Goal: Ask a question: Seek information or help from site administrators or community

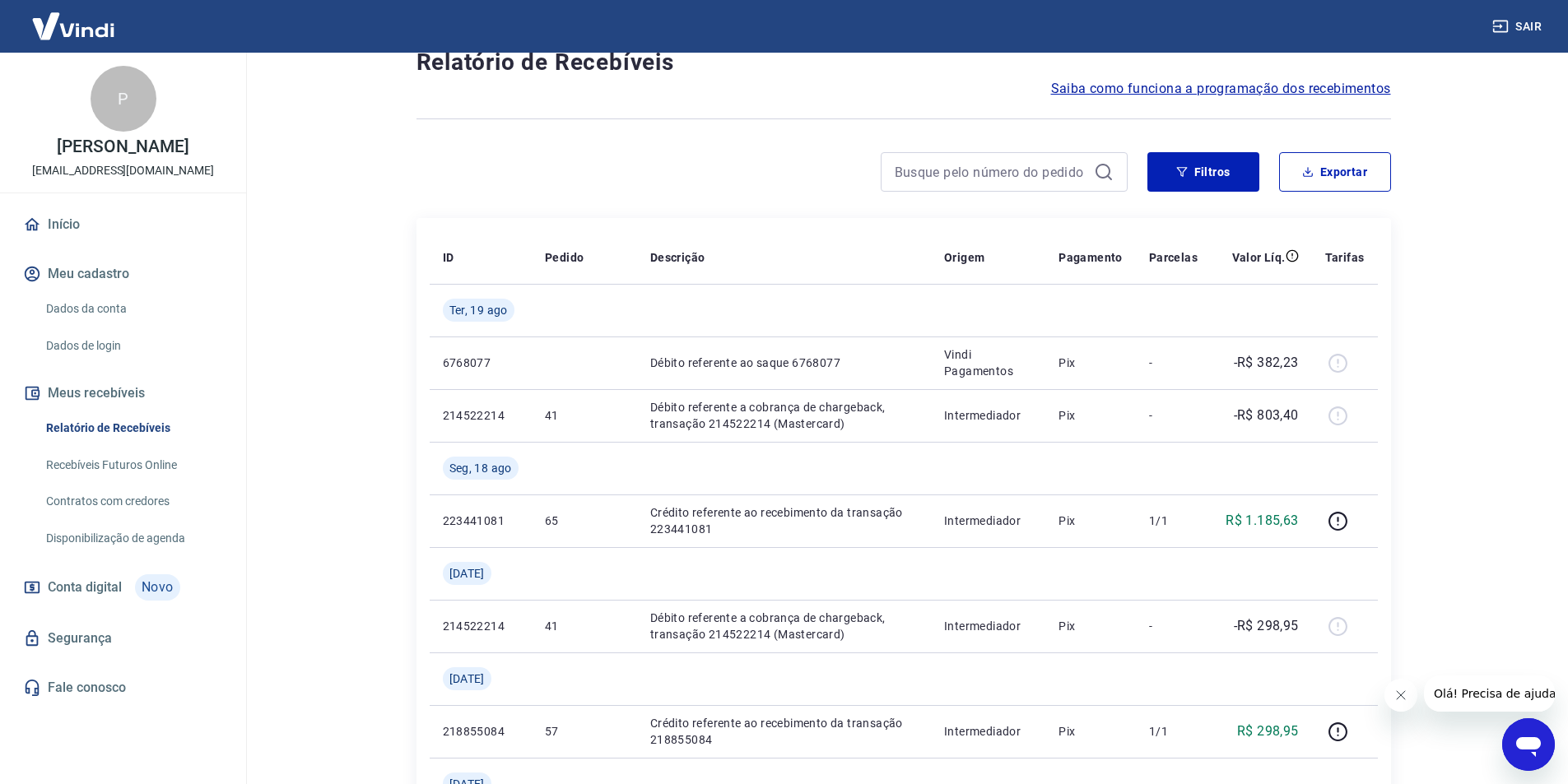
scroll to position [83, 0]
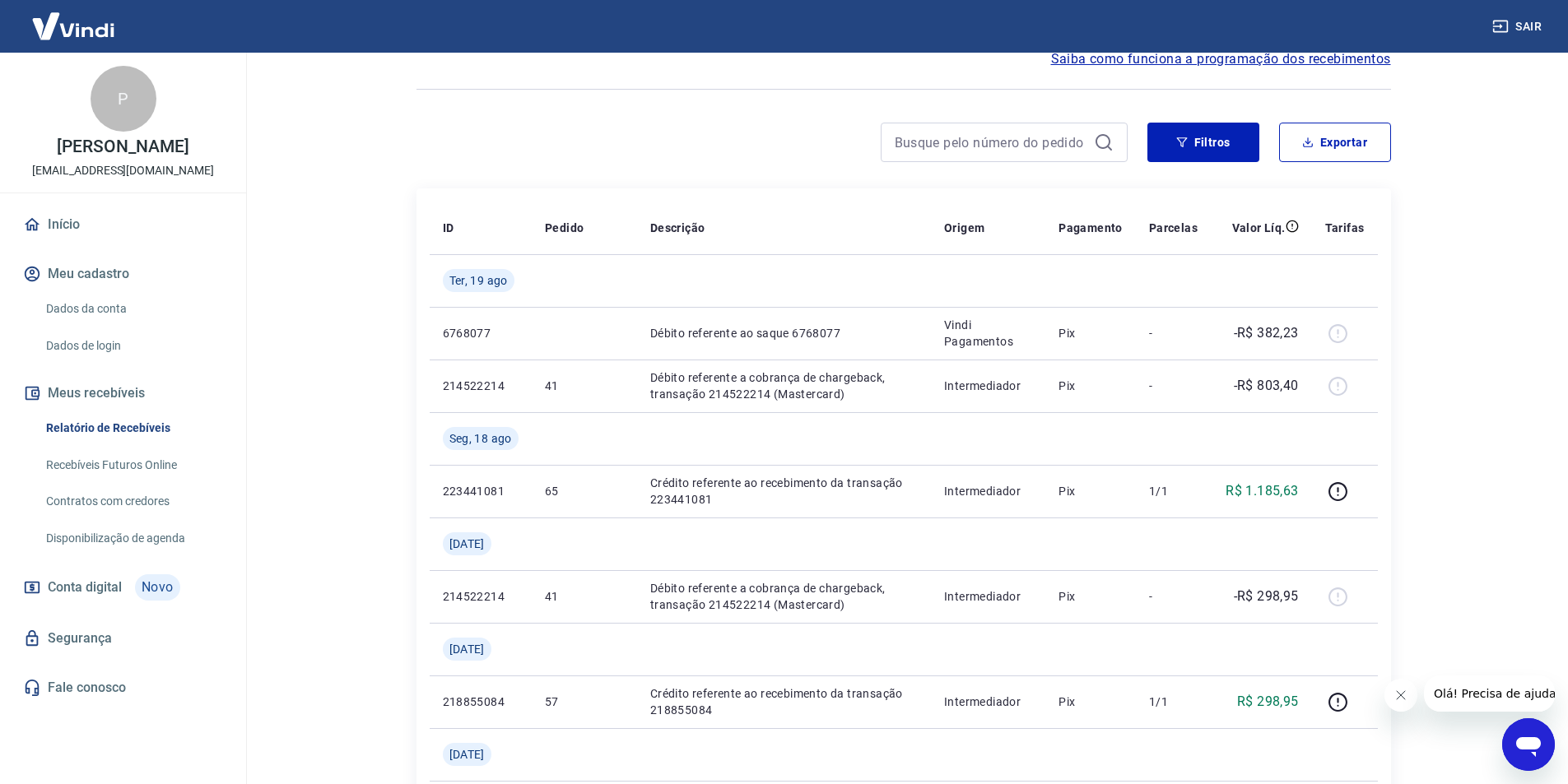
click at [1525, 732] on icon "Abrir janela de mensagens" at bounding box center [1528, 745] width 30 height 30
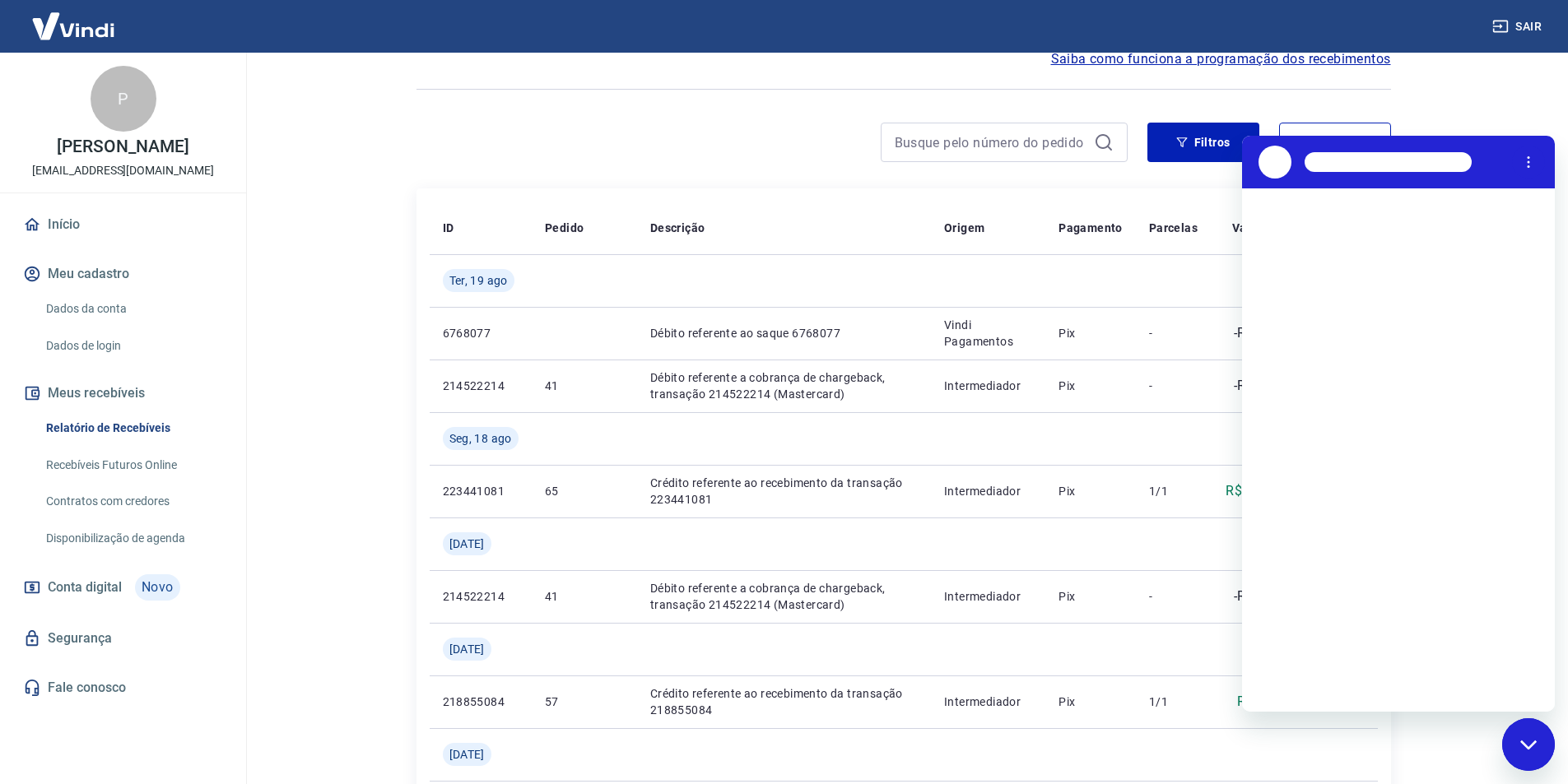
scroll to position [0, 0]
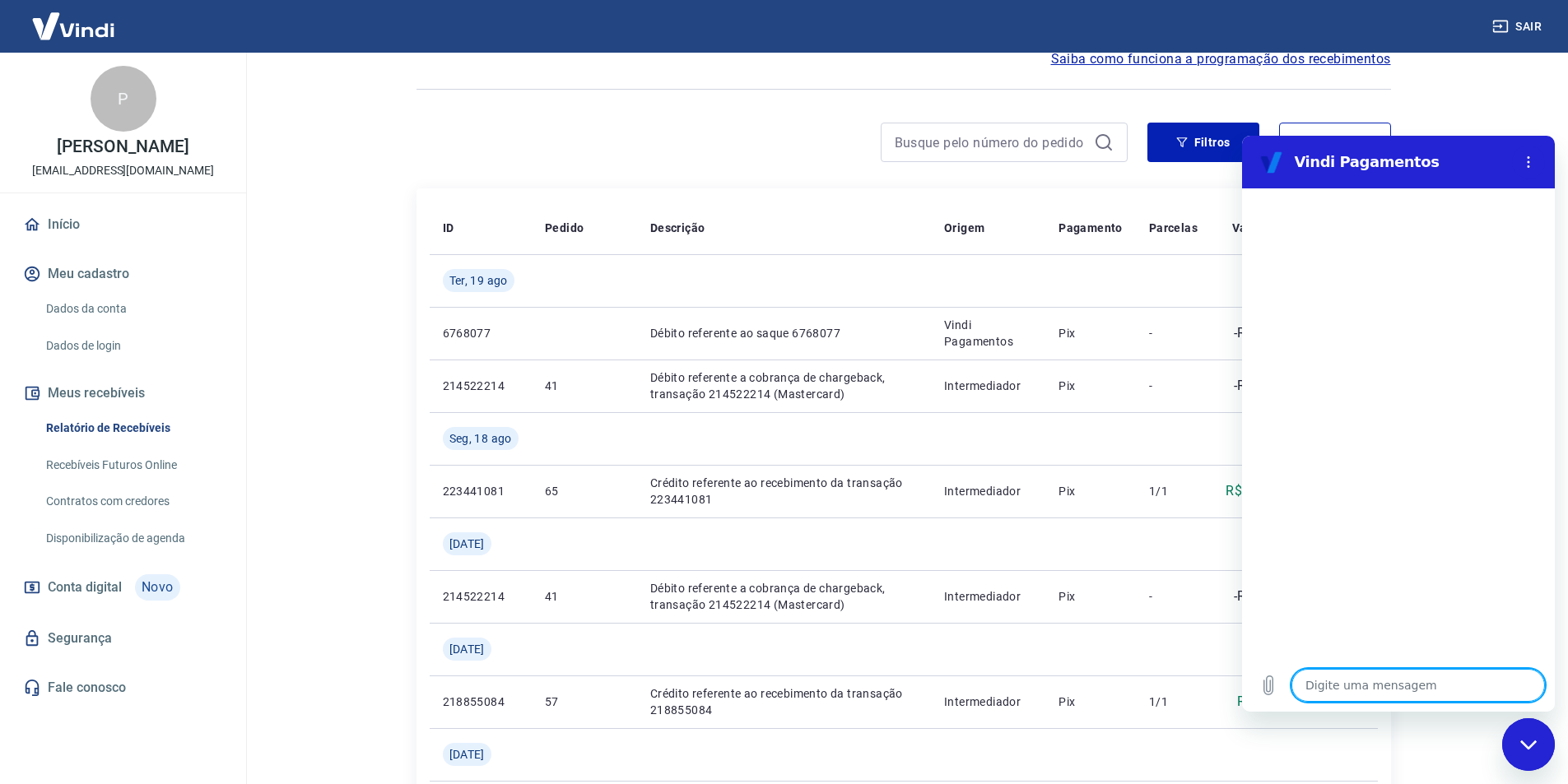
click at [1338, 680] on textarea at bounding box center [1417, 686] width 254 height 33
click at [1338, 682] on textarea at bounding box center [1417, 686] width 254 height 33
type textarea "o"
type textarea "x"
type textarea "oL"
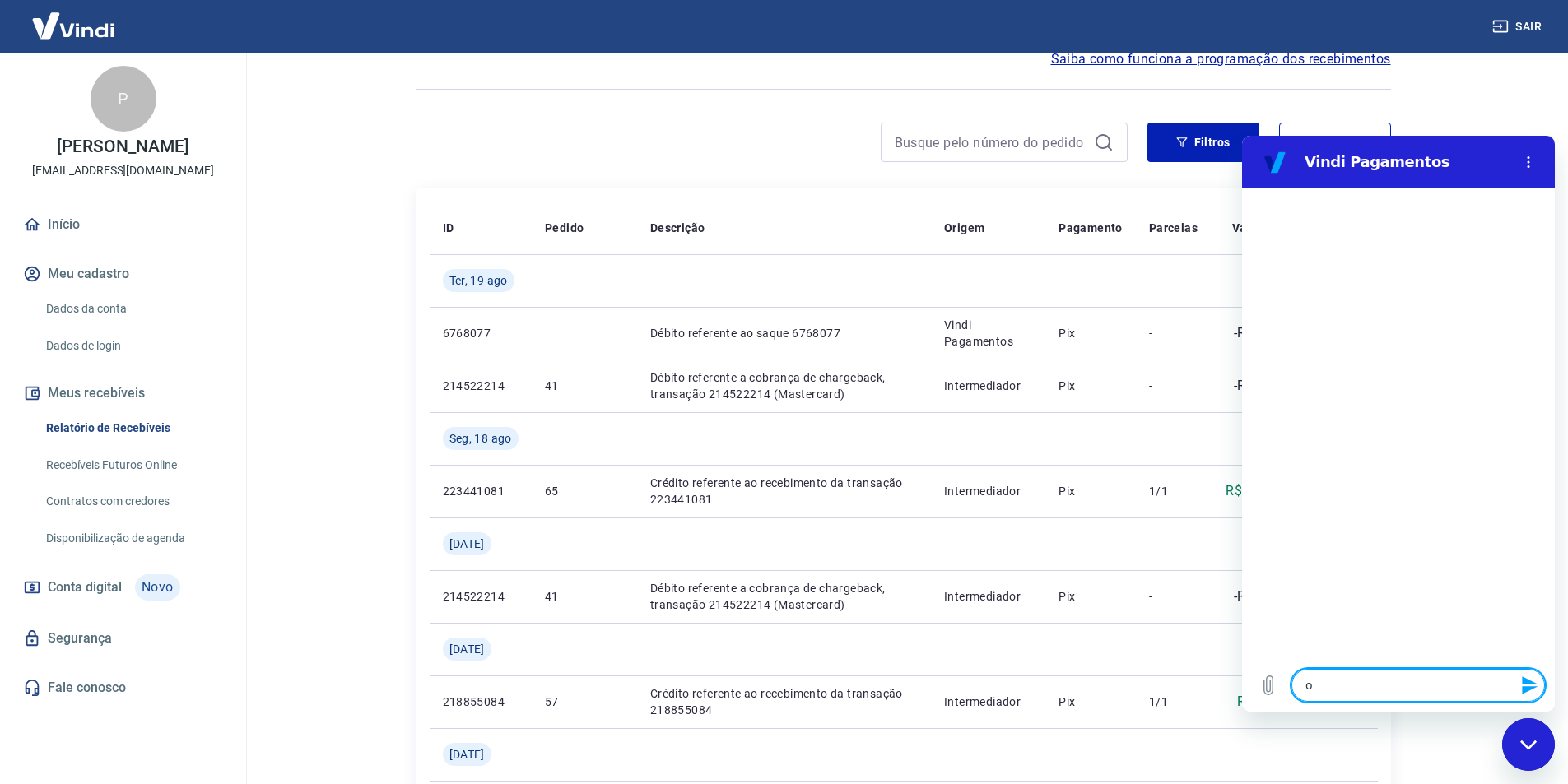
type textarea "x"
type textarea "oLÁ"
type textarea "x"
type textarea "oLÁ"
type textarea "x"
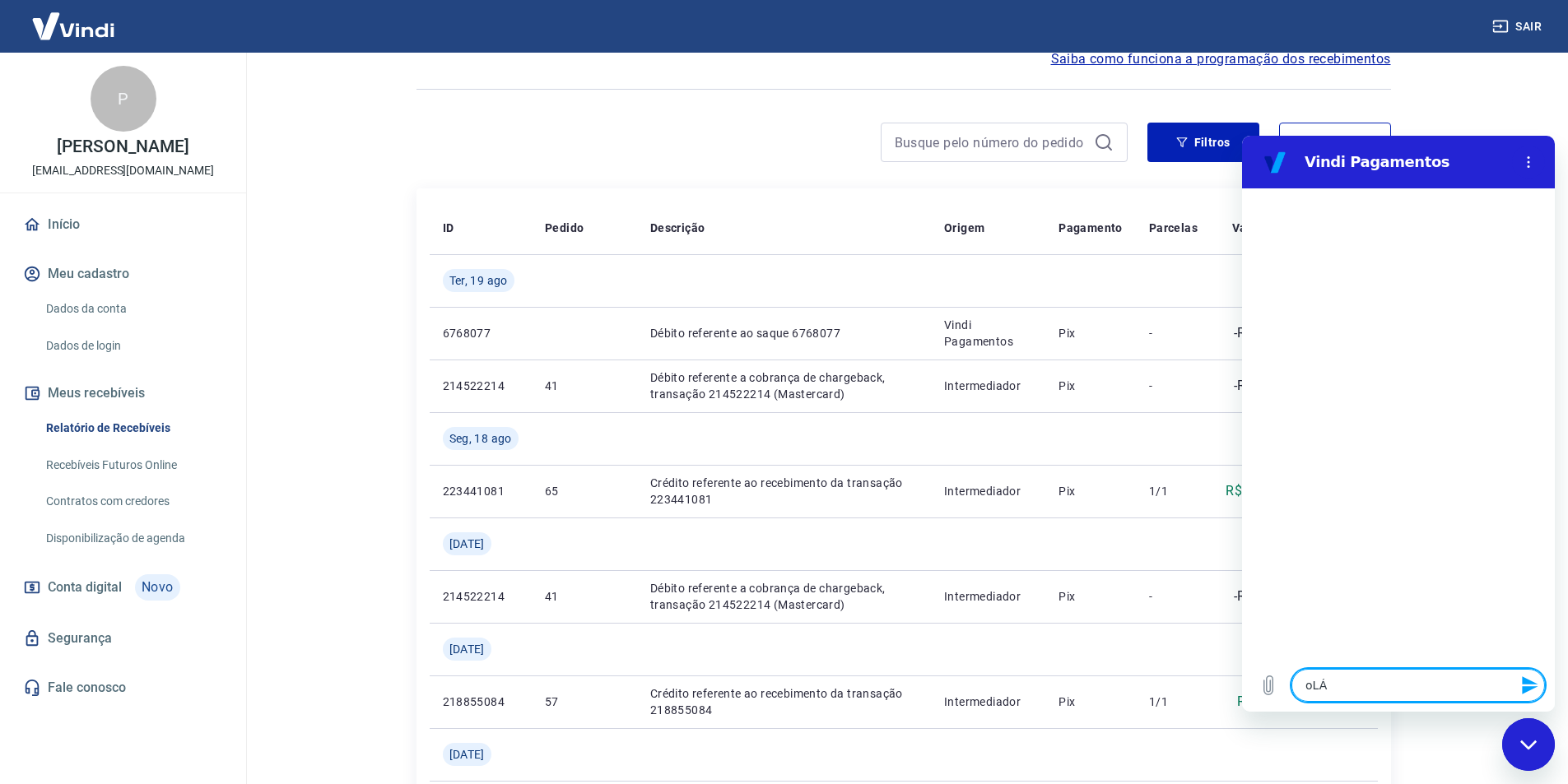
type textarea "oLÁ"
type textarea "x"
type textarea "oL"
type textarea "x"
type textarea "o"
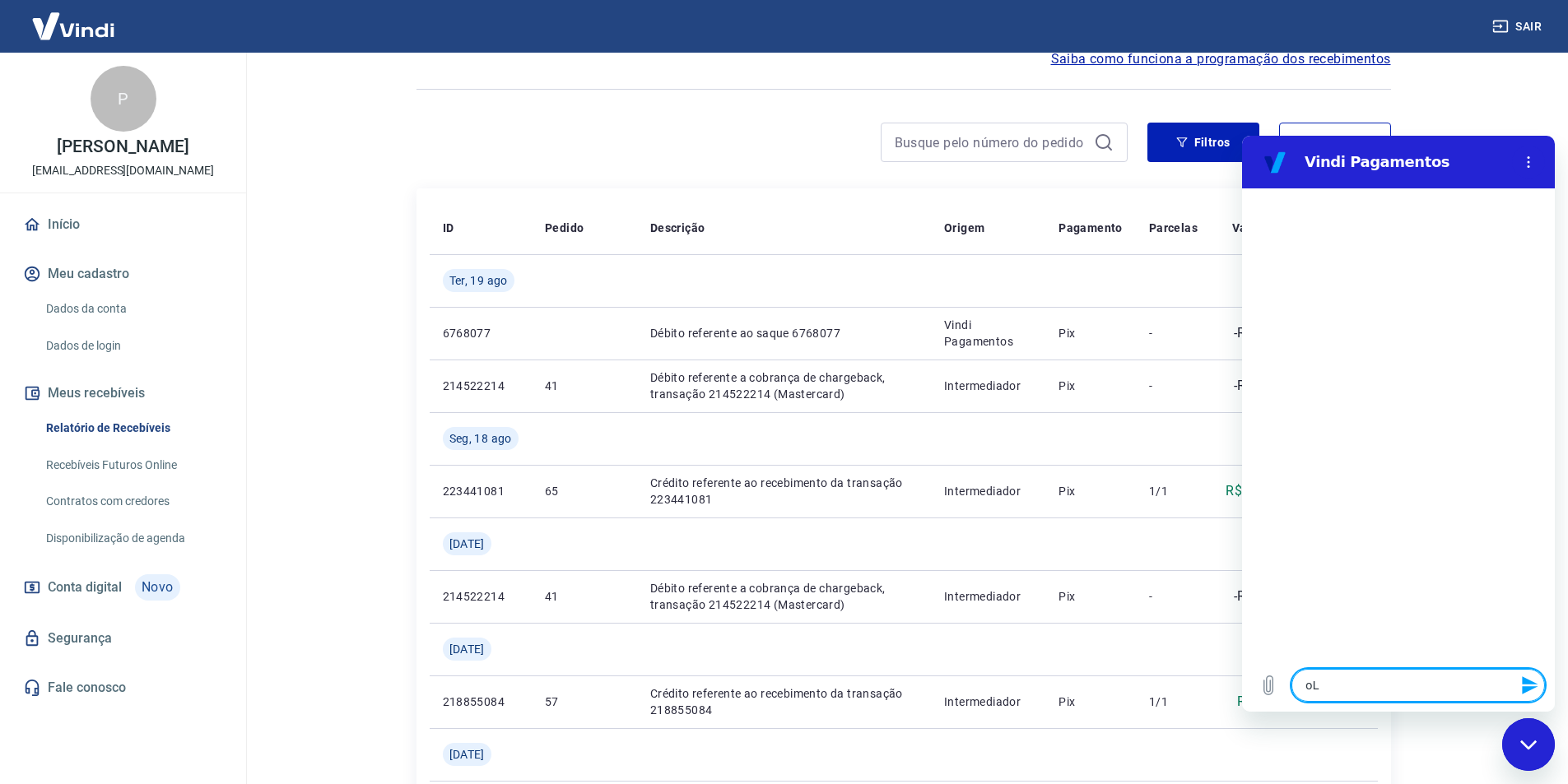
type textarea "x"
type textarea "O"
type textarea "x"
type textarea "Ol"
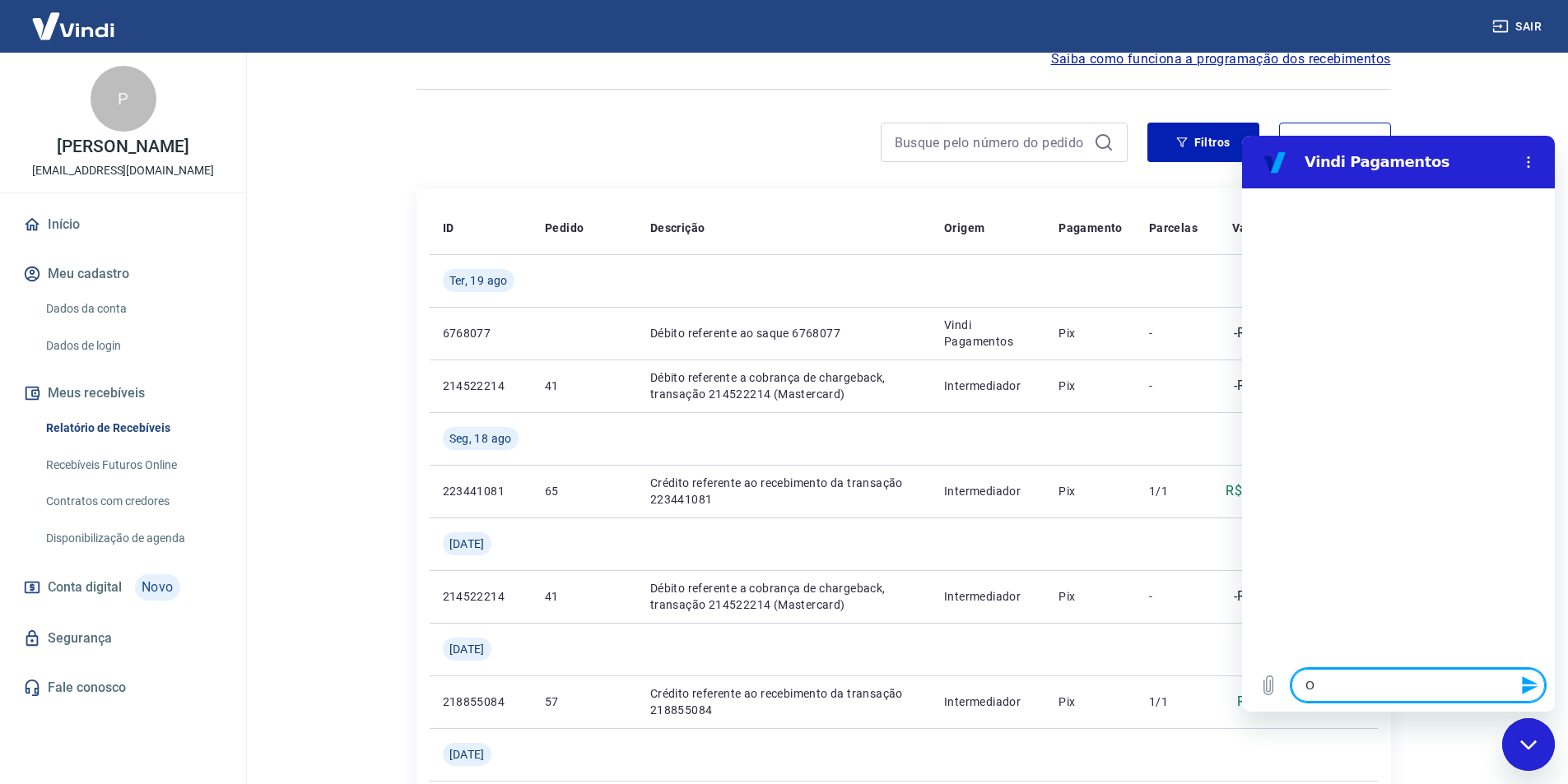
type textarea "x"
type textarea "Olá"
type textarea "x"
type textarea "Olá"
type textarea "x"
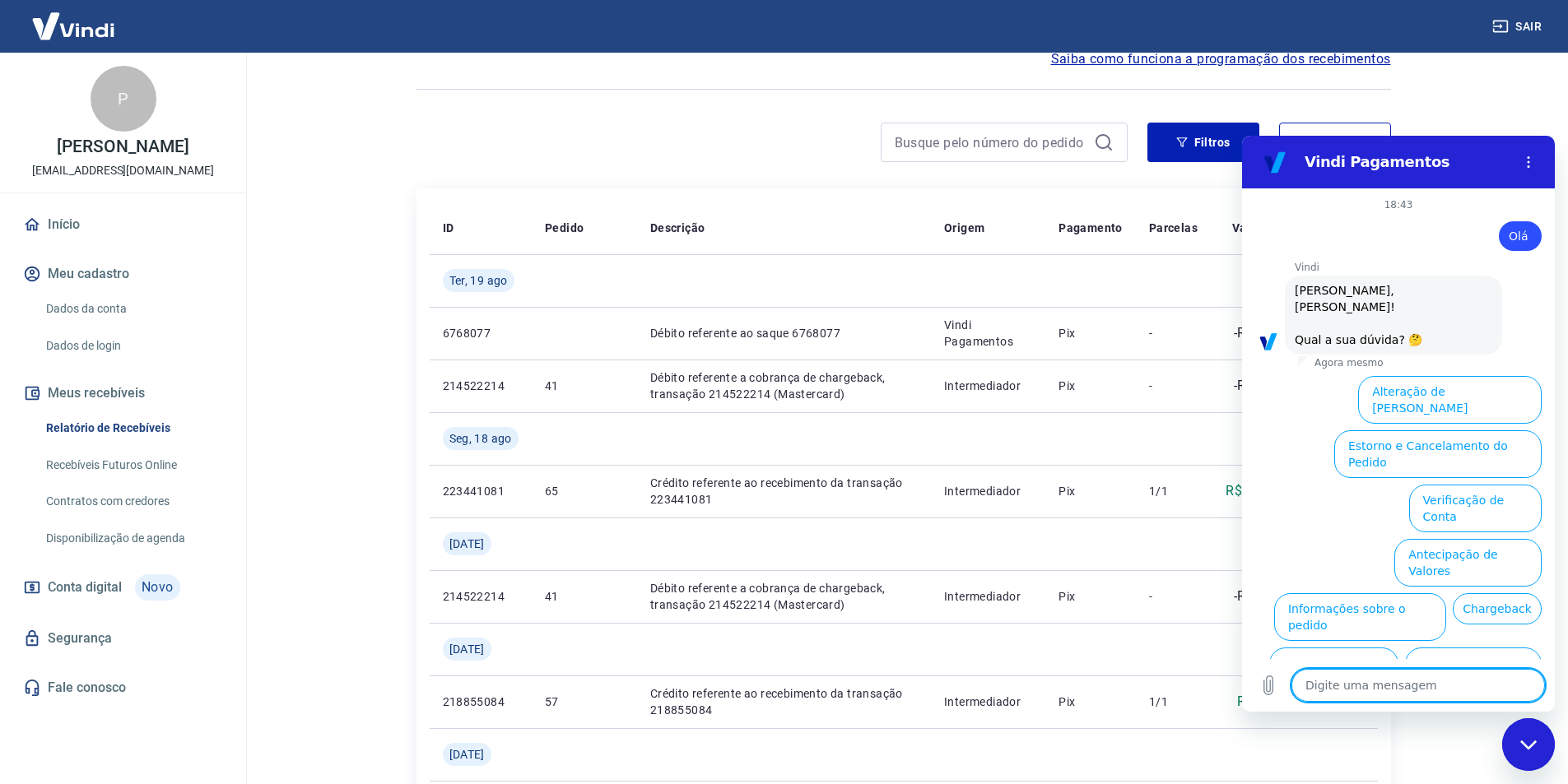
scroll to position [39, 0]
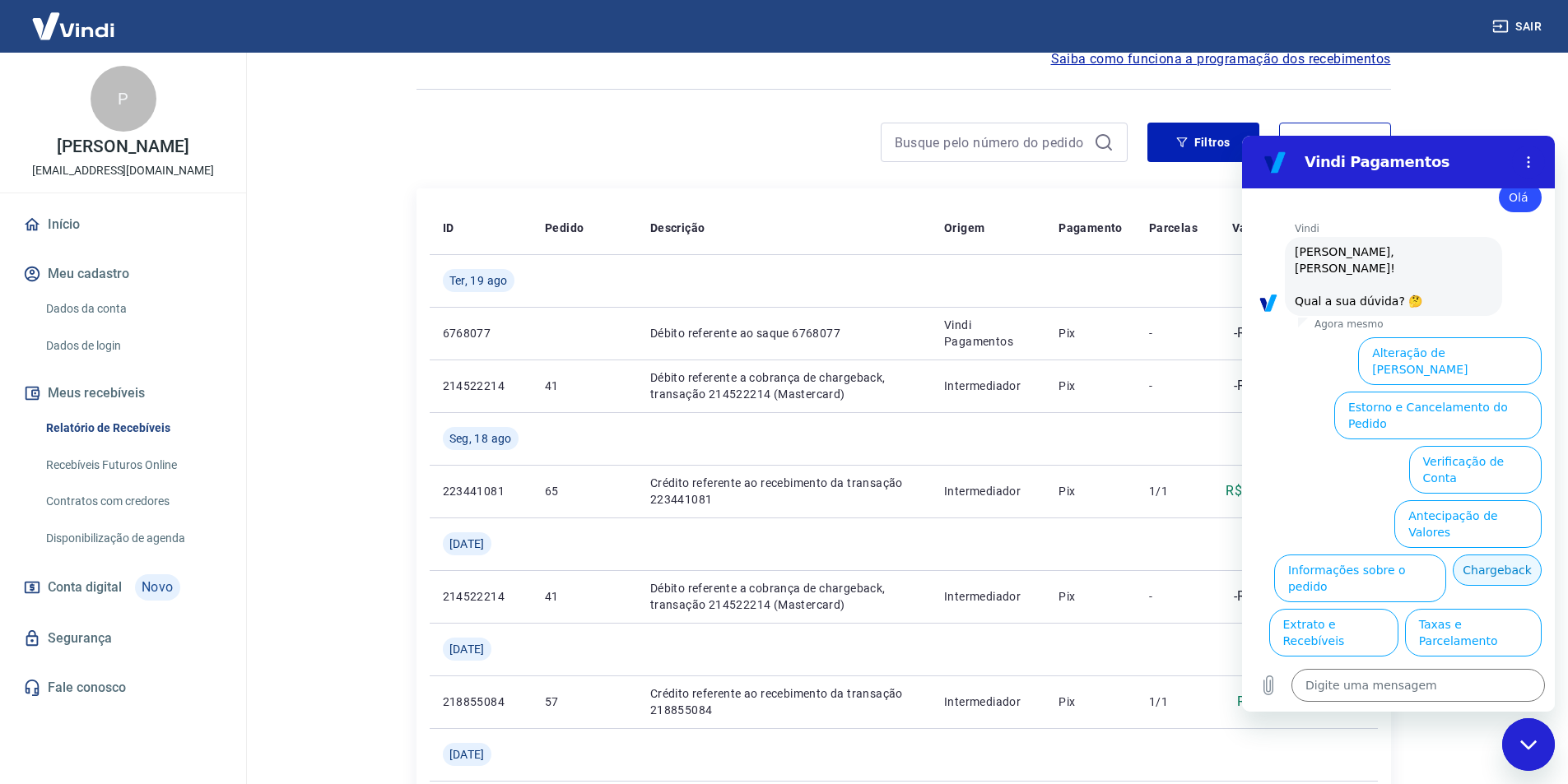
click at [1452, 555] on button "Chargeback" at bounding box center [1497, 570] width 89 height 31
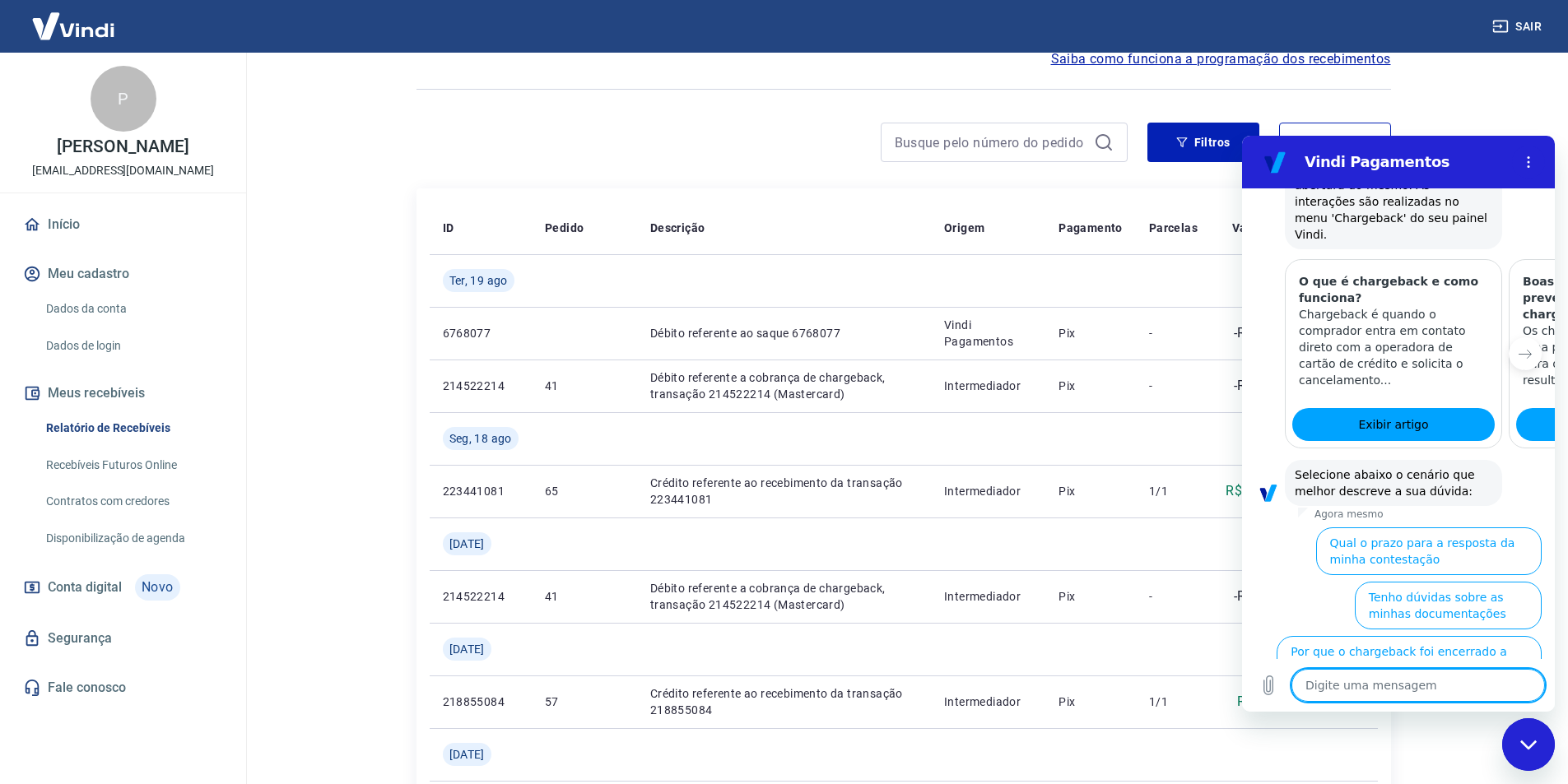
scroll to position [529, 0]
click at [1387, 690] on button "Quero contratar a cobertura de Chargeback" at bounding box center [1416, 713] width 251 height 48
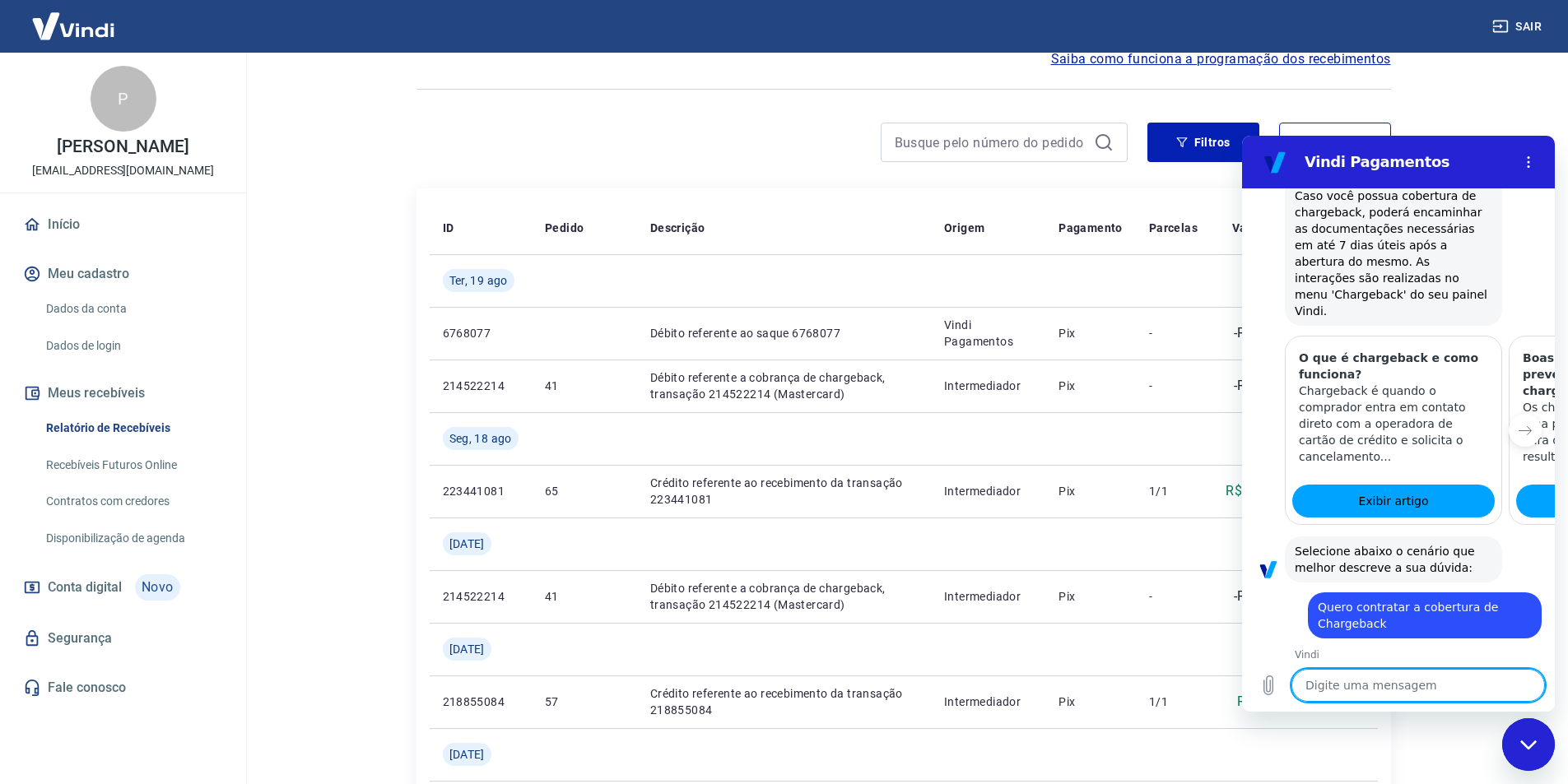
scroll to position [547, 0]
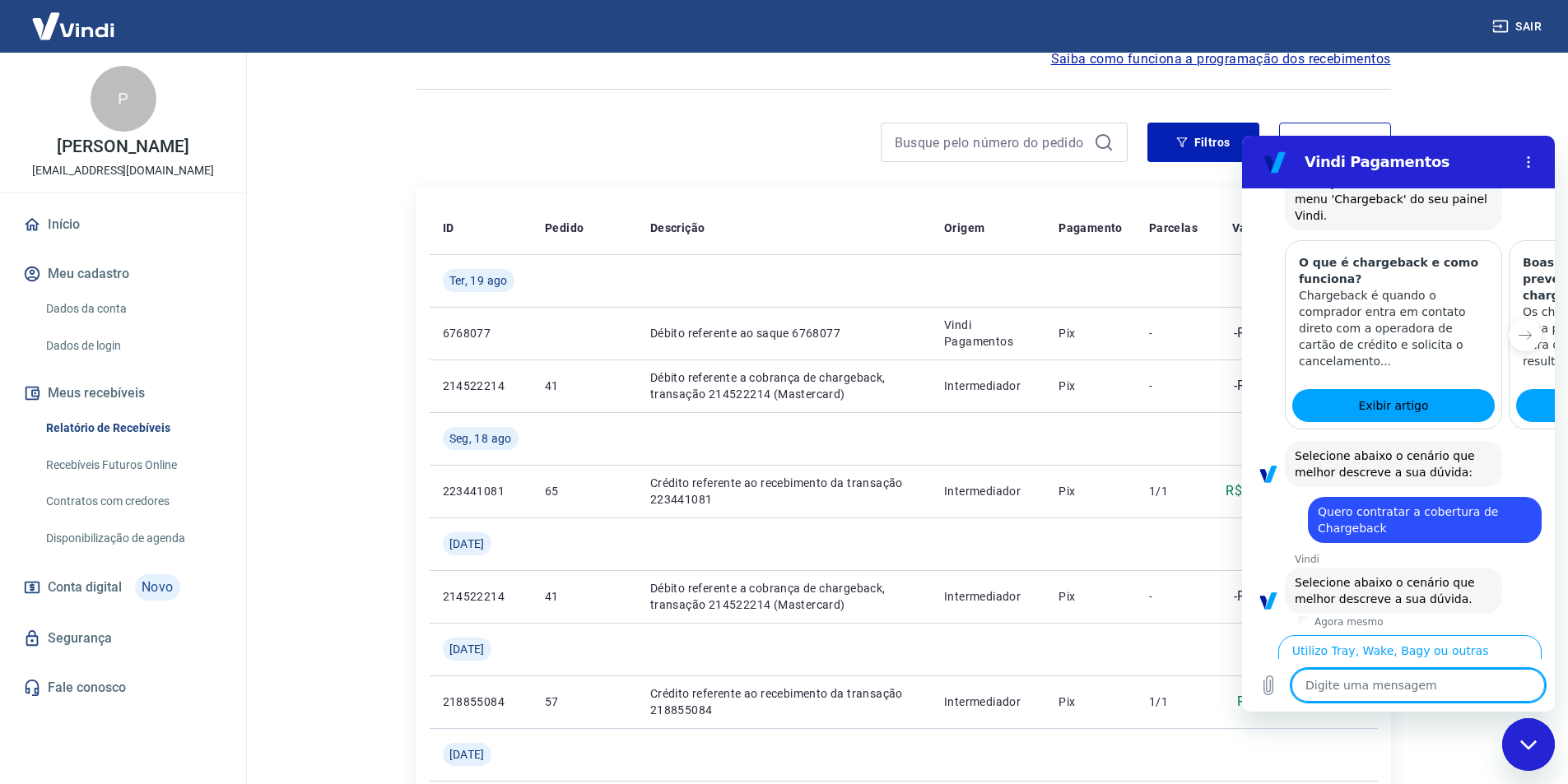
click at [1383, 690] on button "[PERSON_NAME], DD, Melhor Envio, Bling, Cplug, Etus ou Kinghost" at bounding box center [1409, 713] width 266 height 48
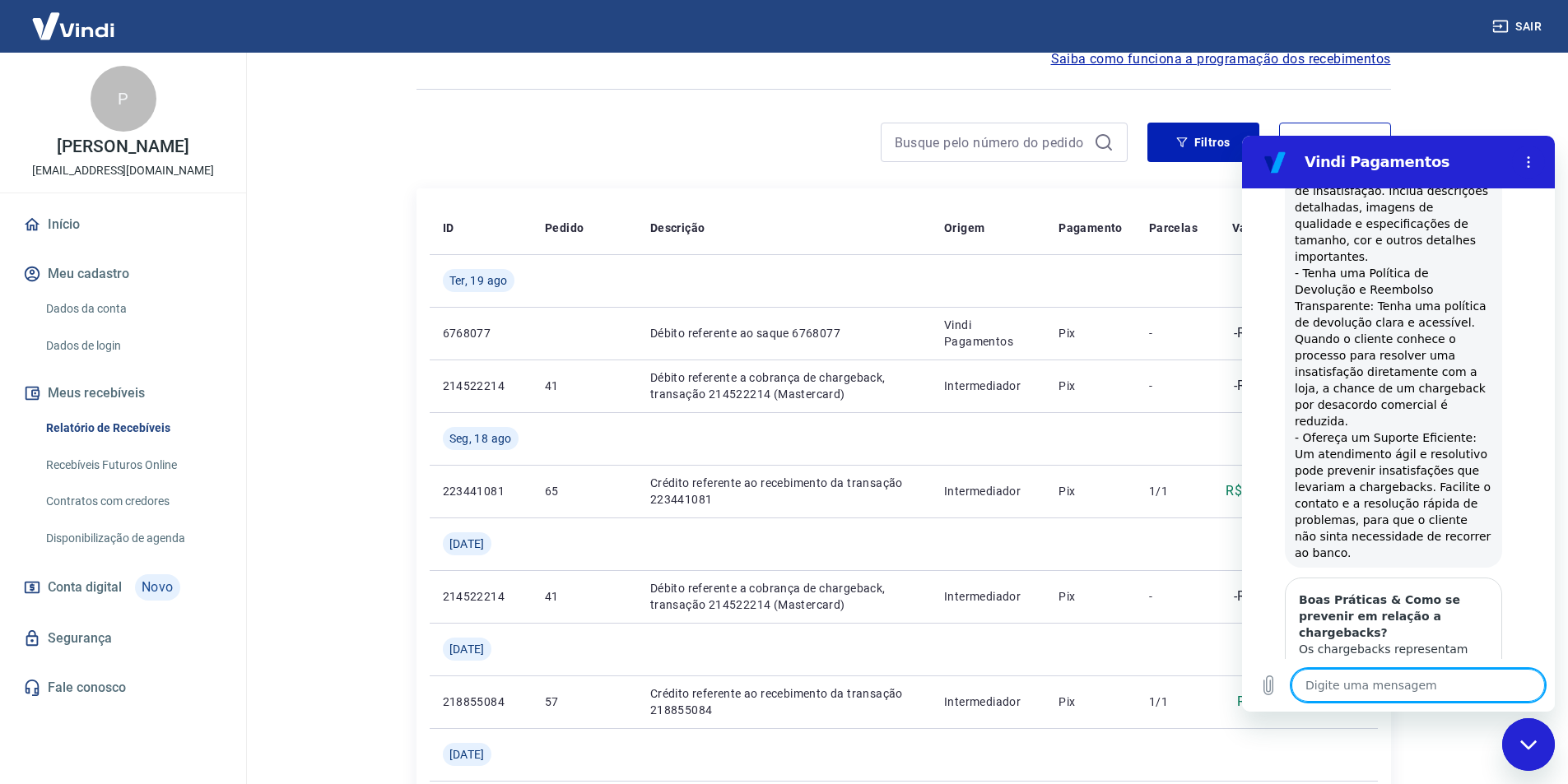
scroll to position [1469, 0]
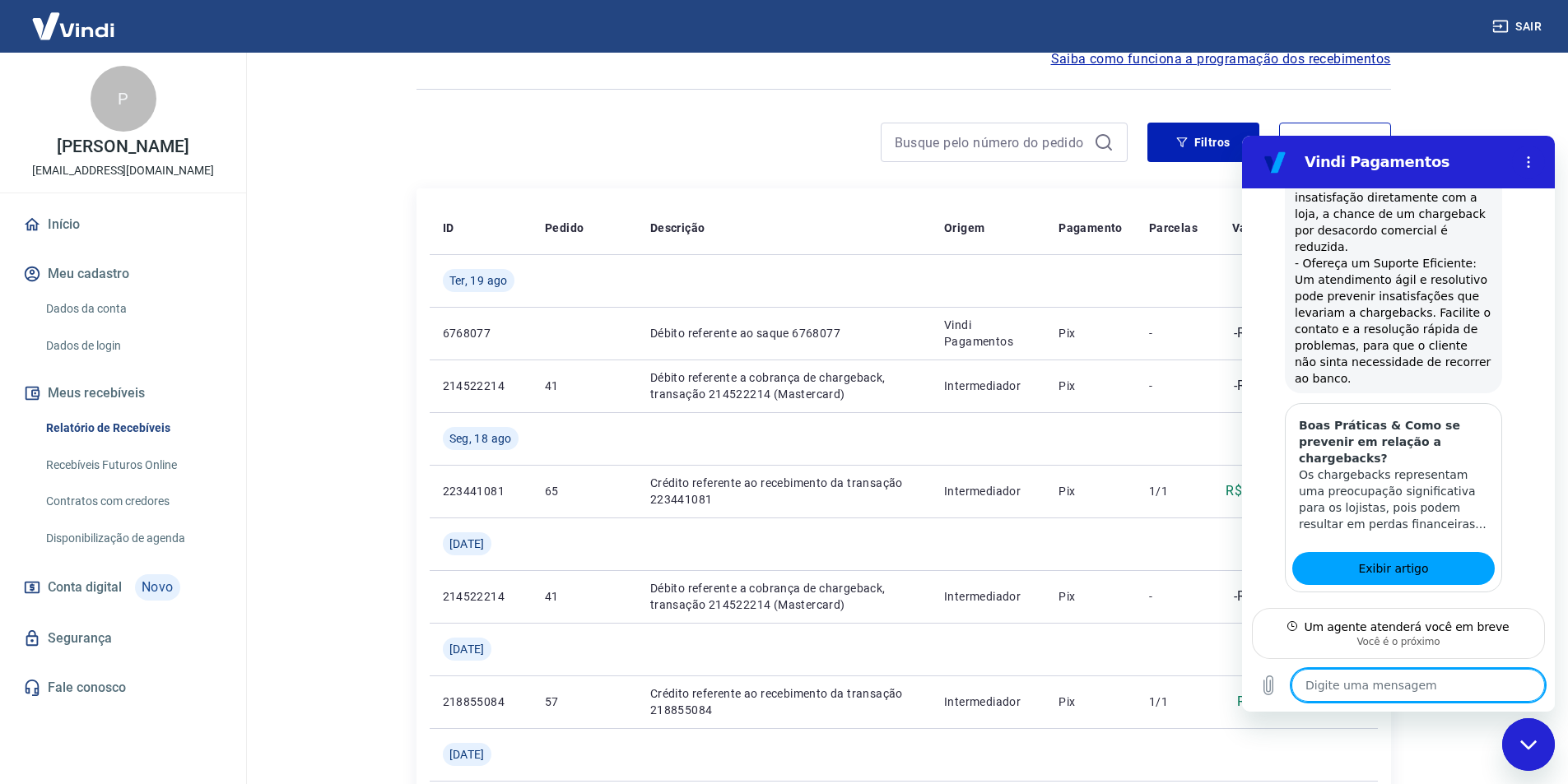
scroll to position [1586, 0]
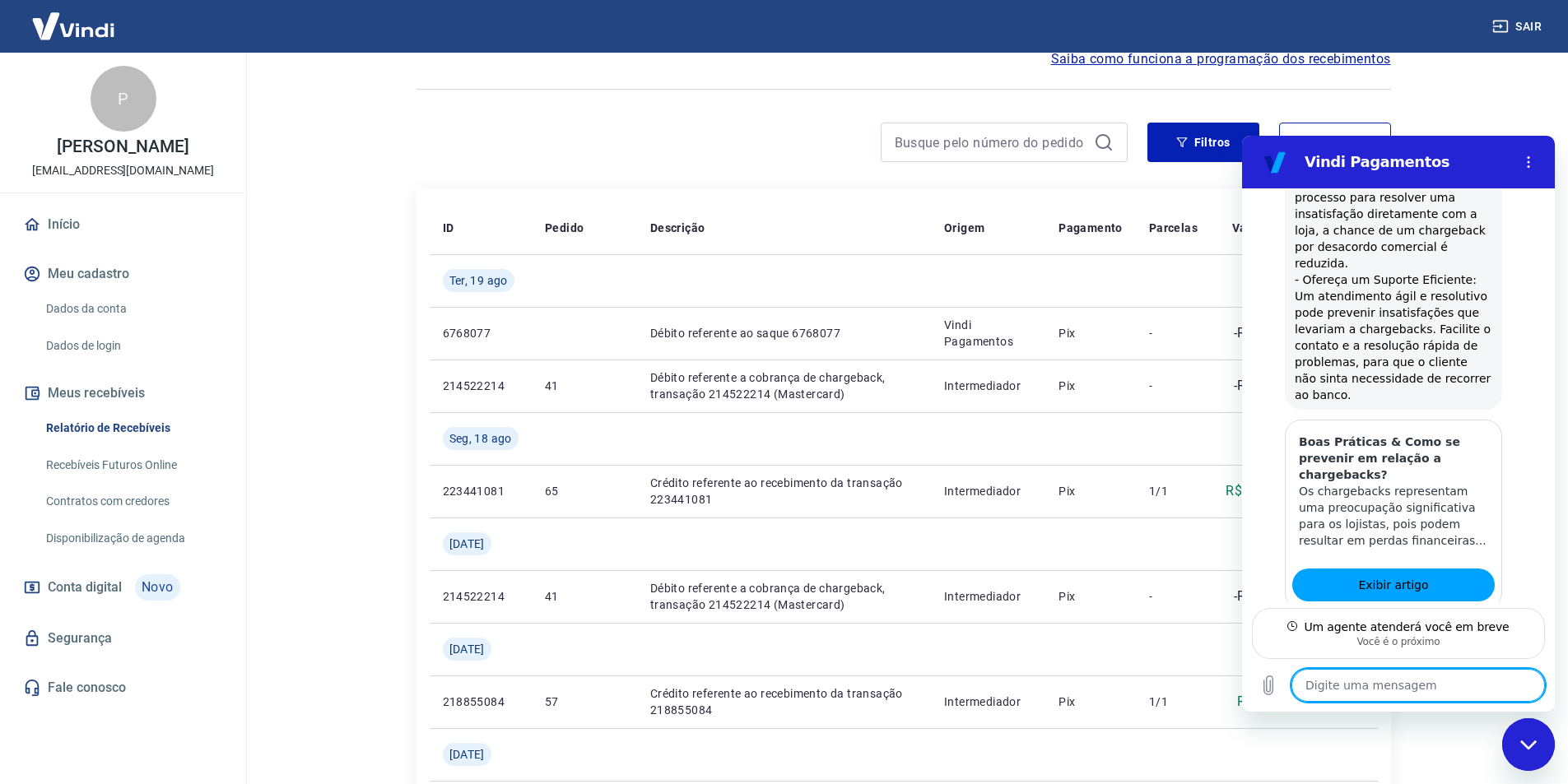
click at [1371, 682] on textarea at bounding box center [1417, 686] width 254 height 33
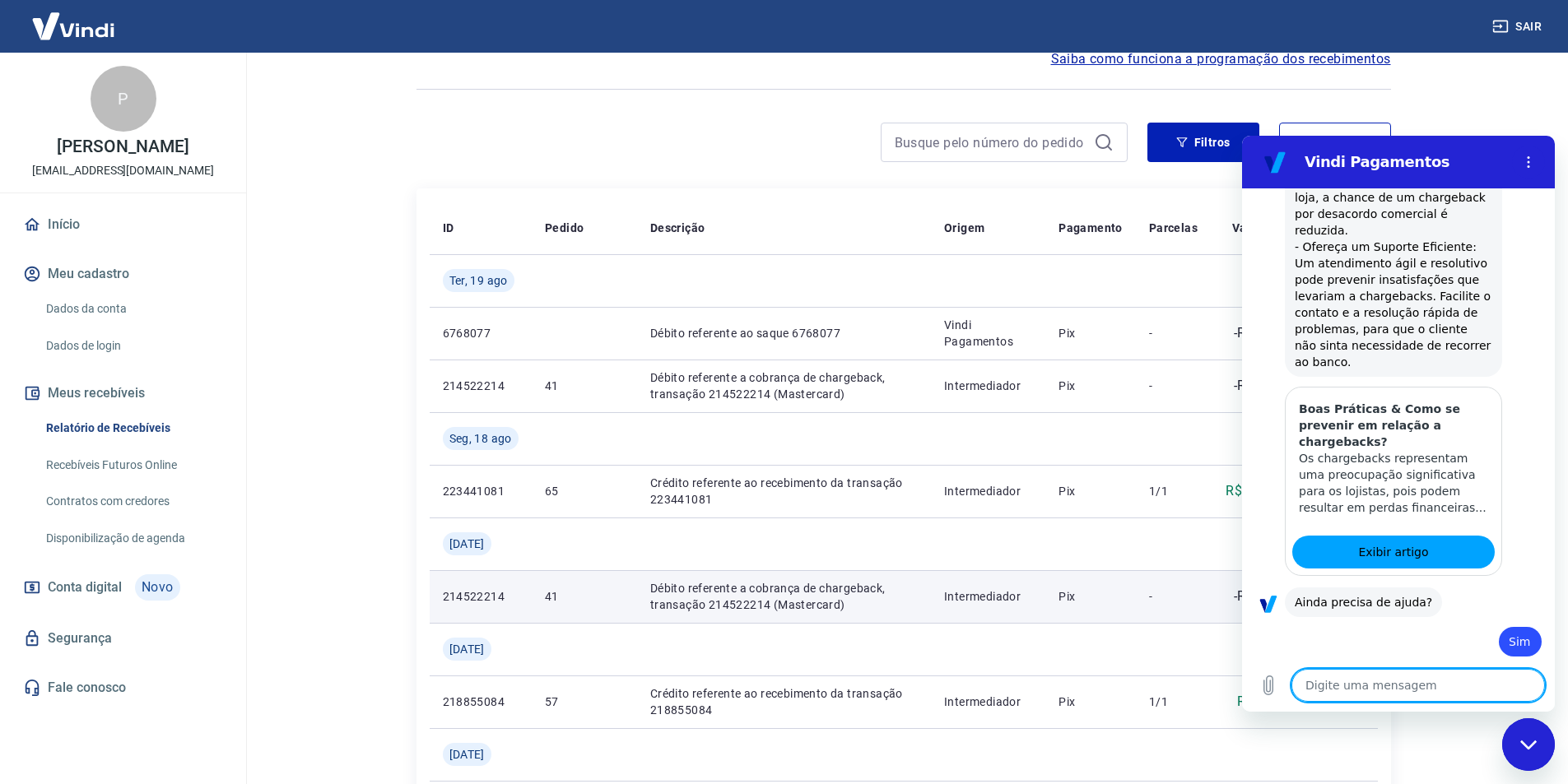
type textarea "x"
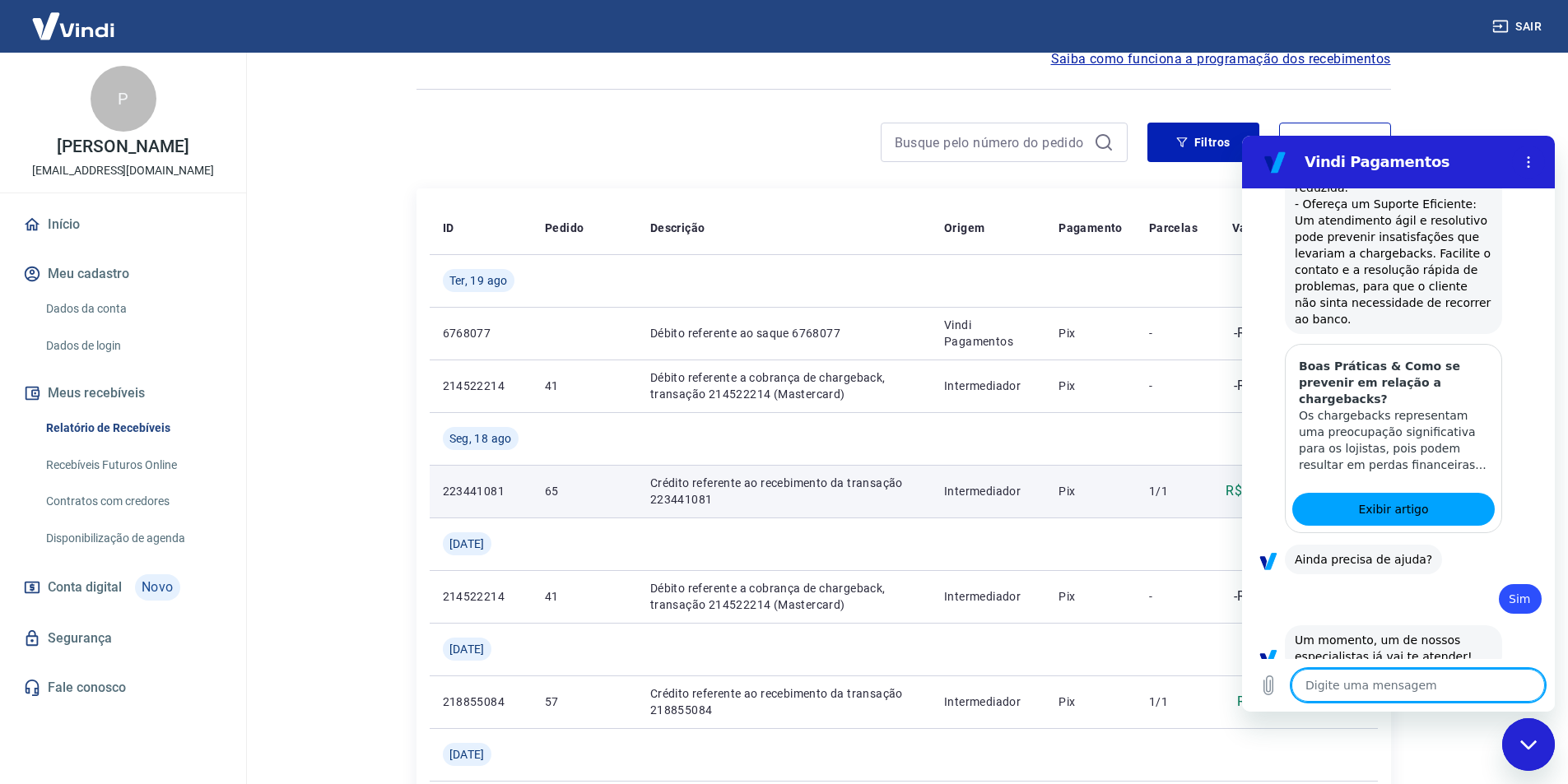
scroll to position [1665, 0]
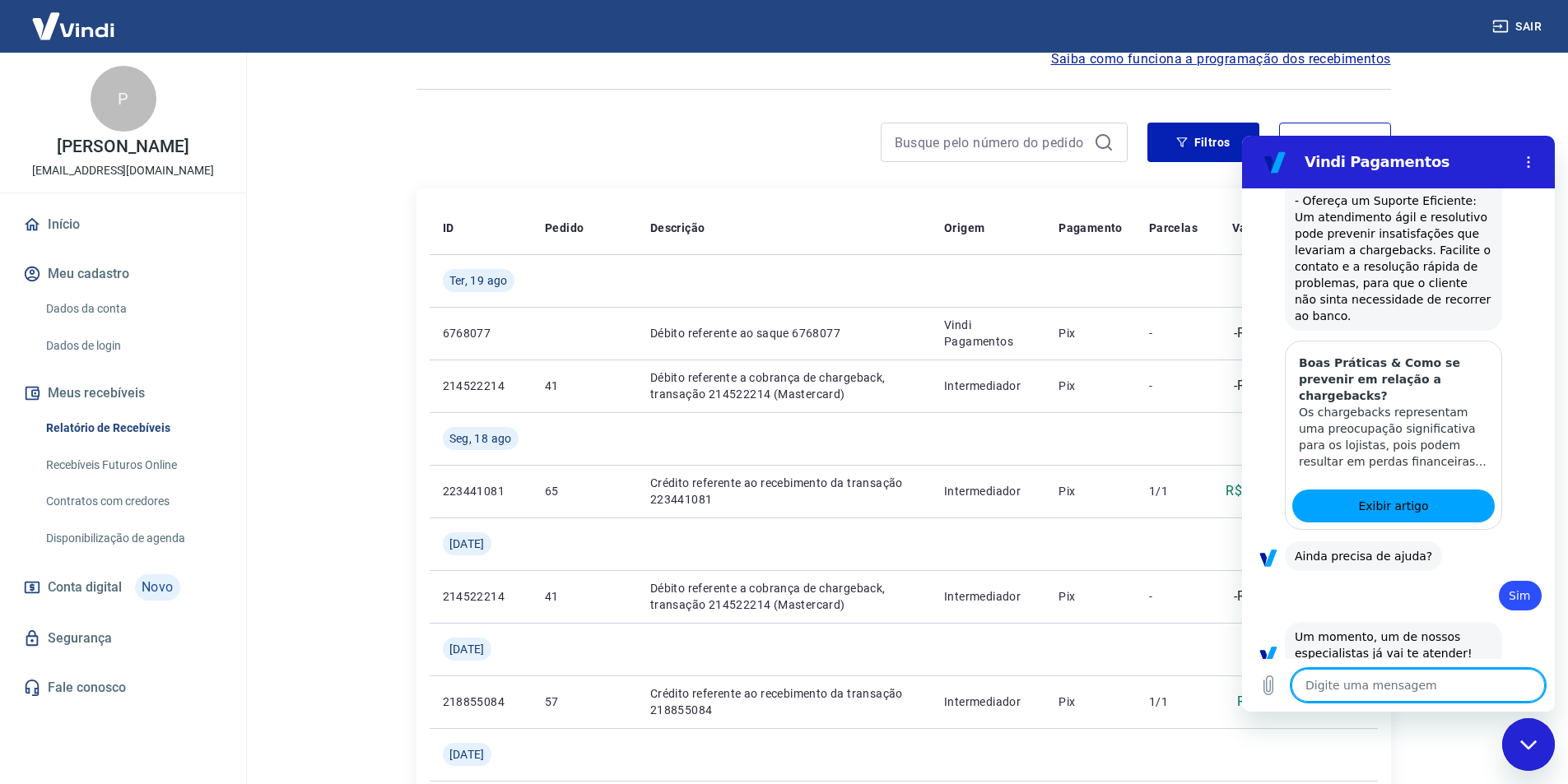
click at [1415, 670] on textarea at bounding box center [1417, 686] width 254 height 33
type textarea "M"
type textarea "x"
type textarea "Ma"
type textarea "x"
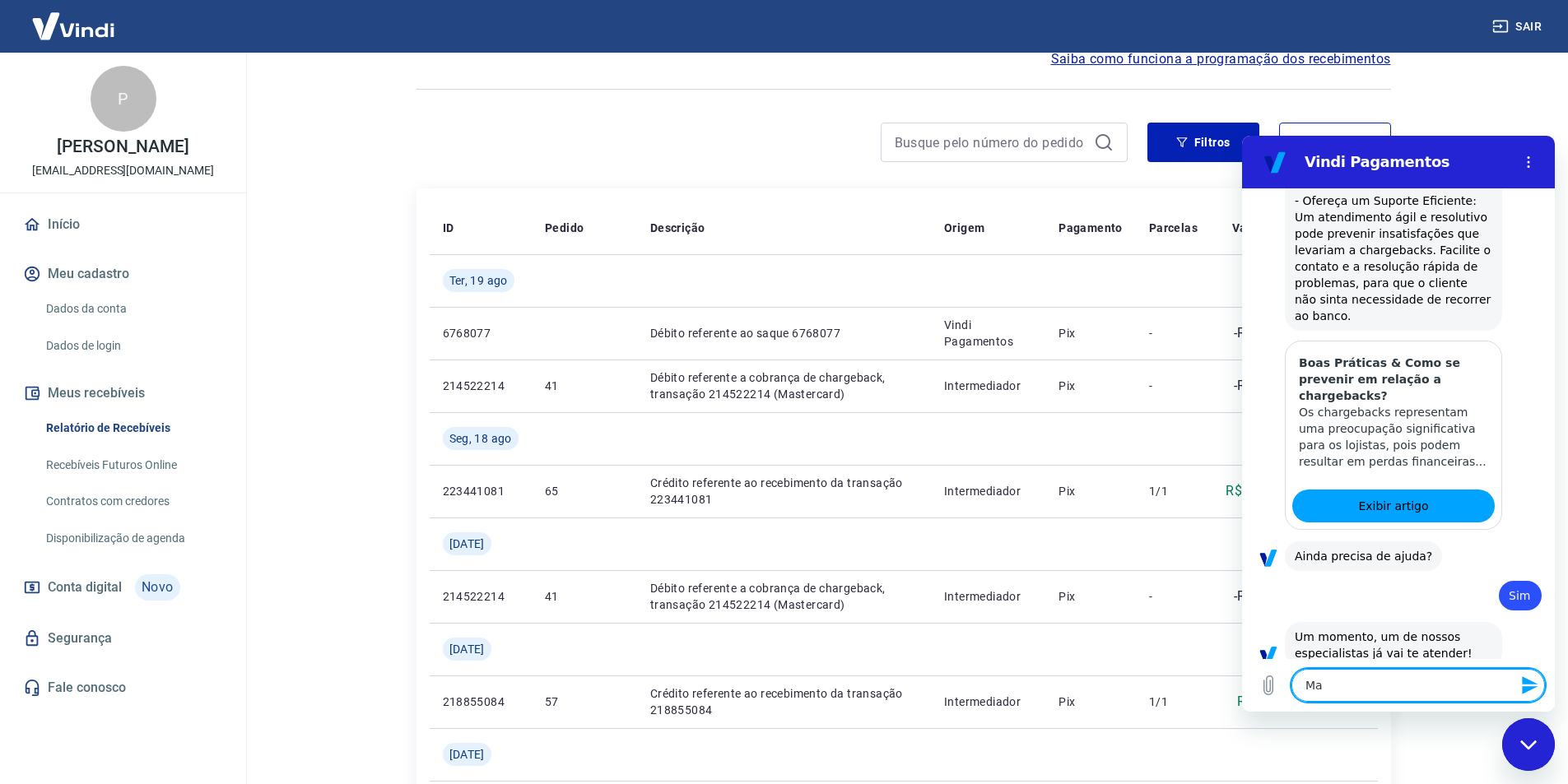
type textarea "Mar"
type textarea "x"
type textarea "[PERSON_NAME]"
type textarea "x"
type textarea "Marce"
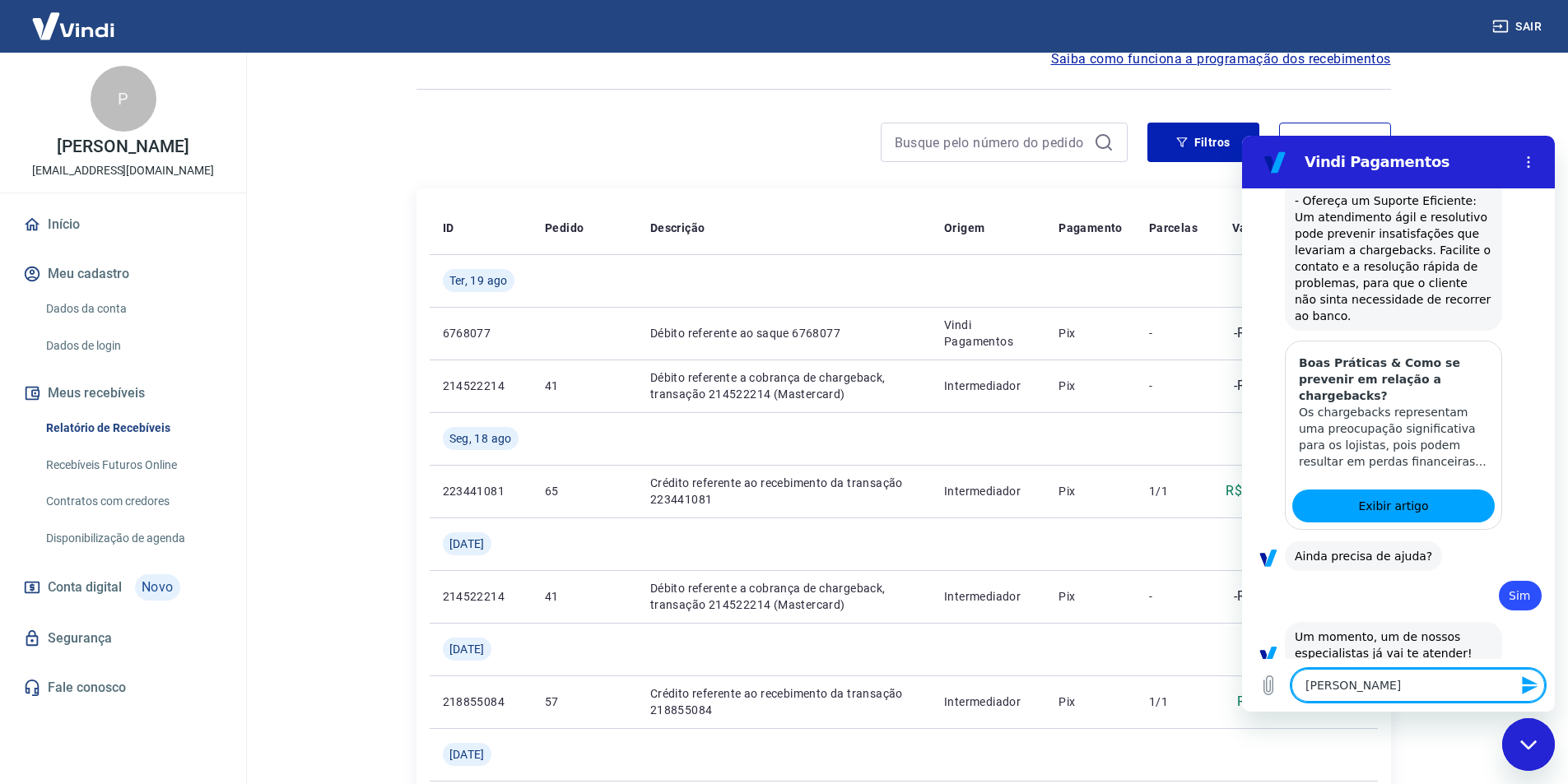
type textarea "x"
type textarea "[PERSON_NAME]"
type textarea "x"
type textarea "Marcele"
type textarea "x"
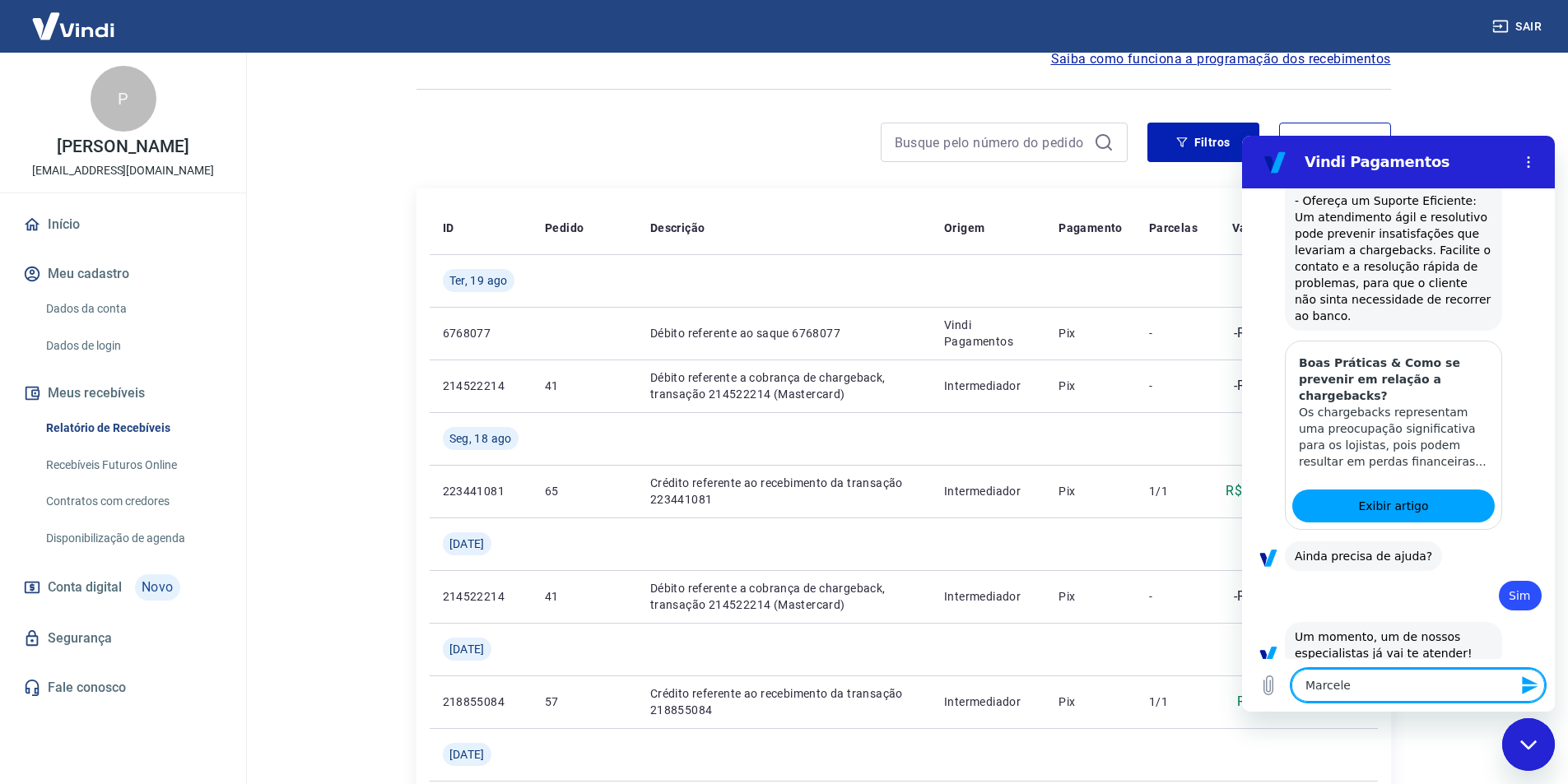
type textarea "[PERSON_NAME],"
type textarea "x"
type textarea "[PERSON_NAME],"
type textarea "x"
type textarea "[PERSON_NAME], b"
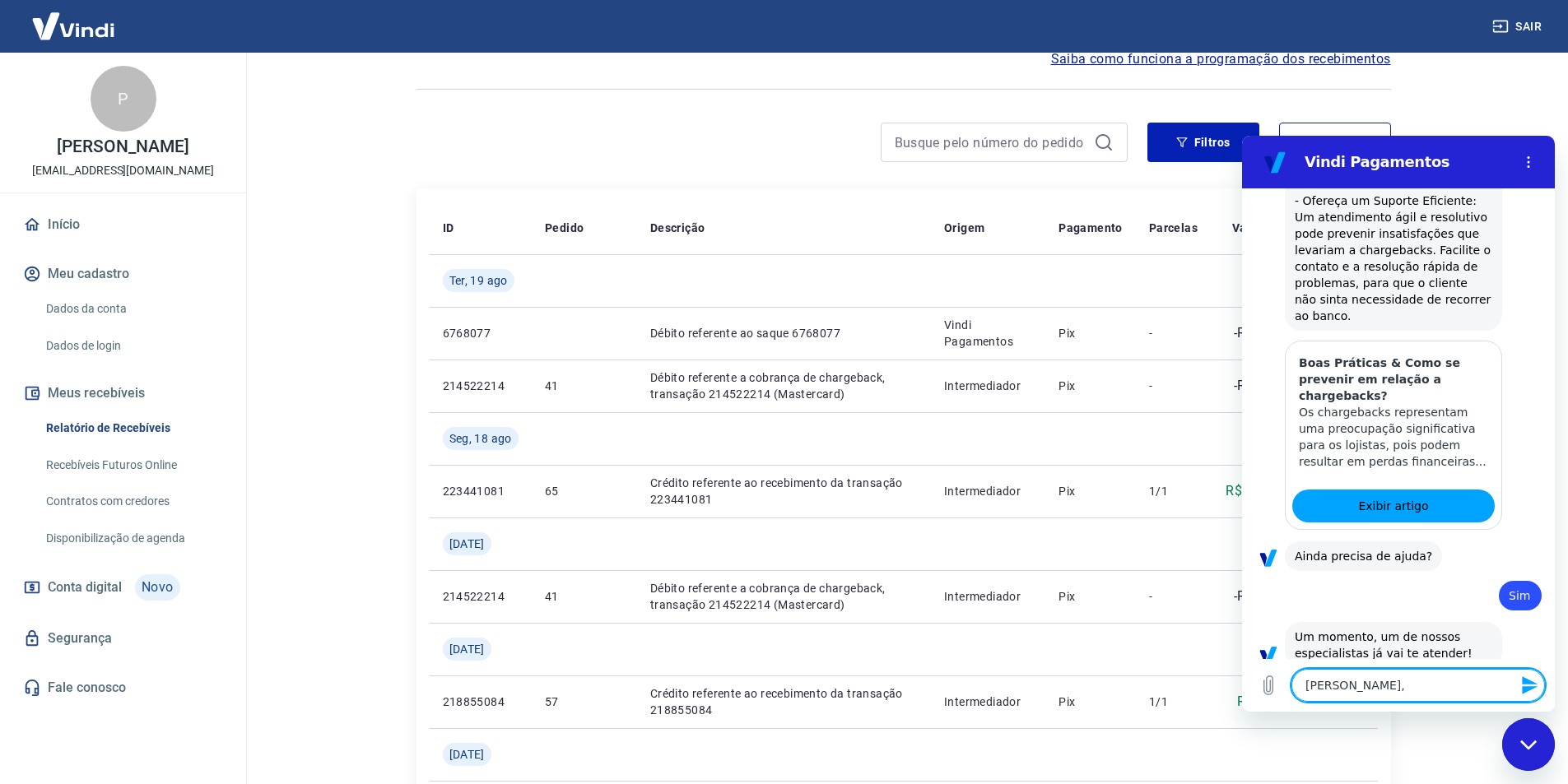
type textarea "x"
type textarea "[PERSON_NAME], bo"
type textarea "x"
type textarea "[PERSON_NAME], boa"
type textarea "x"
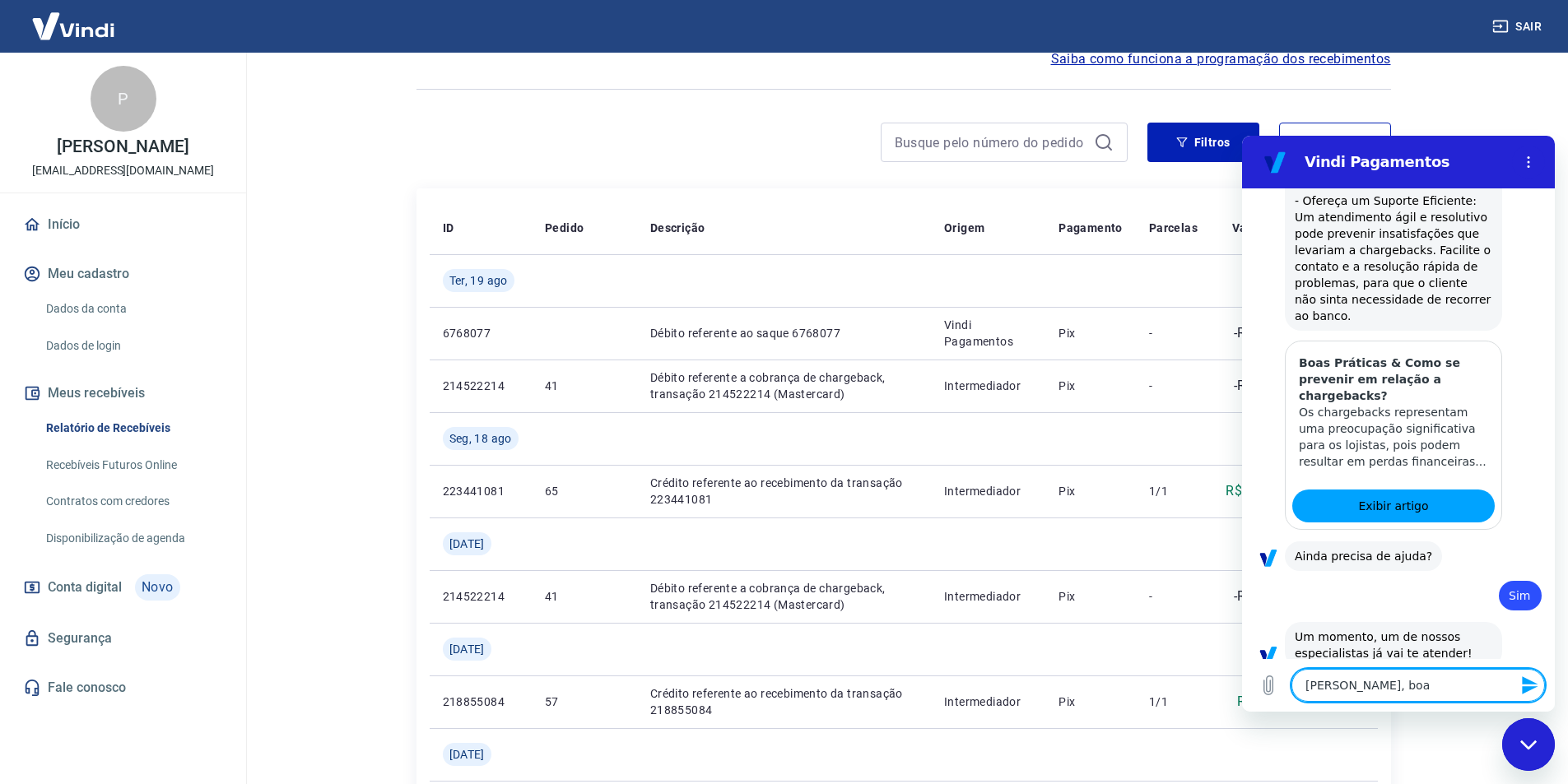
type textarea "[PERSON_NAME], boa"
type textarea "x"
type textarea "[PERSON_NAME], boa n"
type textarea "x"
type textarea "[PERSON_NAME], boa no"
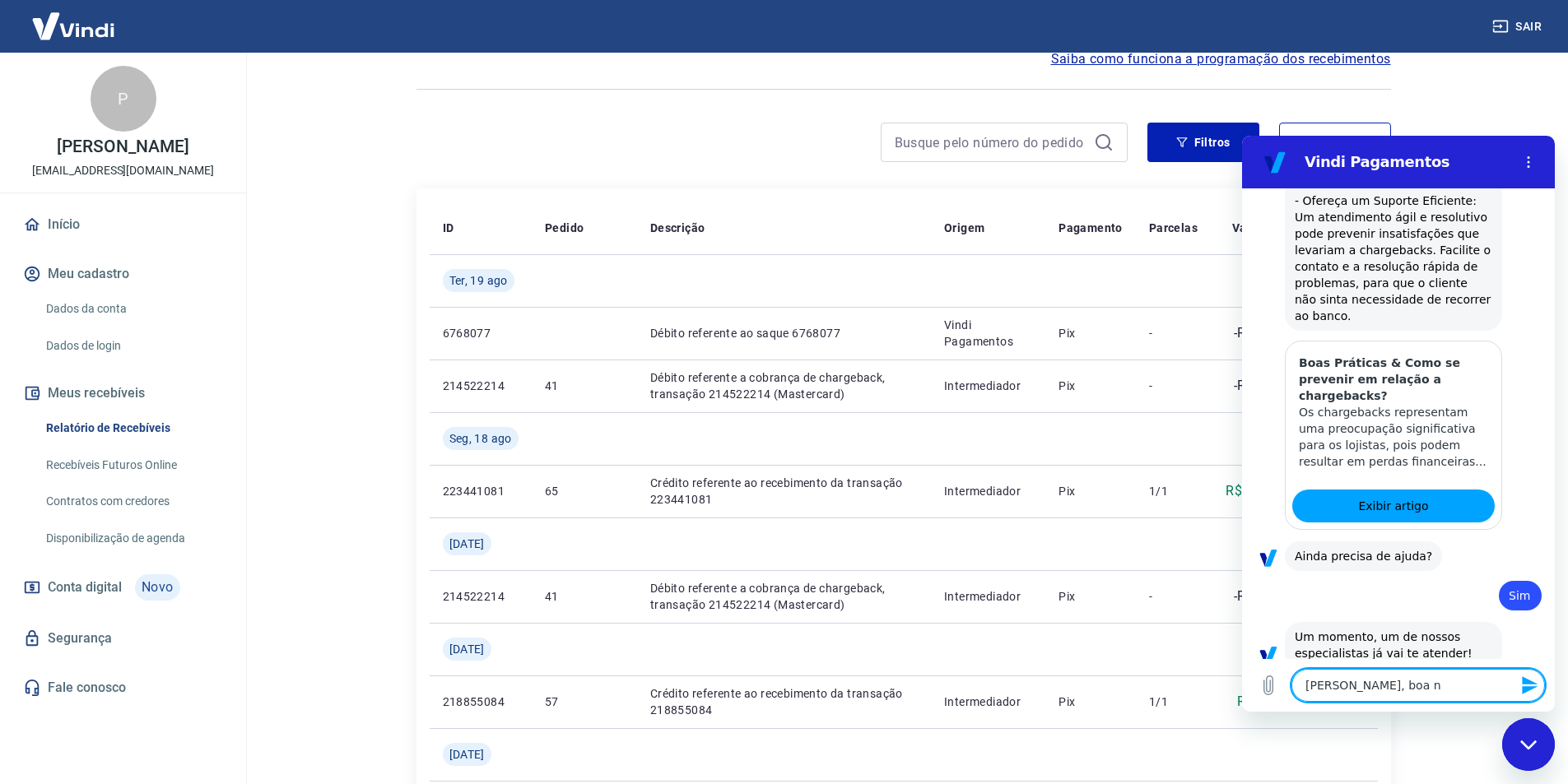
type textarea "x"
type textarea "[PERSON_NAME], boa noi"
type textarea "x"
type textarea "[PERSON_NAME], boa noit"
type textarea "x"
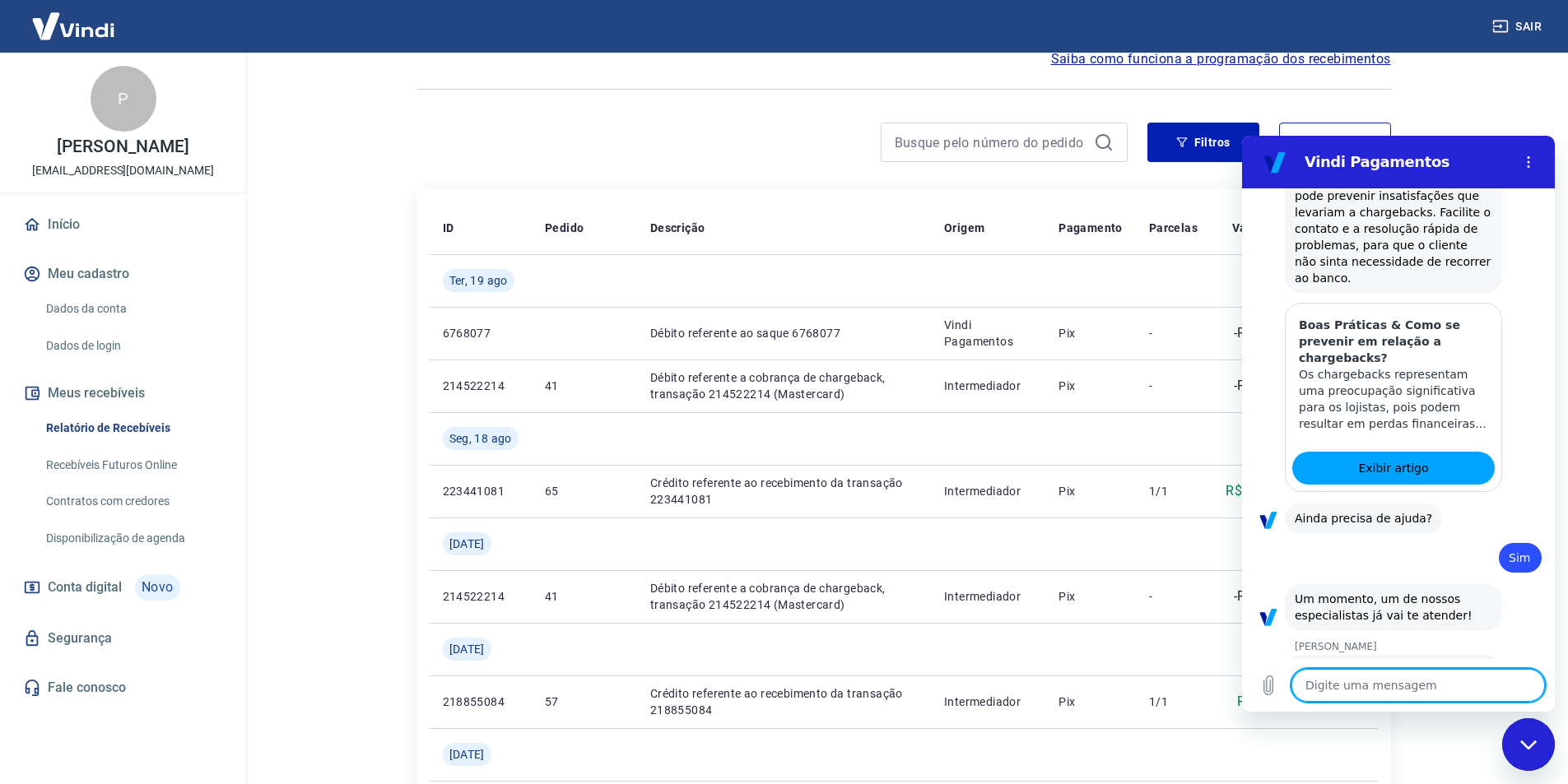
type textarea "x"
type textarea "o"
type textarea "x"
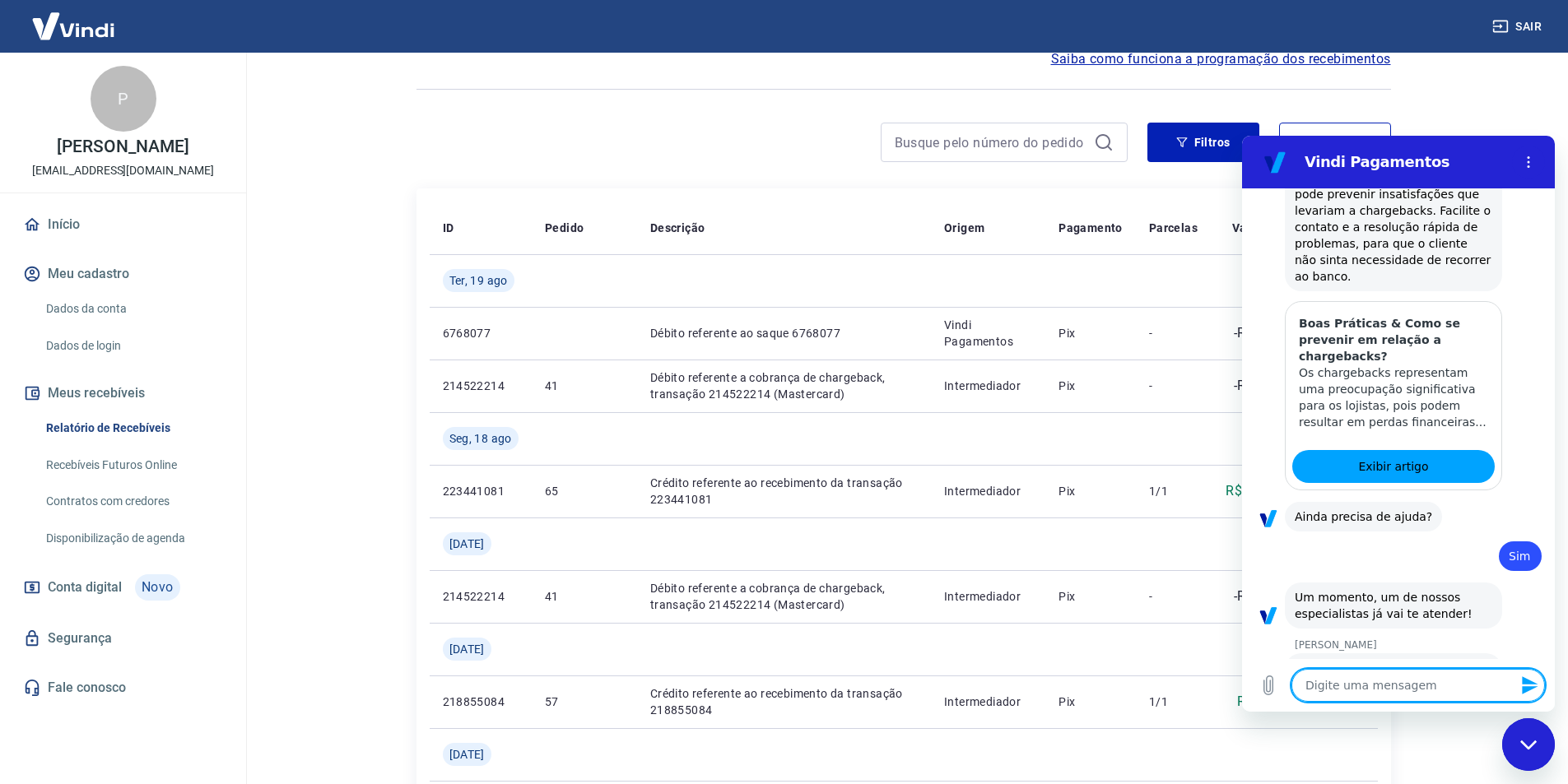
type textarea "p"
type textarea "x"
type textarea "pr"
type textarea "x"
type textarea "pre"
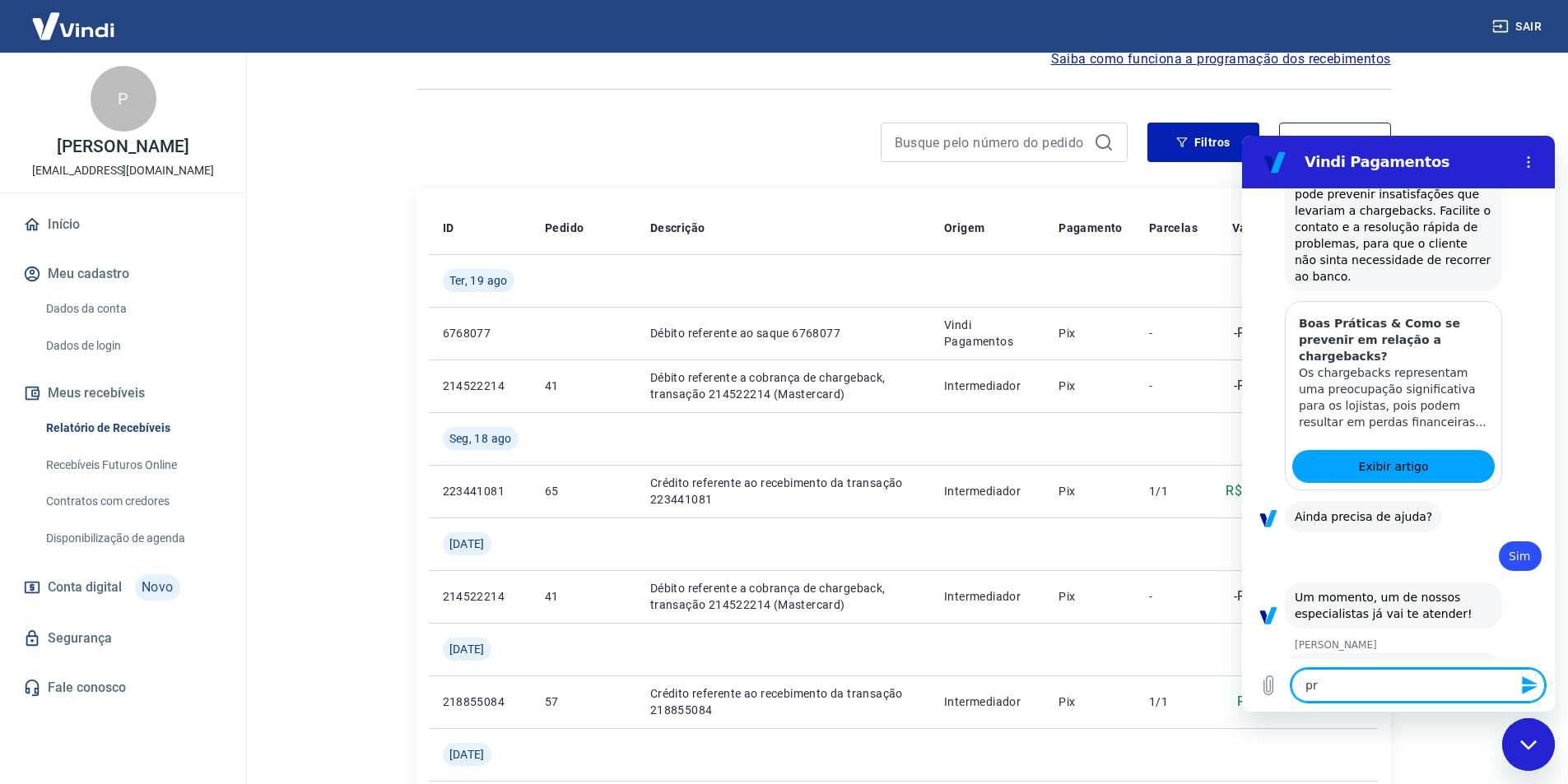
type textarea "x"
type textarea "prec"
type textarea "x"
type textarea "preci"
type textarea "x"
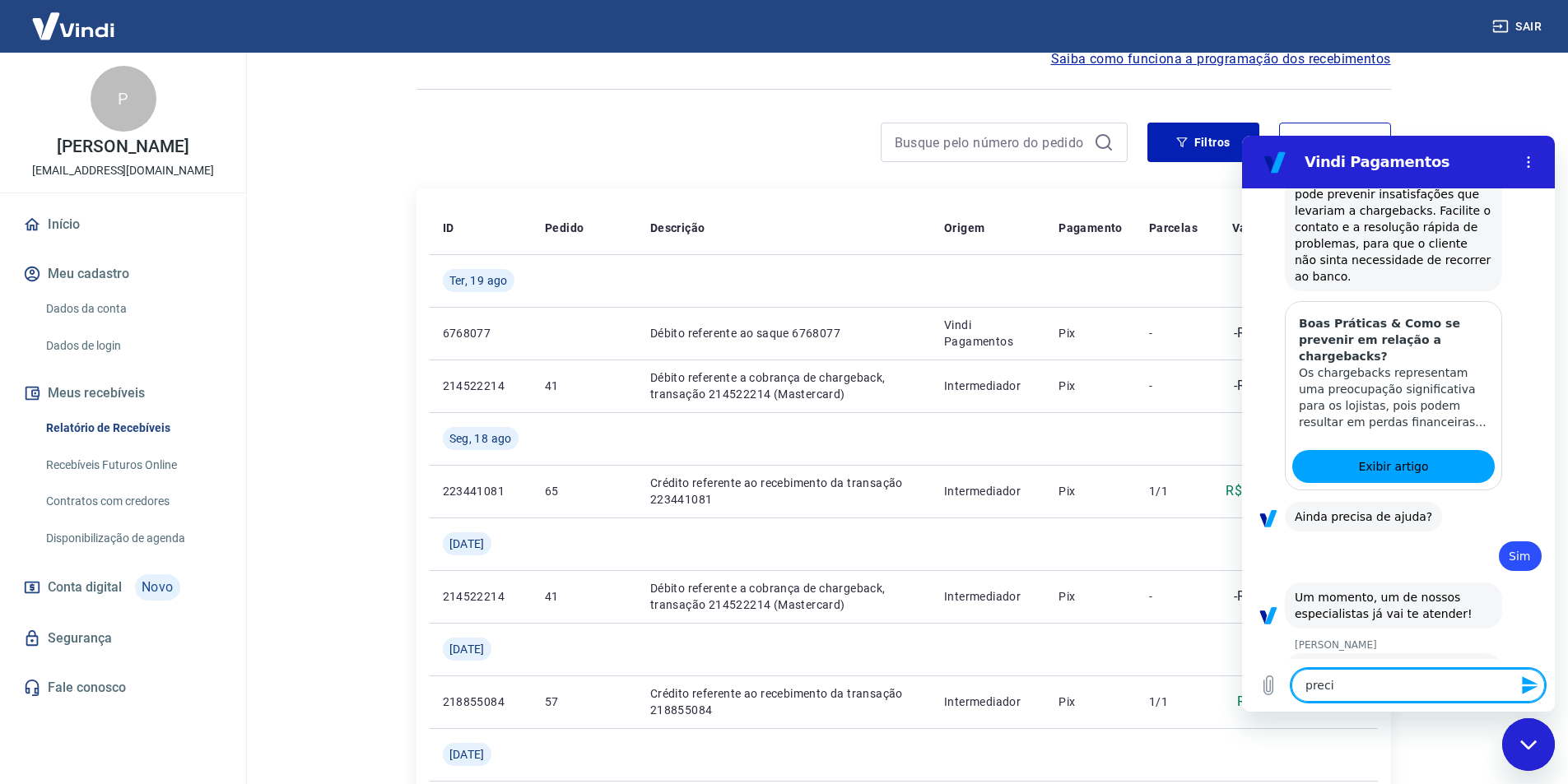
type textarea "precis"
type textarea "x"
type textarea "preciso"
type textarea "x"
type textarea "preciso"
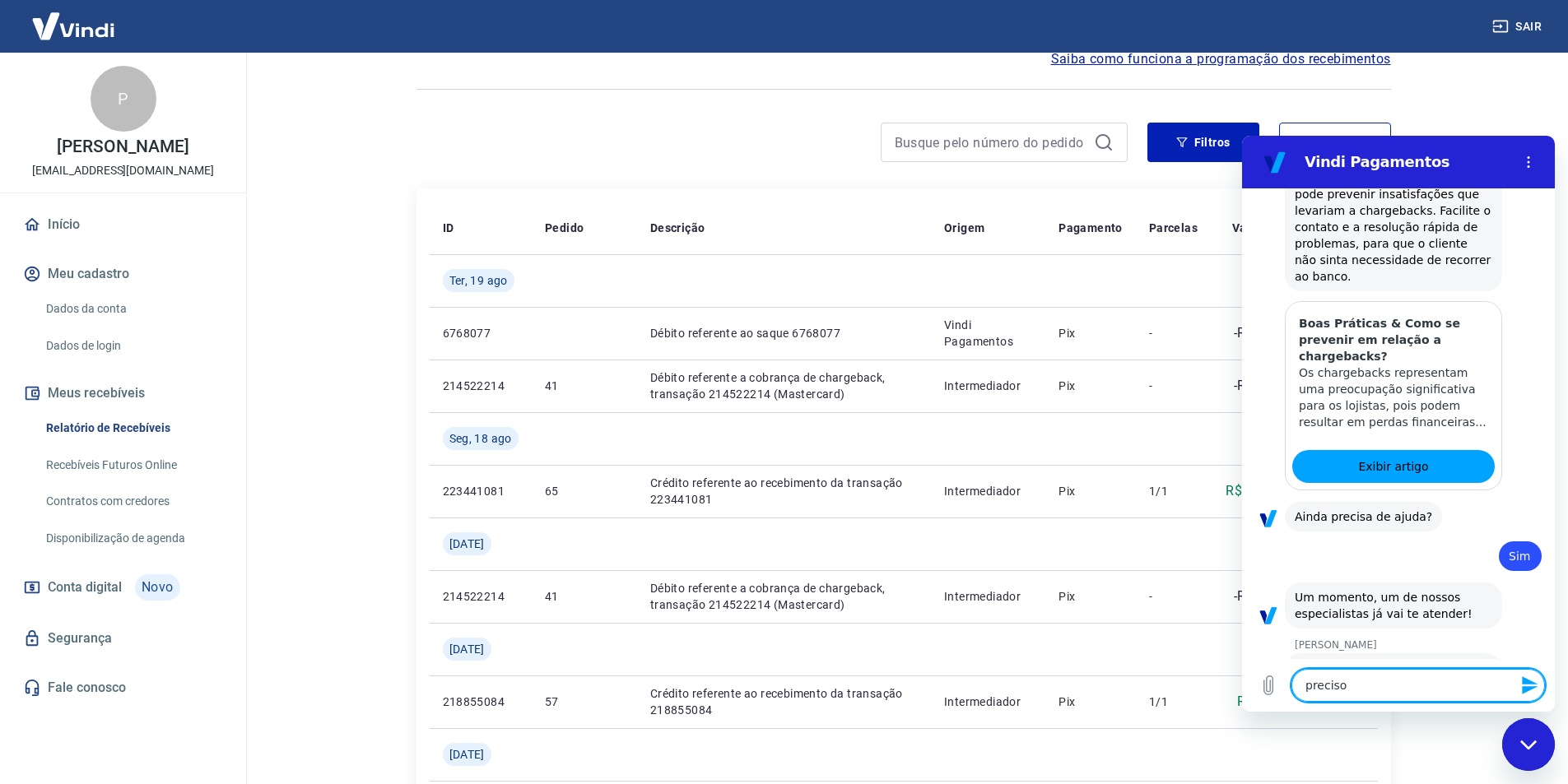
type textarea "x"
type textarea "preciso d"
type textarea "x"
type textarea "preciso de"
type textarea "x"
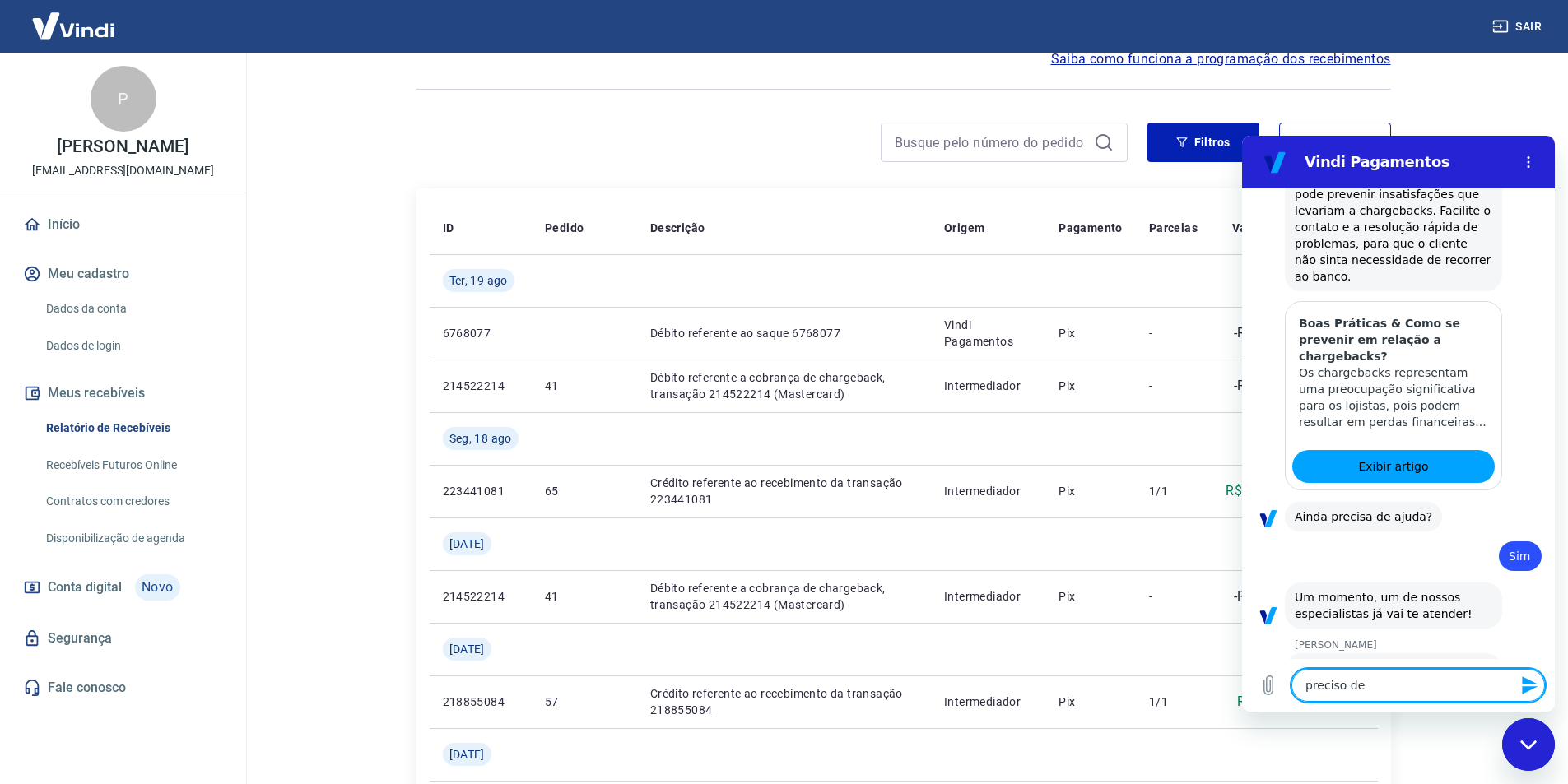
type textarea "preciso de"
type textarea "x"
type textarea "preciso de u"
type textarea "x"
type textarea "preciso de um"
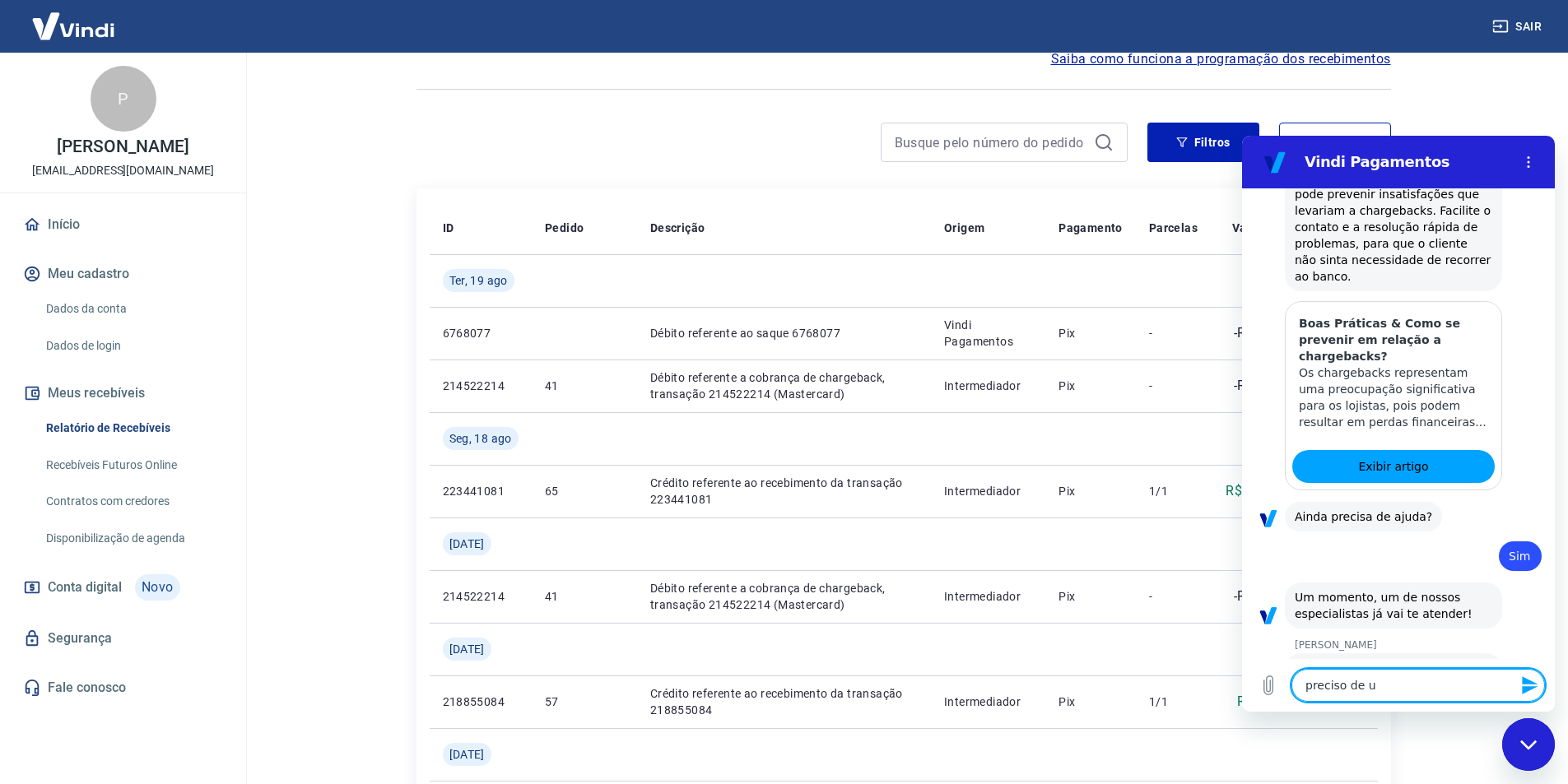
type textarea "x"
type textarea "preciso de uma"
type textarea "x"
type textarea "preciso de uma"
type textarea "x"
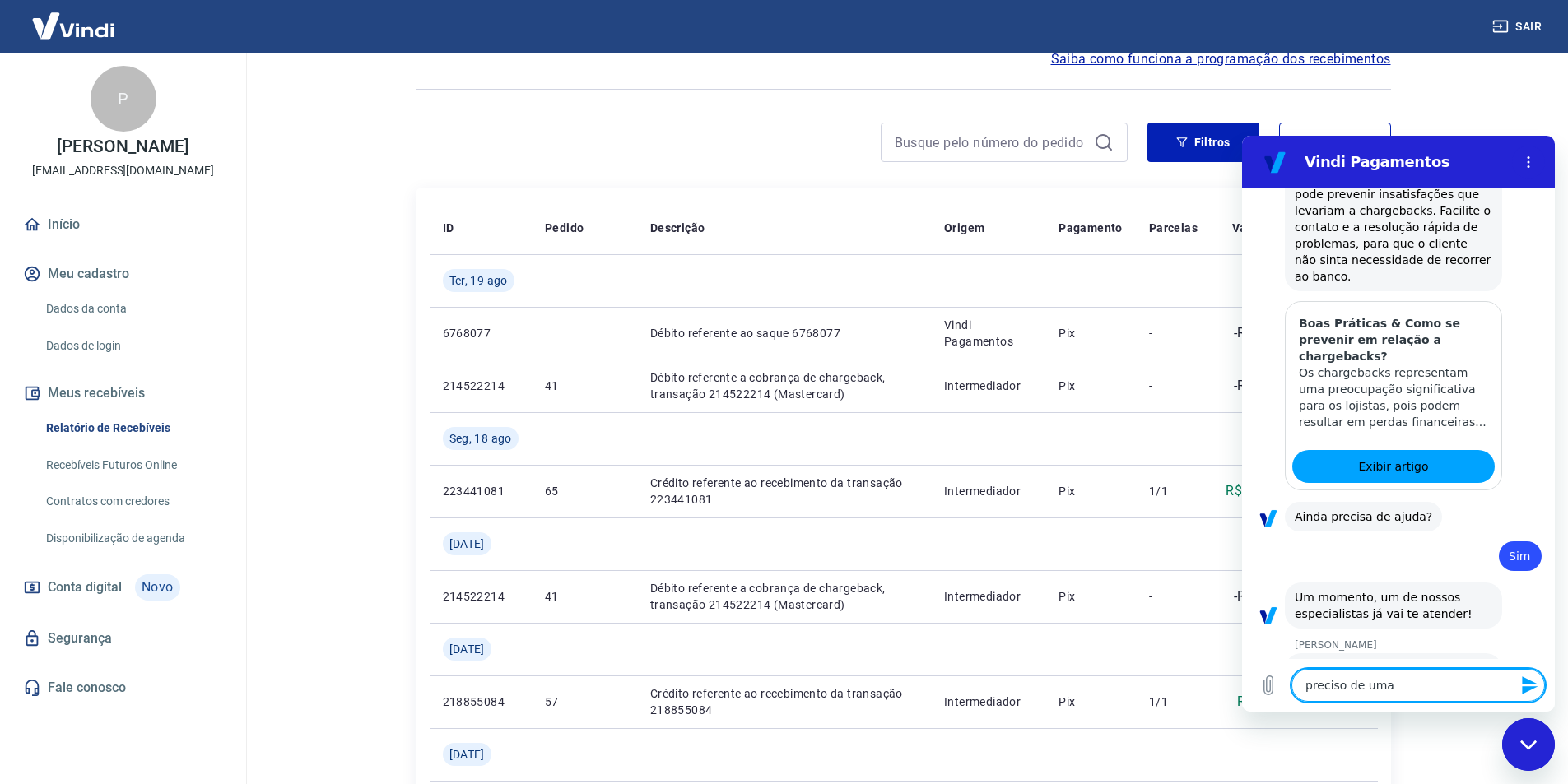
type textarea "preciso de uma a"
type textarea "x"
type textarea "preciso de uma aj"
type textarea "x"
type textarea "preciso de uma aju"
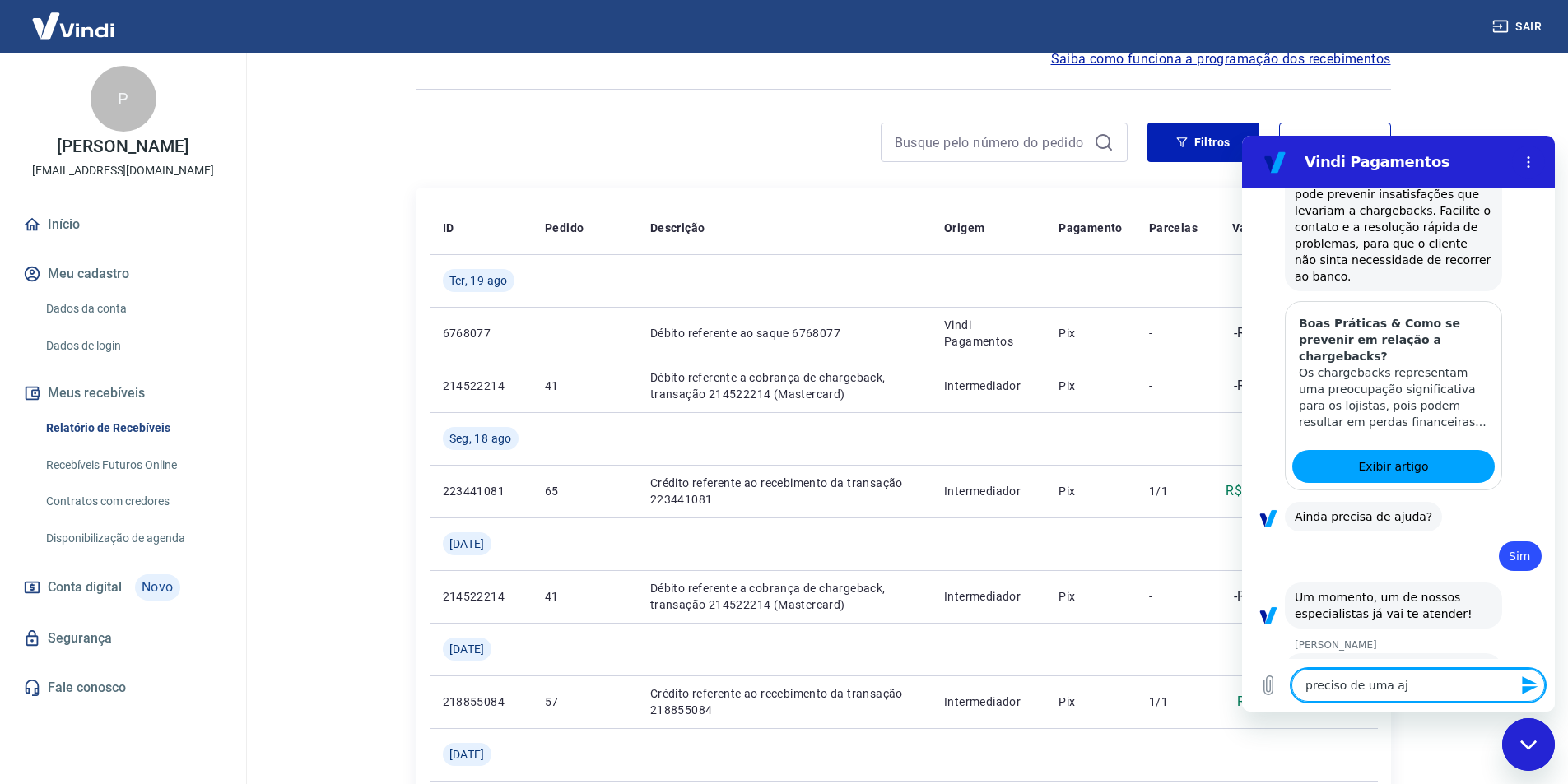
type textarea "x"
type textarea "preciso de uma ajud"
type textarea "x"
type textarea "preciso de uma ajuda"
type textarea "x"
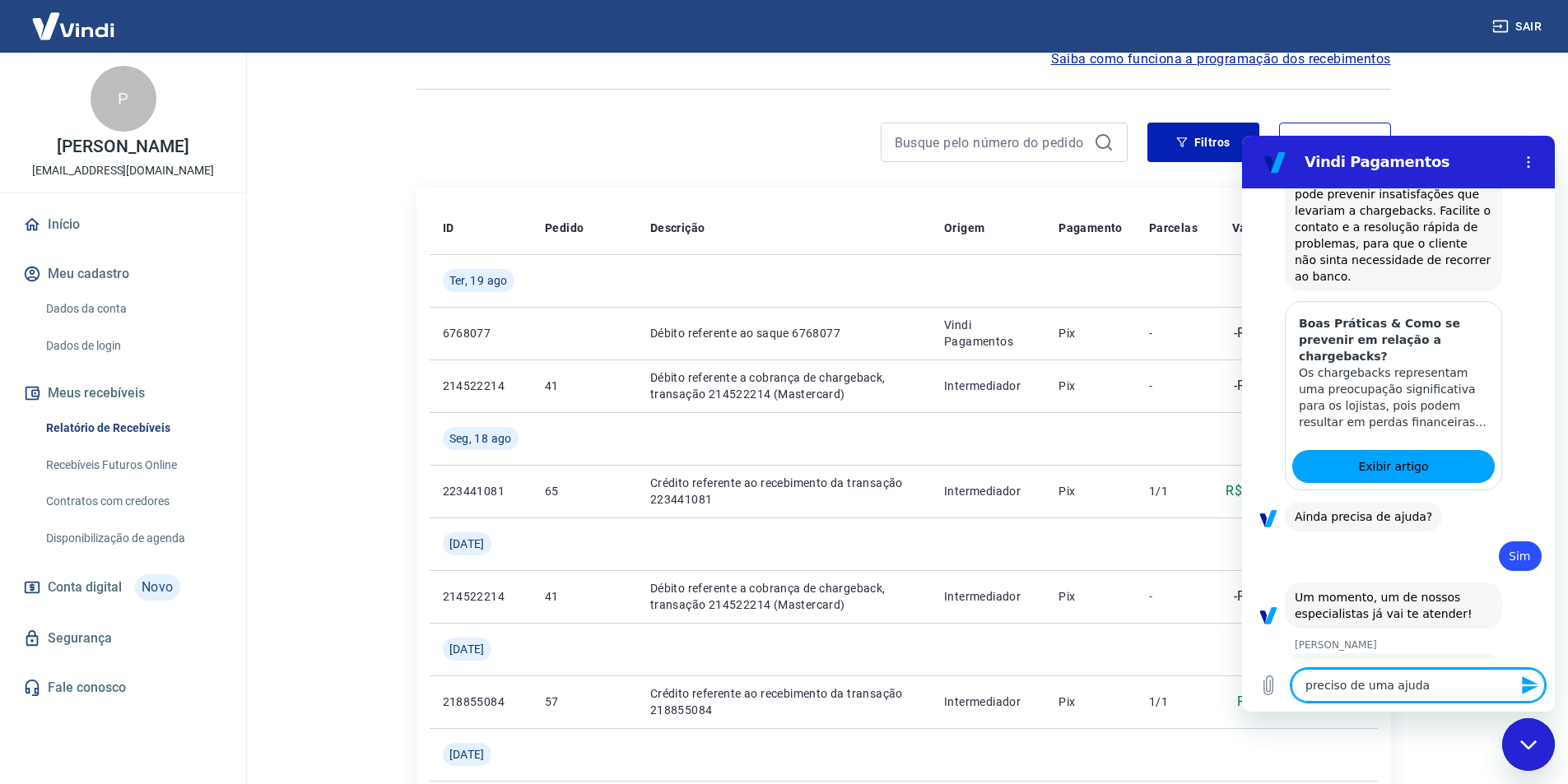
type textarea "x"
type textarea "e"
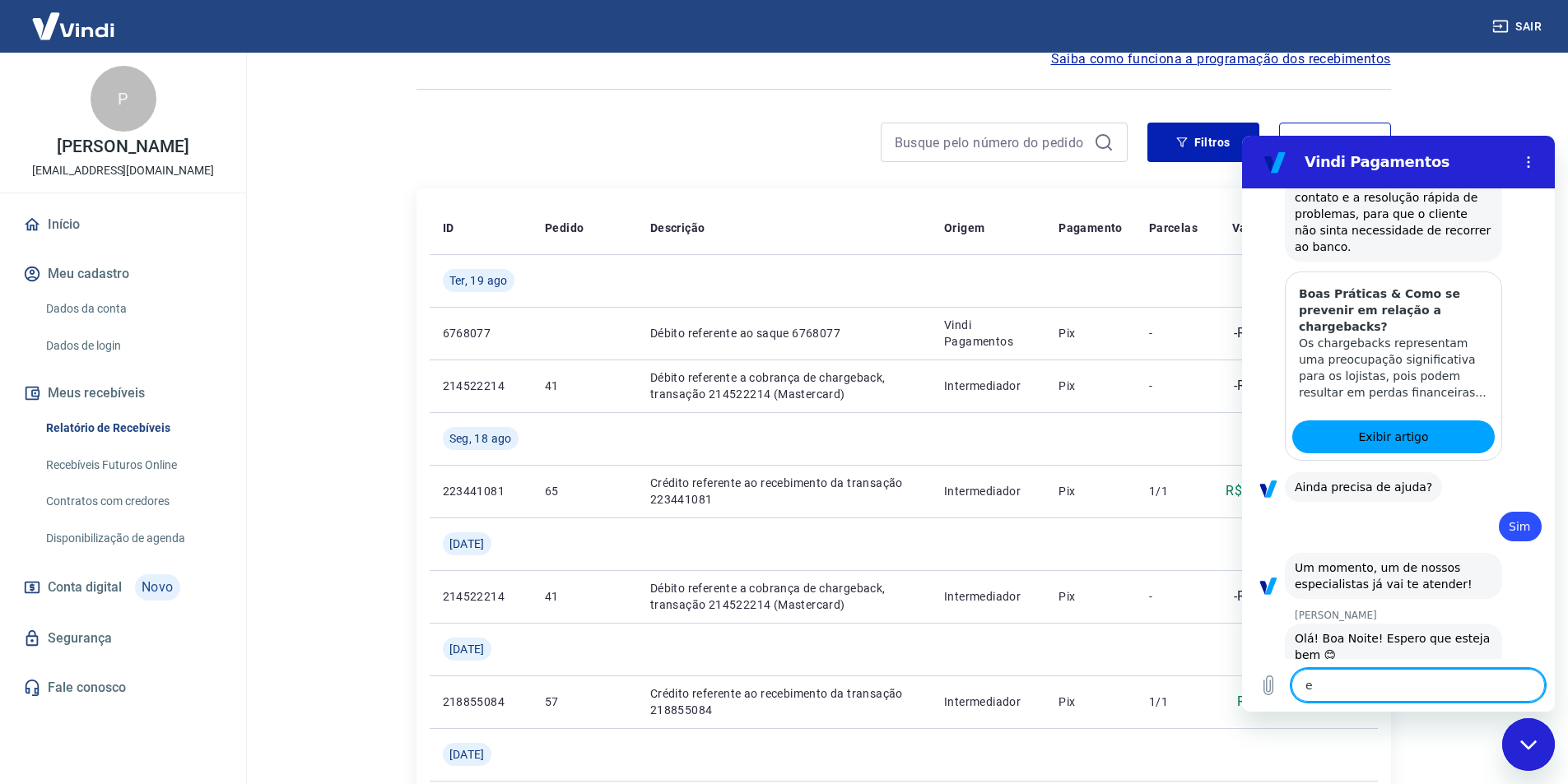
type textarea "x"
type textarea "es"
type textarea "x"
type textarea "est"
type textarea "x"
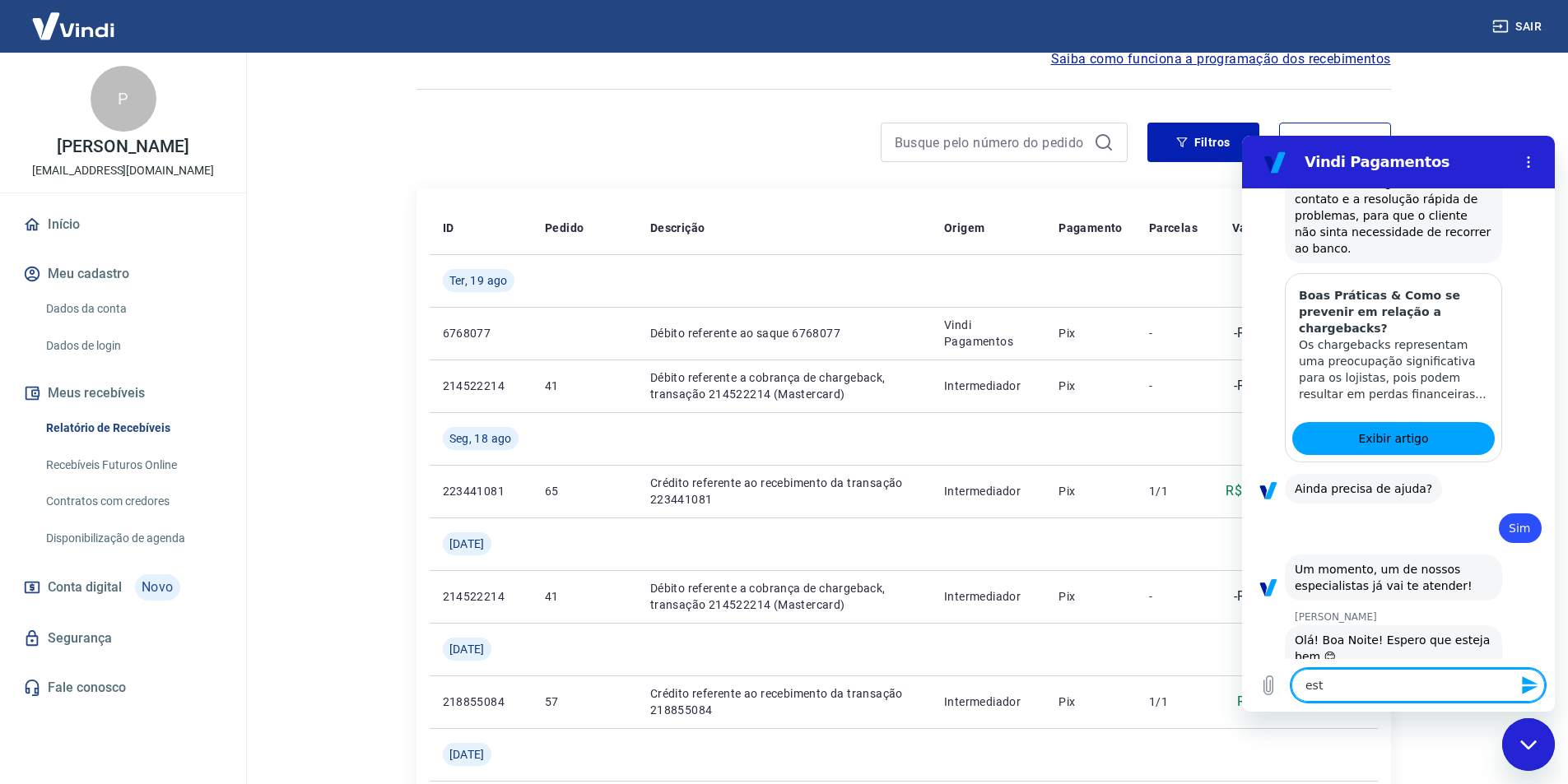
type textarea "esto"
type textarea "x"
type textarea "estou"
type textarea "x"
type textarea "estou"
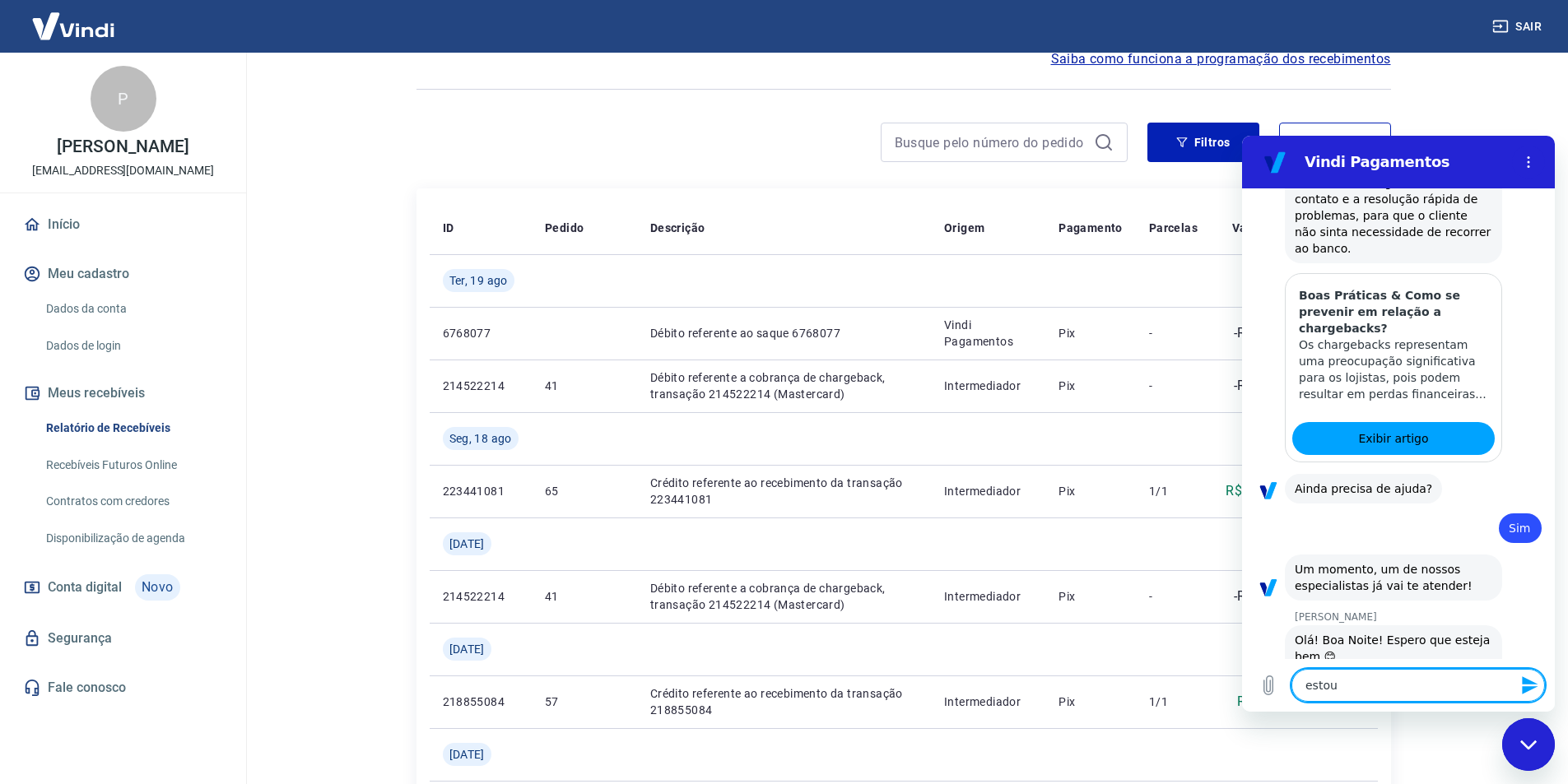
type textarea "x"
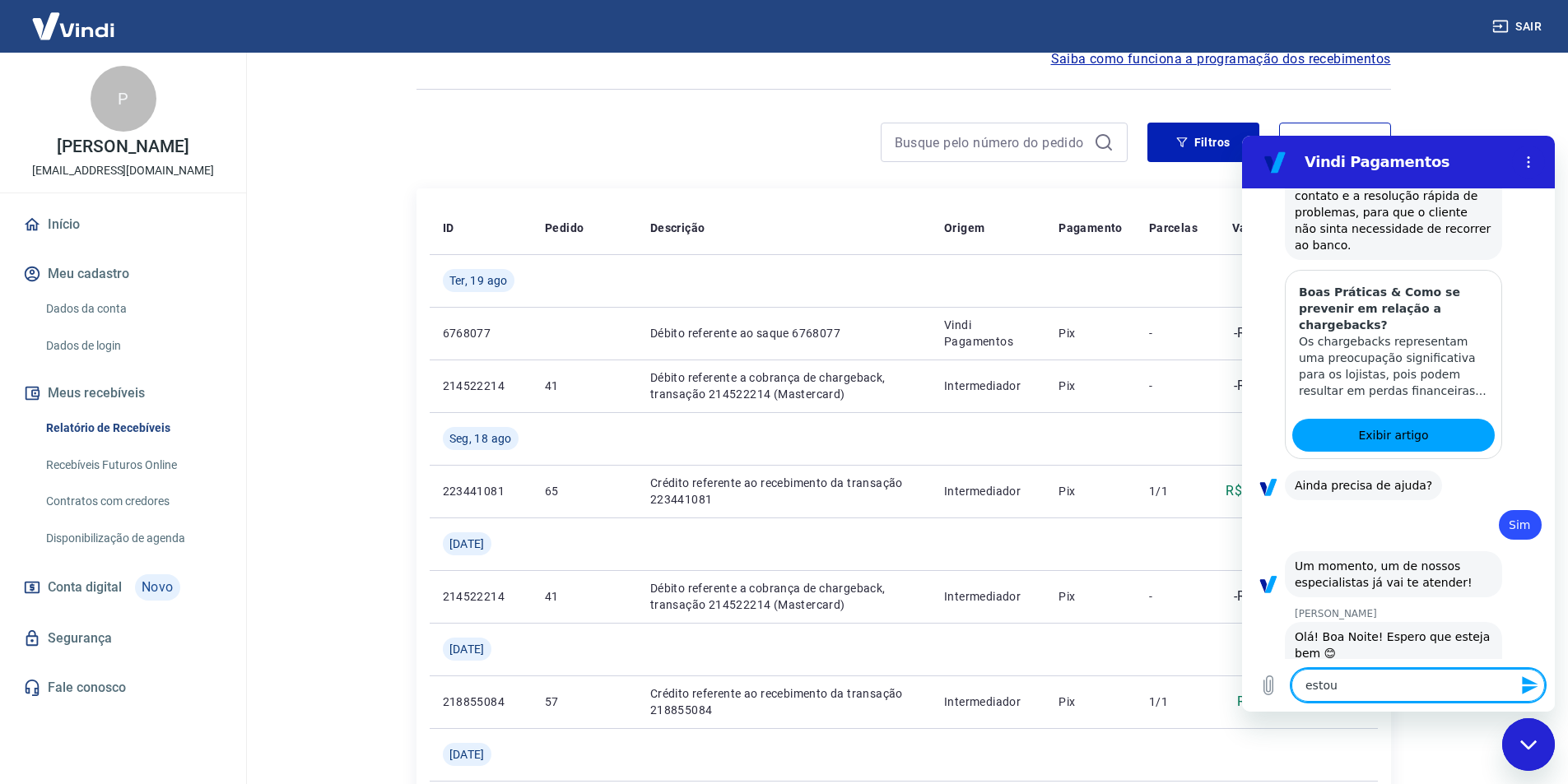
type textarea "estou c"
type textarea "x"
type textarea "estou co"
type textarea "x"
type textarea "estou com"
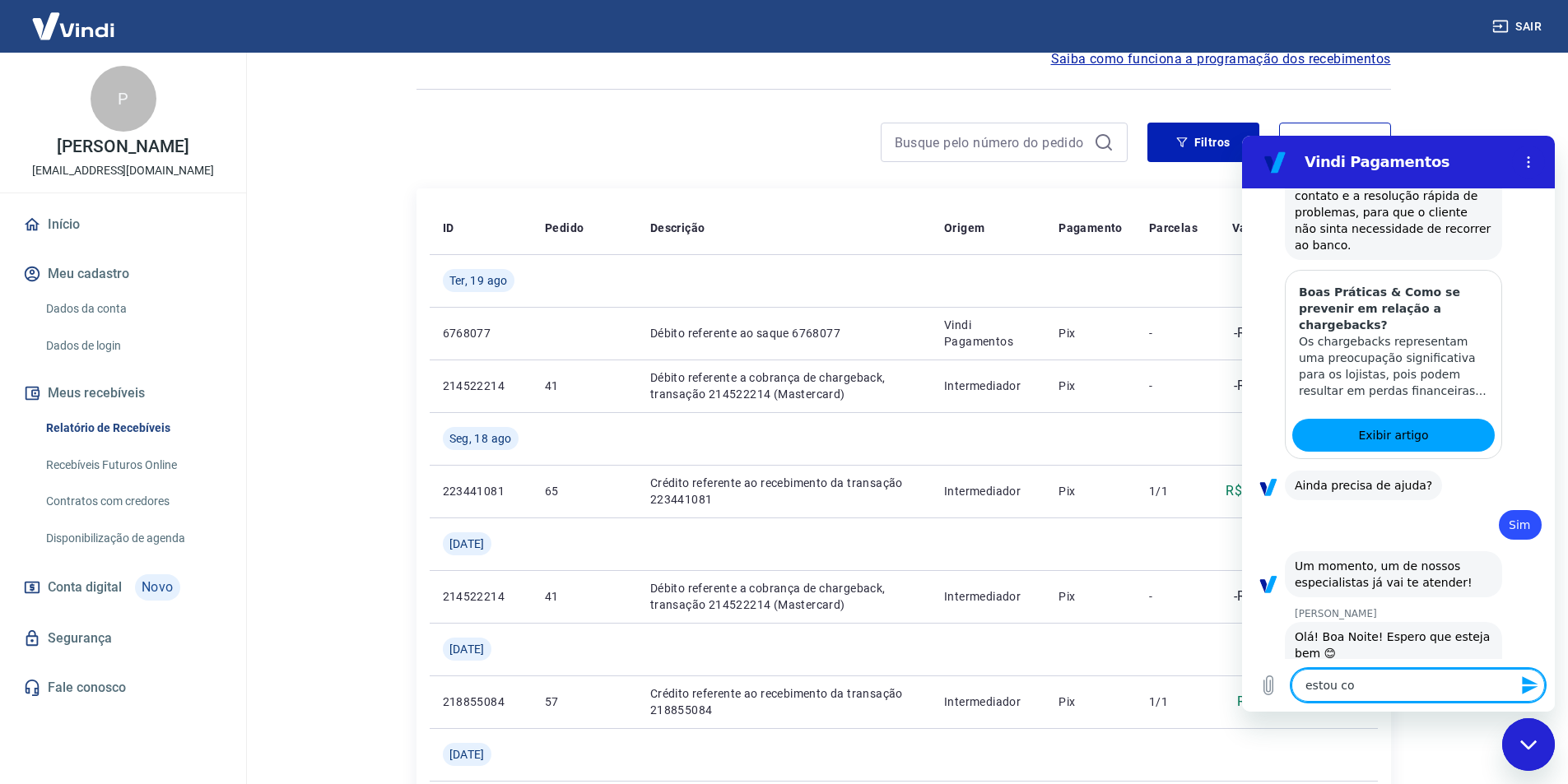
type textarea "x"
type textarea "estou com"
type textarea "x"
type textarea "estou com u"
type textarea "x"
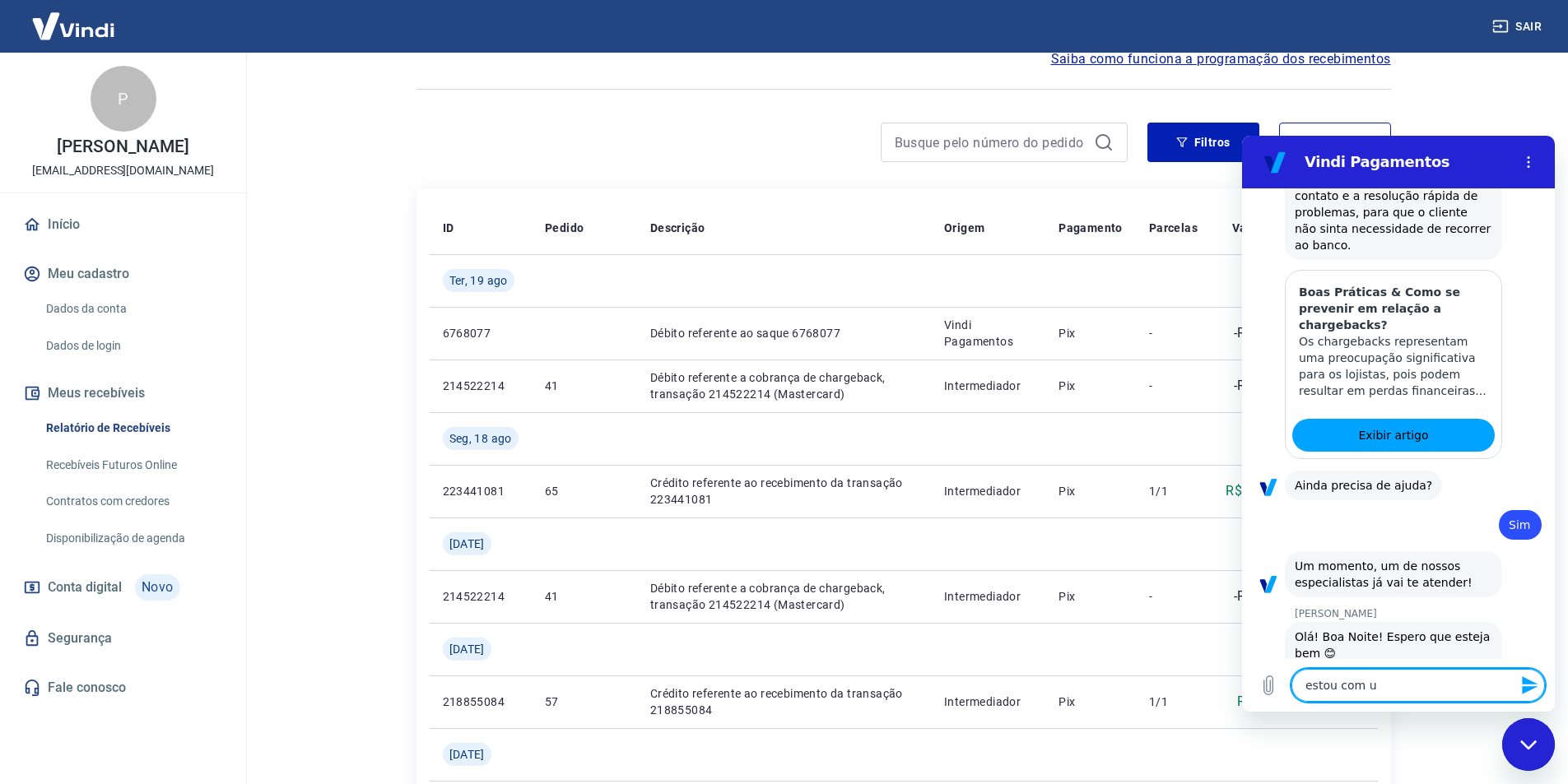
type textarea "estou com um"
type textarea "x"
type textarea "estou com um"
type textarea "x"
type textarea "estou com um c"
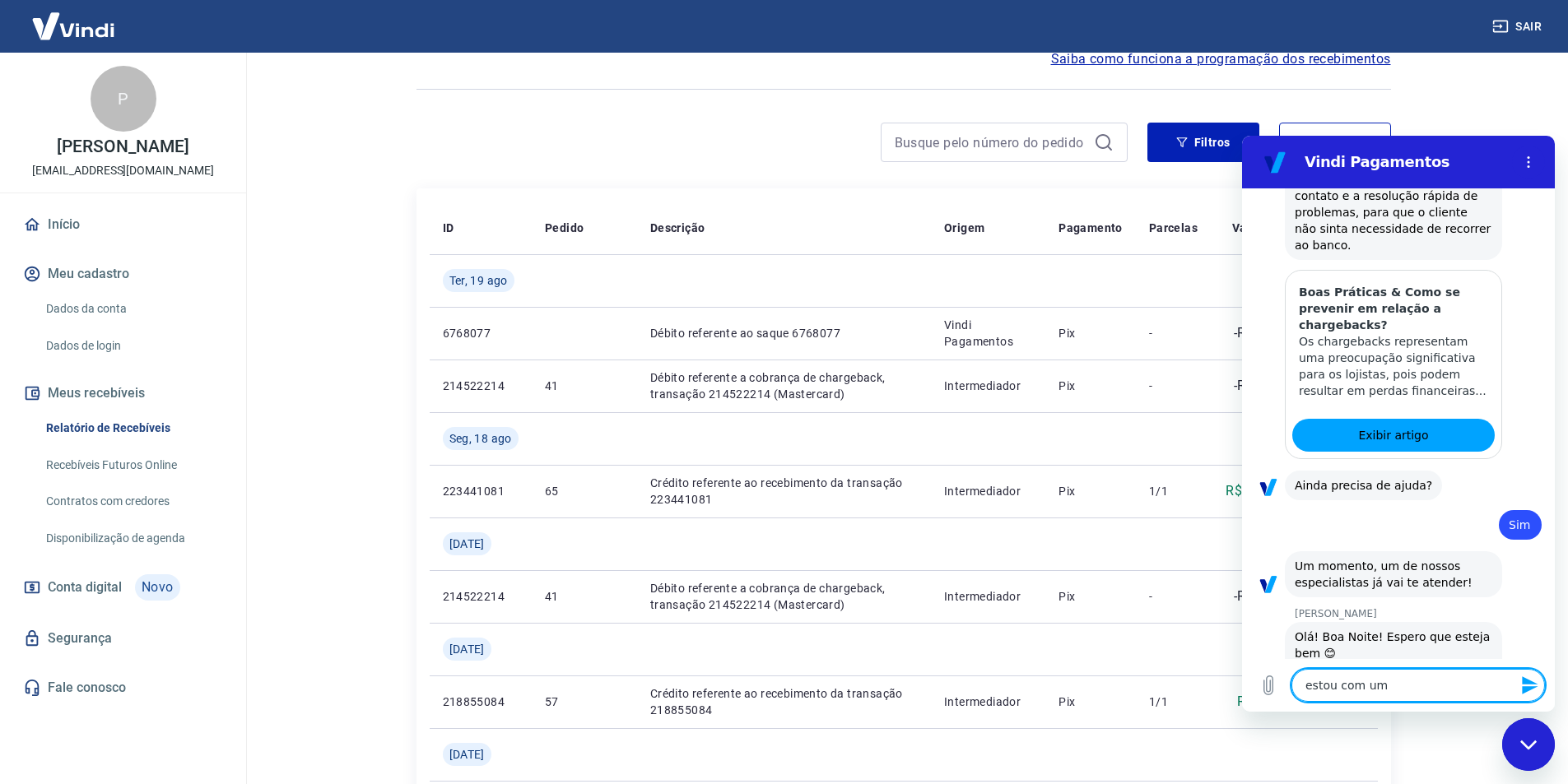
type textarea "x"
type textarea "estou com um ch"
type textarea "x"
type textarea "estou com um cha"
type textarea "x"
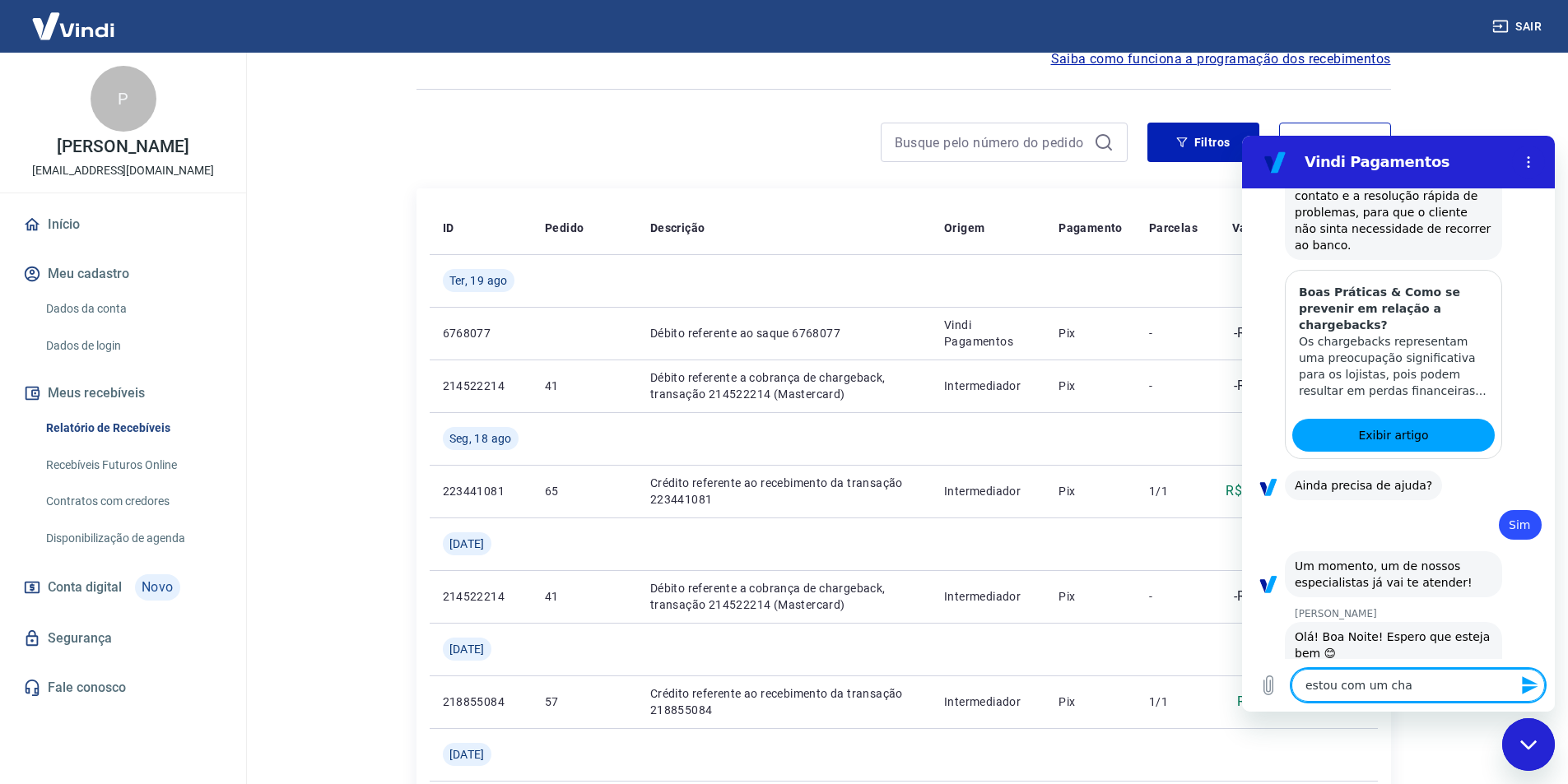
type textarea "estou com um char"
type textarea "x"
type textarea "estou com um charg"
type textarea "x"
type textarea "estou com um charge"
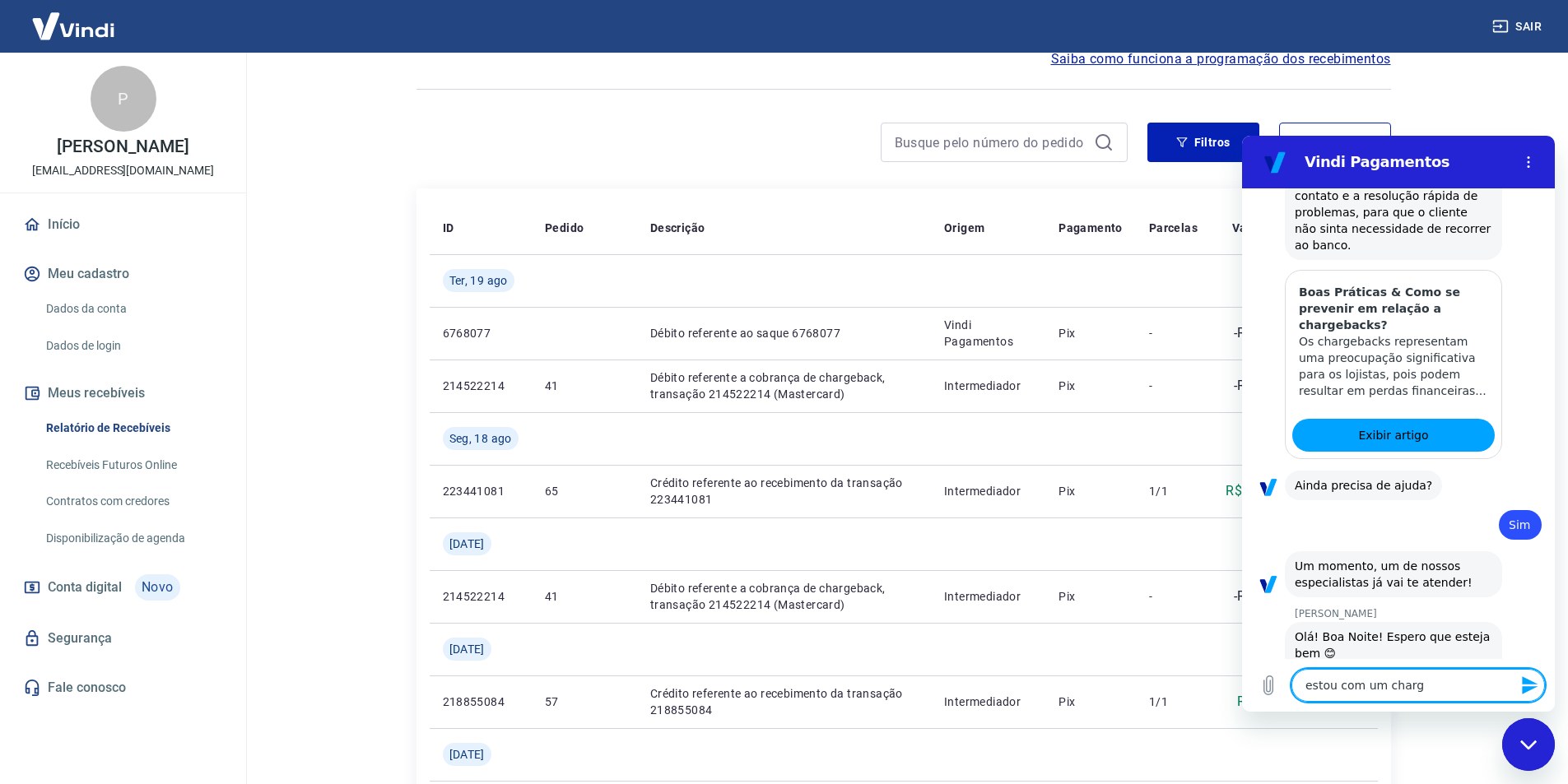
type textarea "x"
type textarea "estou com um chargea"
type textarea "x"
type textarea "estou com um charge"
type textarea "x"
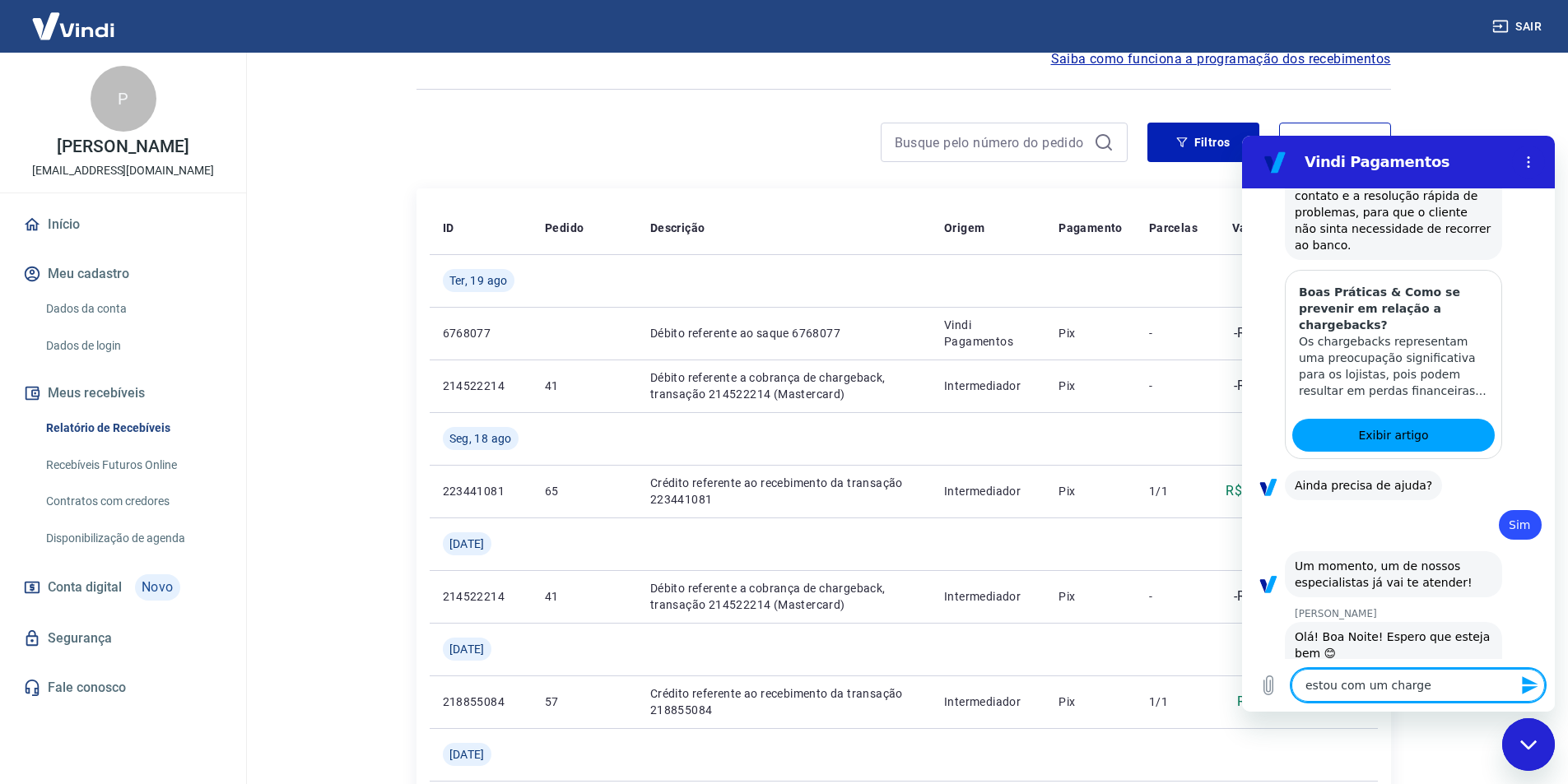
type textarea "estou com um chargeb"
type textarea "x"
type textarea "estou com um chargeba"
type textarea "x"
type textarea "estou com um chargebac"
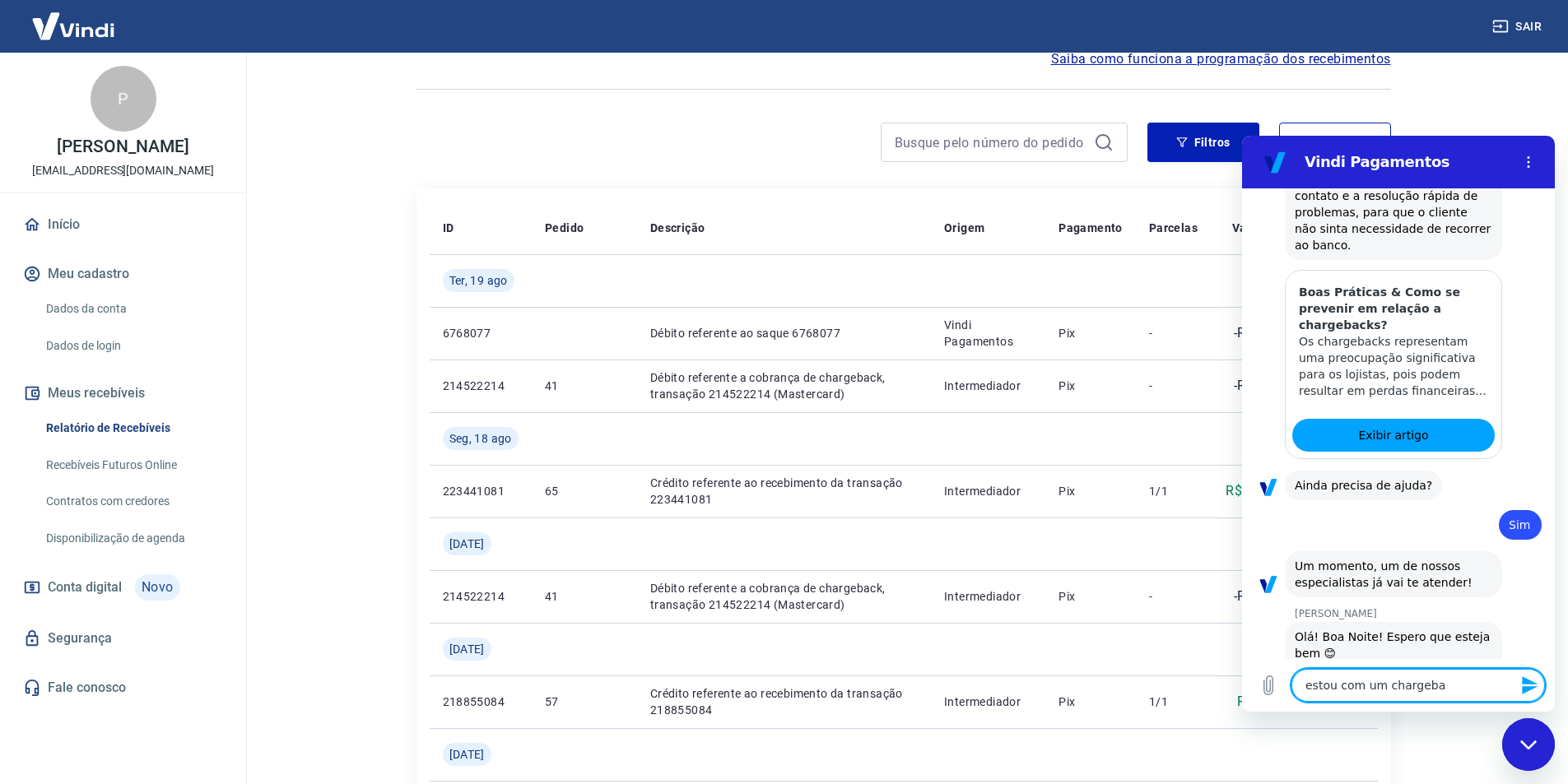
type textarea "x"
type textarea "estou com um chargeback"
type textarea "x"
type textarea "estou com um chargeback"
type textarea "x"
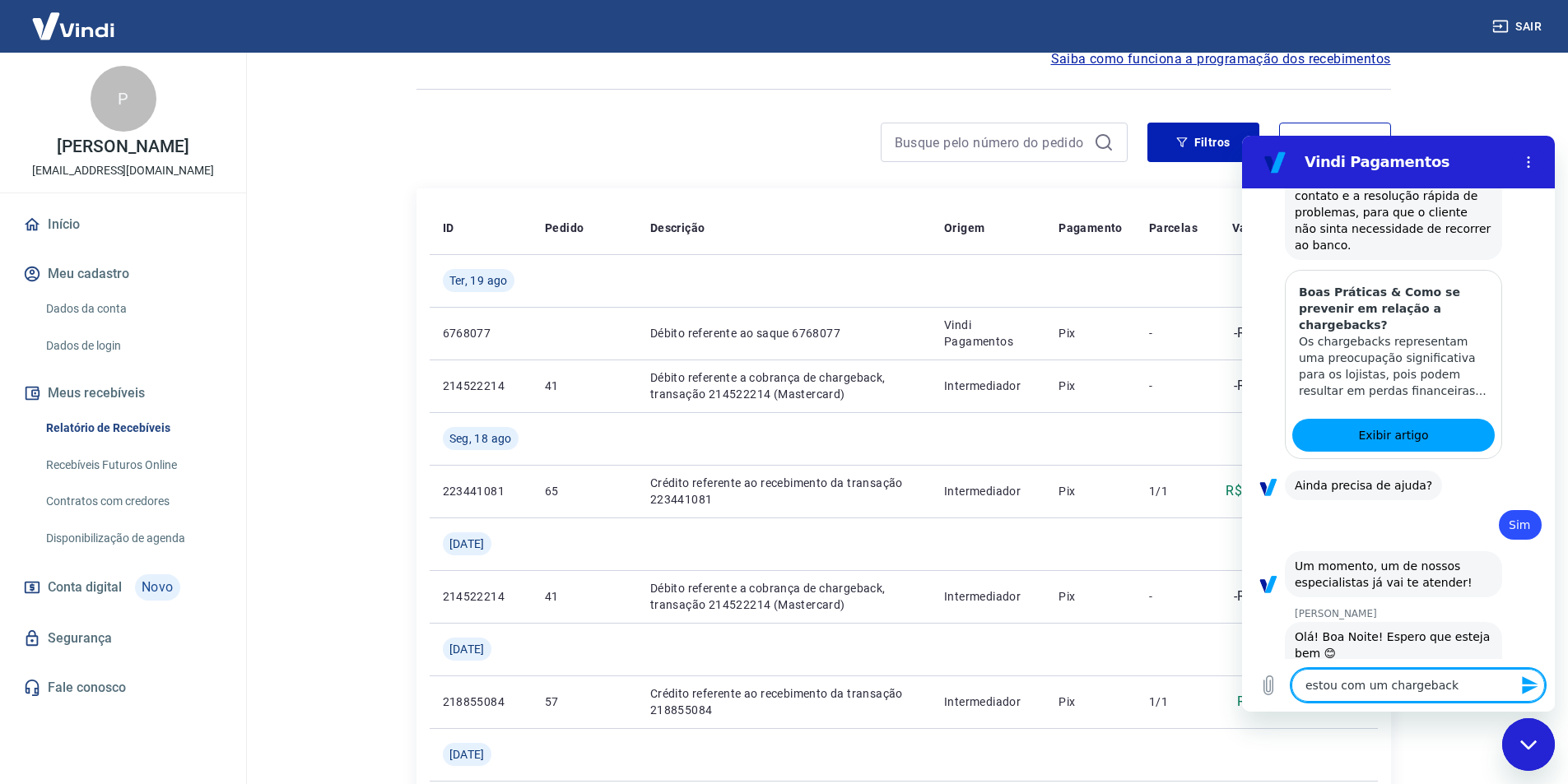
type textarea "estou com um chargeback a"
type textarea "x"
type textarea "estou com um chargeback a"
type textarea "x"
type textarea "estou com um chargeback a q"
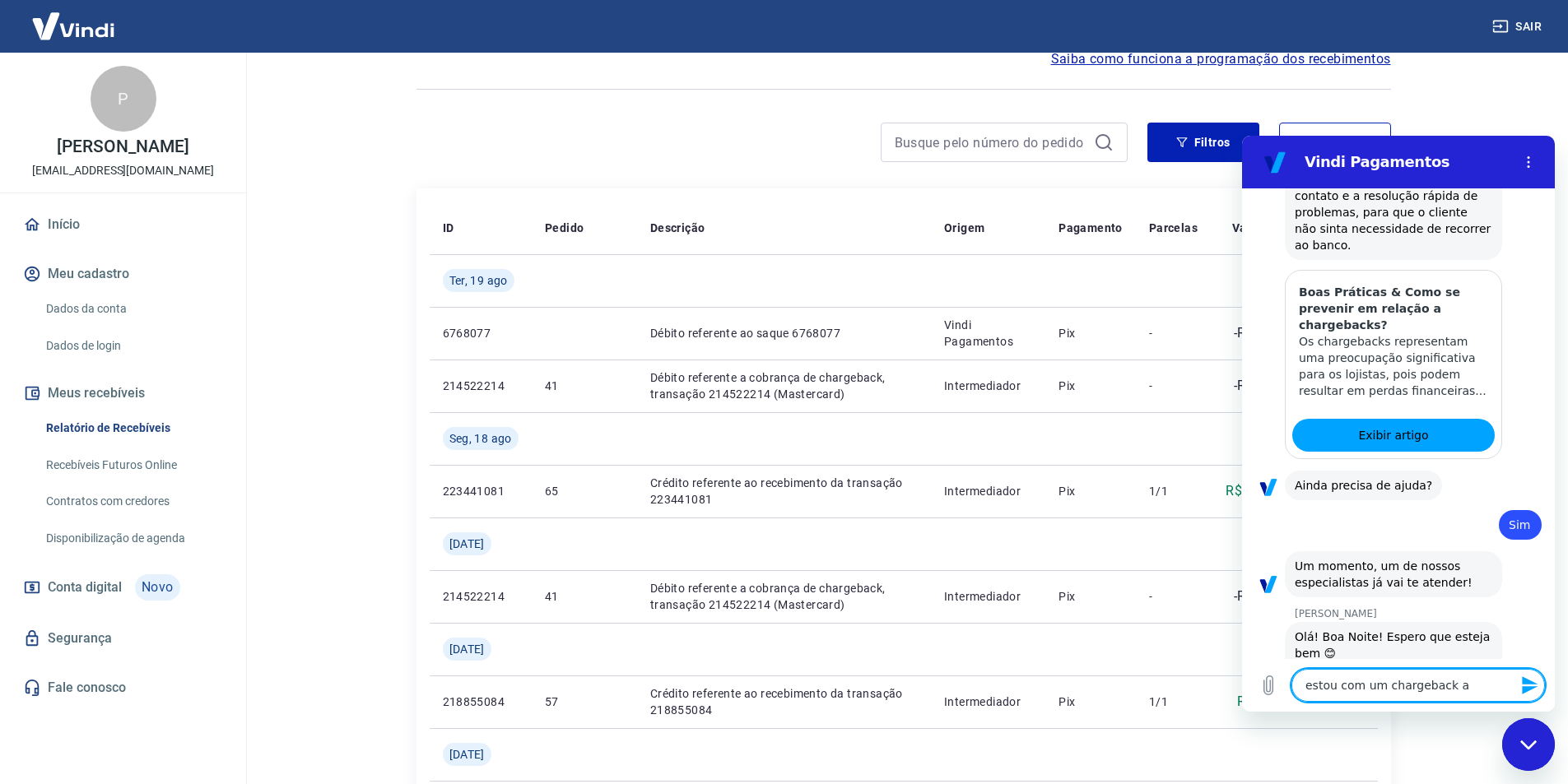
type textarea "x"
type textarea "estou com um chargeback a qu"
type textarea "x"
type textarea "estou com um chargeback a qua"
type textarea "x"
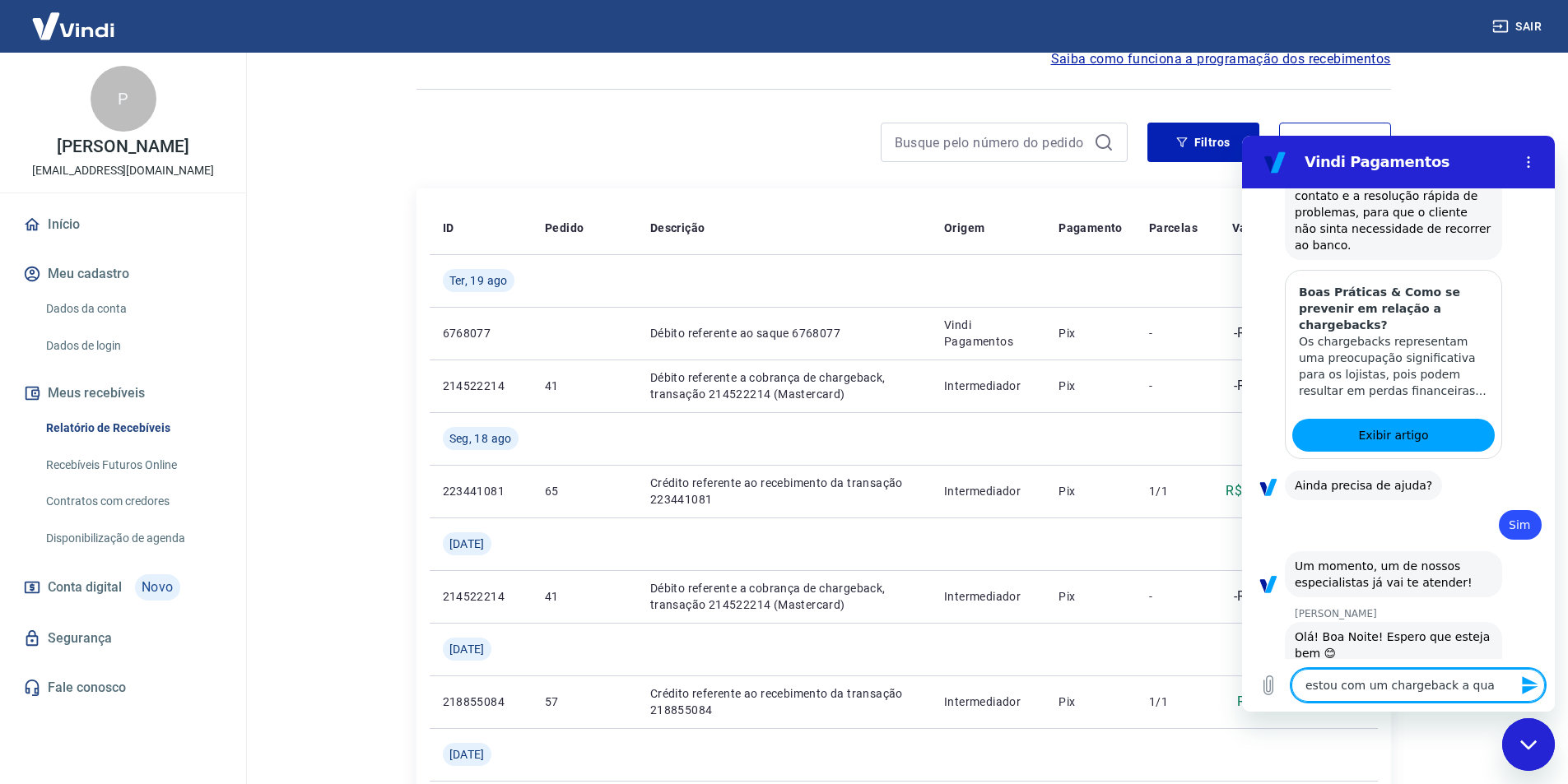
type textarea "estou com um chargeback a quas"
type textarea "x"
type textarea "estou com um chargeback a quase"
type textarea "x"
type textarea "estou com um chargeback a quase"
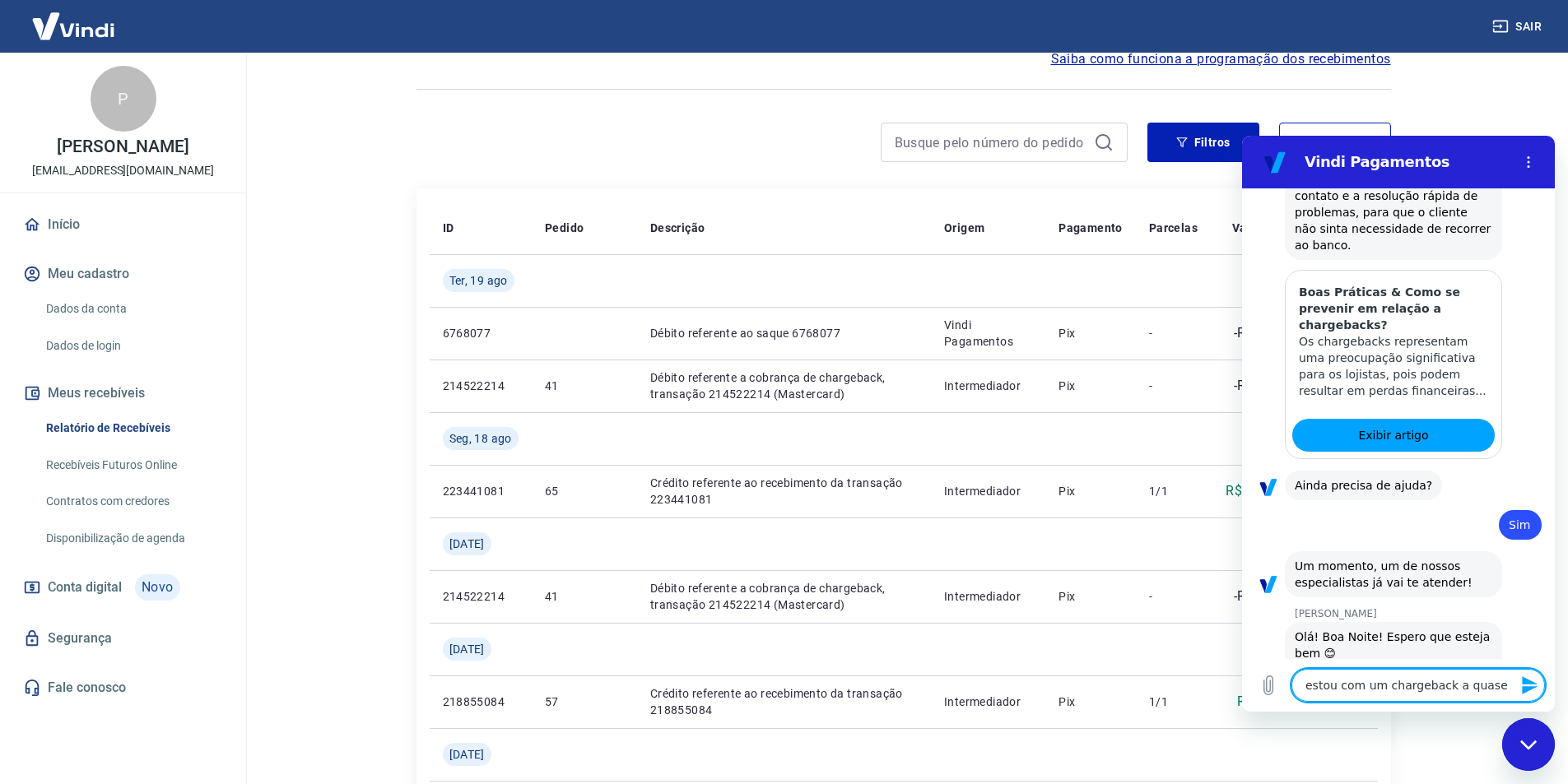
type textarea "x"
type textarea "estou com um chargeback a quase 4"
type textarea "x"
type textarea "estou com um chargeback a quase 40"
type textarea "x"
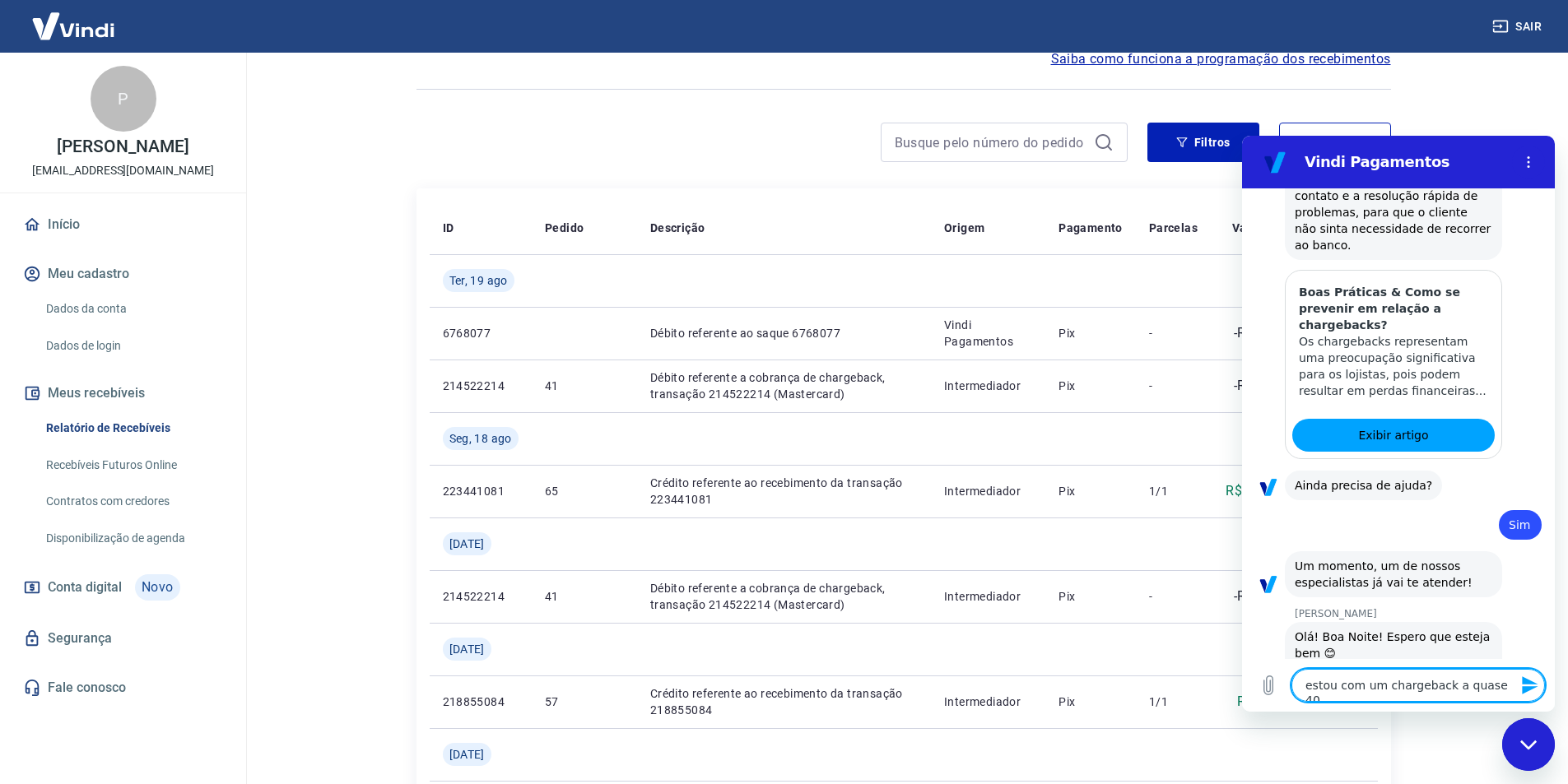
type textarea "estou com um chargeback a quase 40"
type textarea "x"
type textarea "estou com um chargeback a quase 40 d"
type textarea "x"
type textarea "estou com um chargeback a quase 40 di"
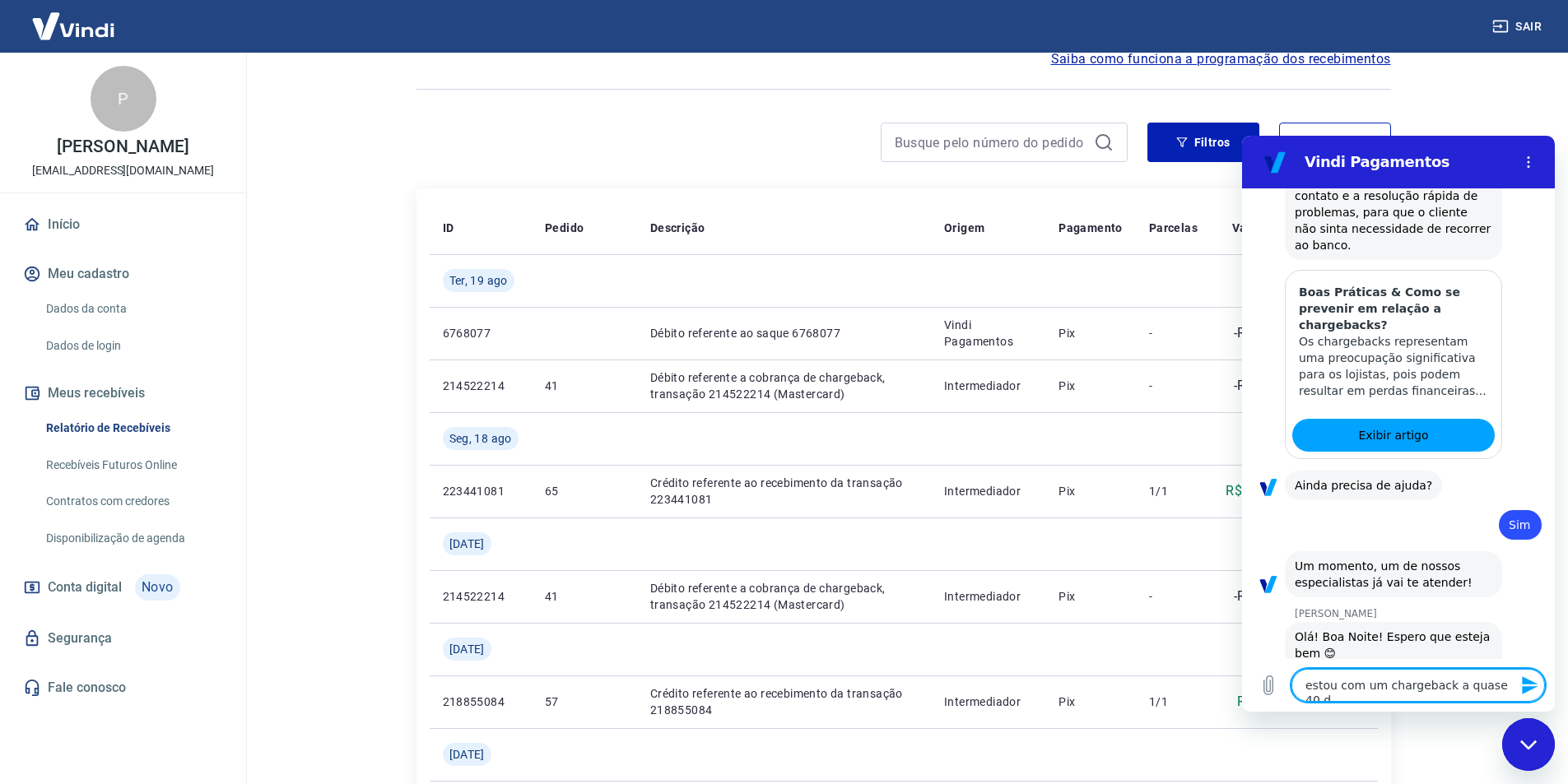
type textarea "x"
type textarea "estou com um chargeback a quase 40 dia"
type textarea "x"
type textarea "estou com um chargeback a quase 40 dias"
type textarea "x"
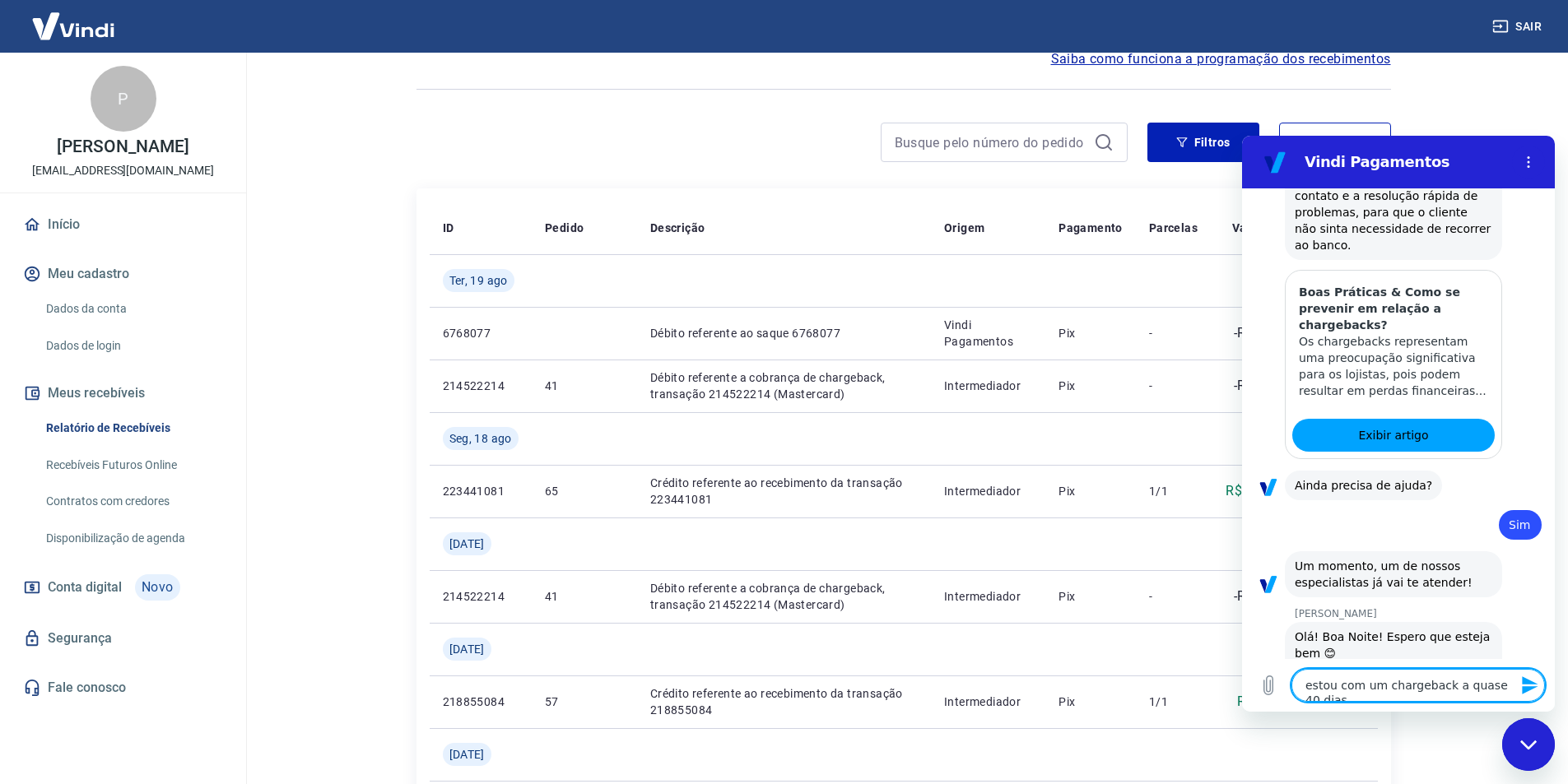
type textarea "estou com um chargeback a quase 40 dias"
type textarea "x"
type textarea "estou com um chargeback a quase 40 dias q"
type textarea "x"
type textarea "estou com um chargeback a quase 40 dias qu"
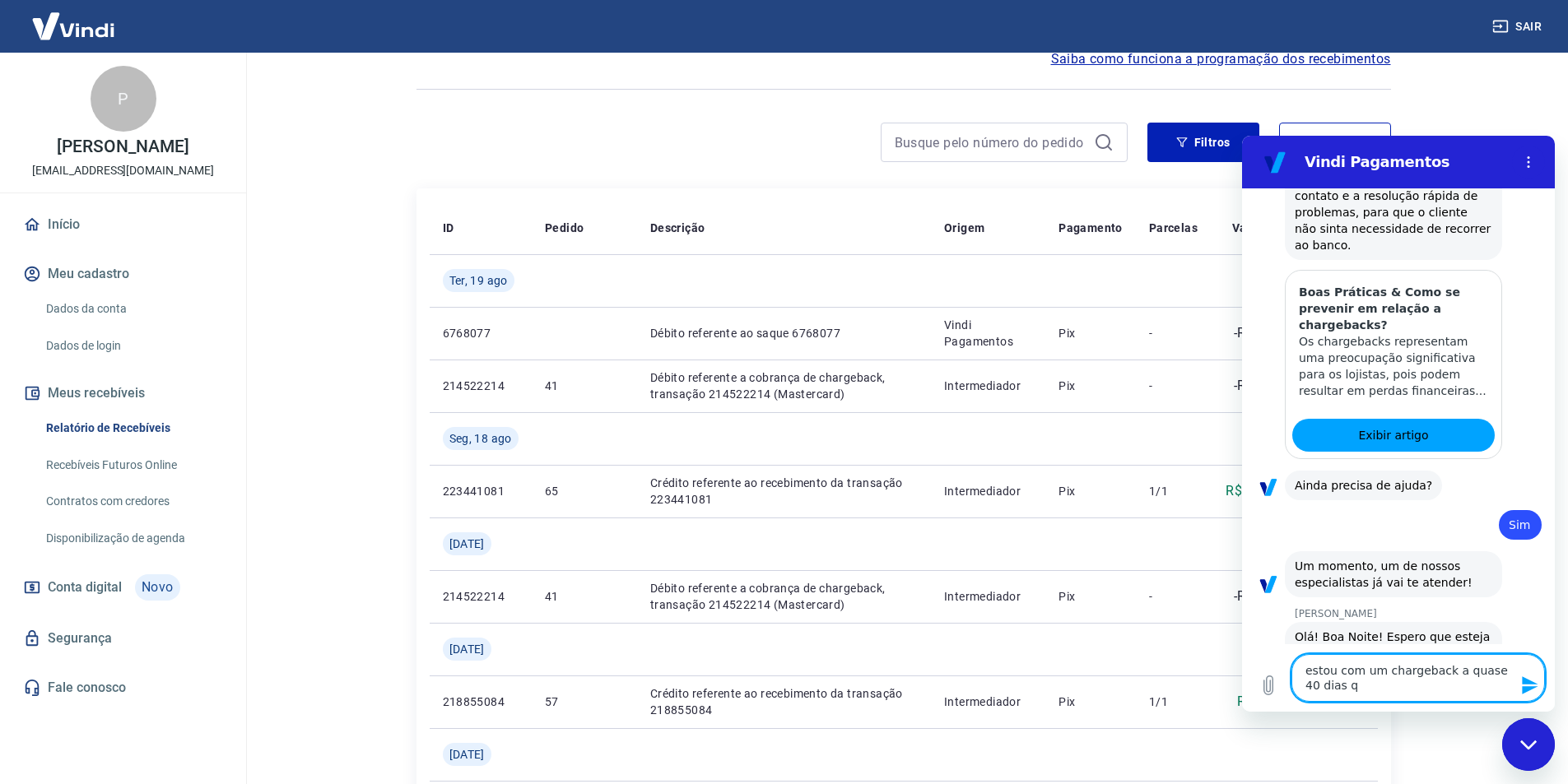
type textarea "x"
type textarea "estou com um chargeback a quase 40 dias que"
type textarea "x"
type textarea "estou com um chargeback a quase 40 dias que"
type textarea "x"
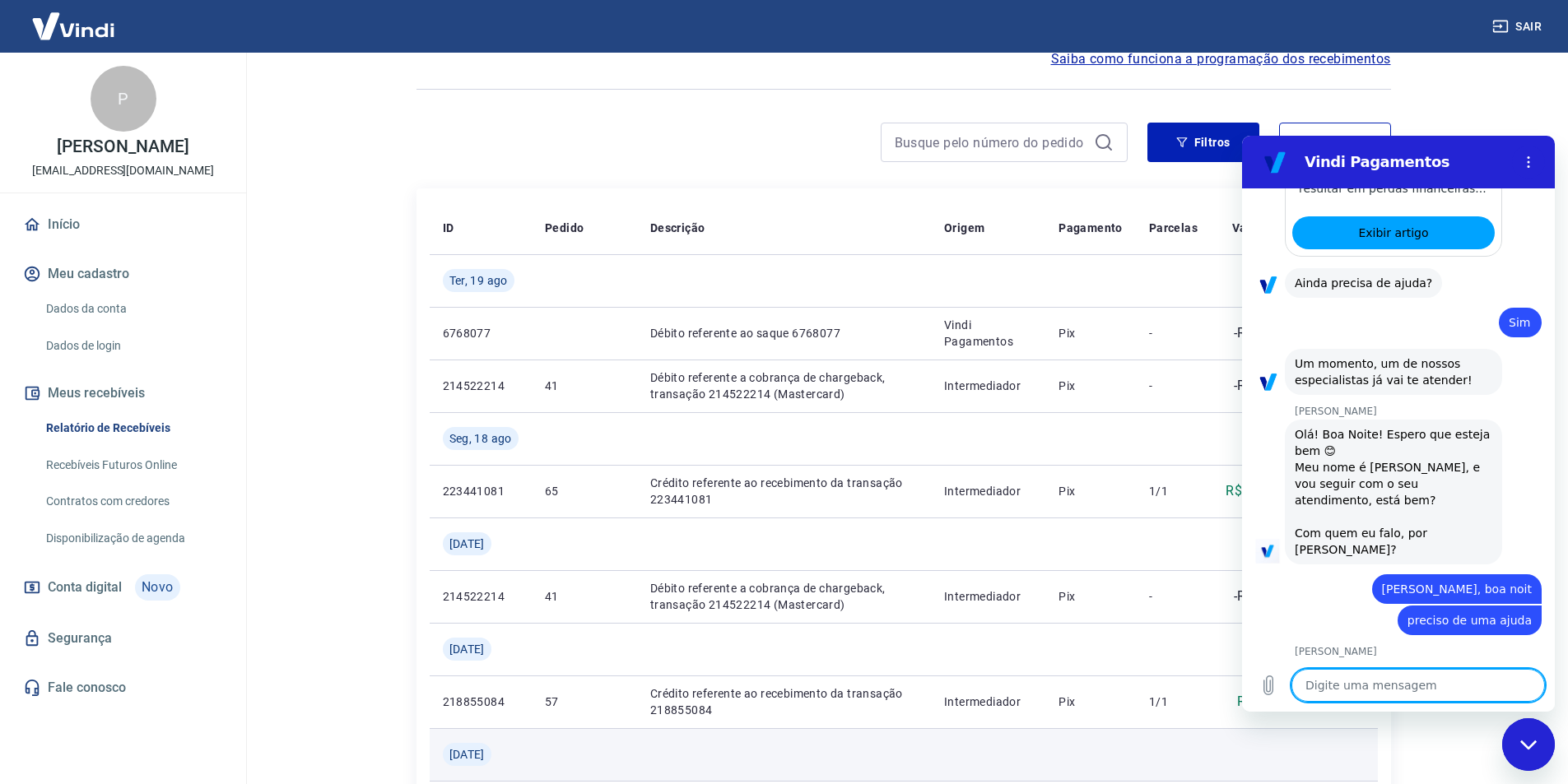
scroll to position [1942, 0]
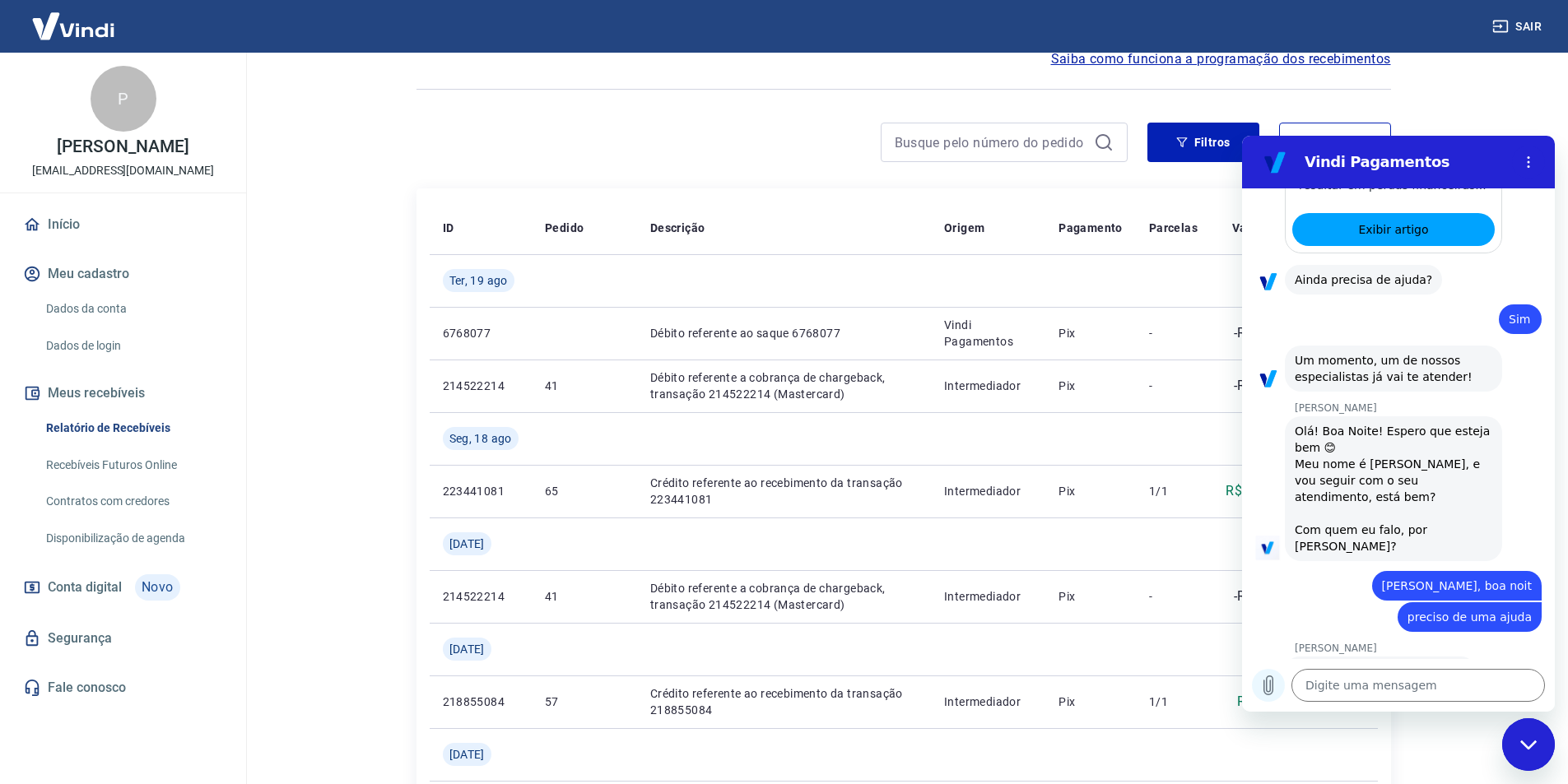
click at [1274, 687] on icon "Carregar arquivo" at bounding box center [1268, 685] width 9 height 18
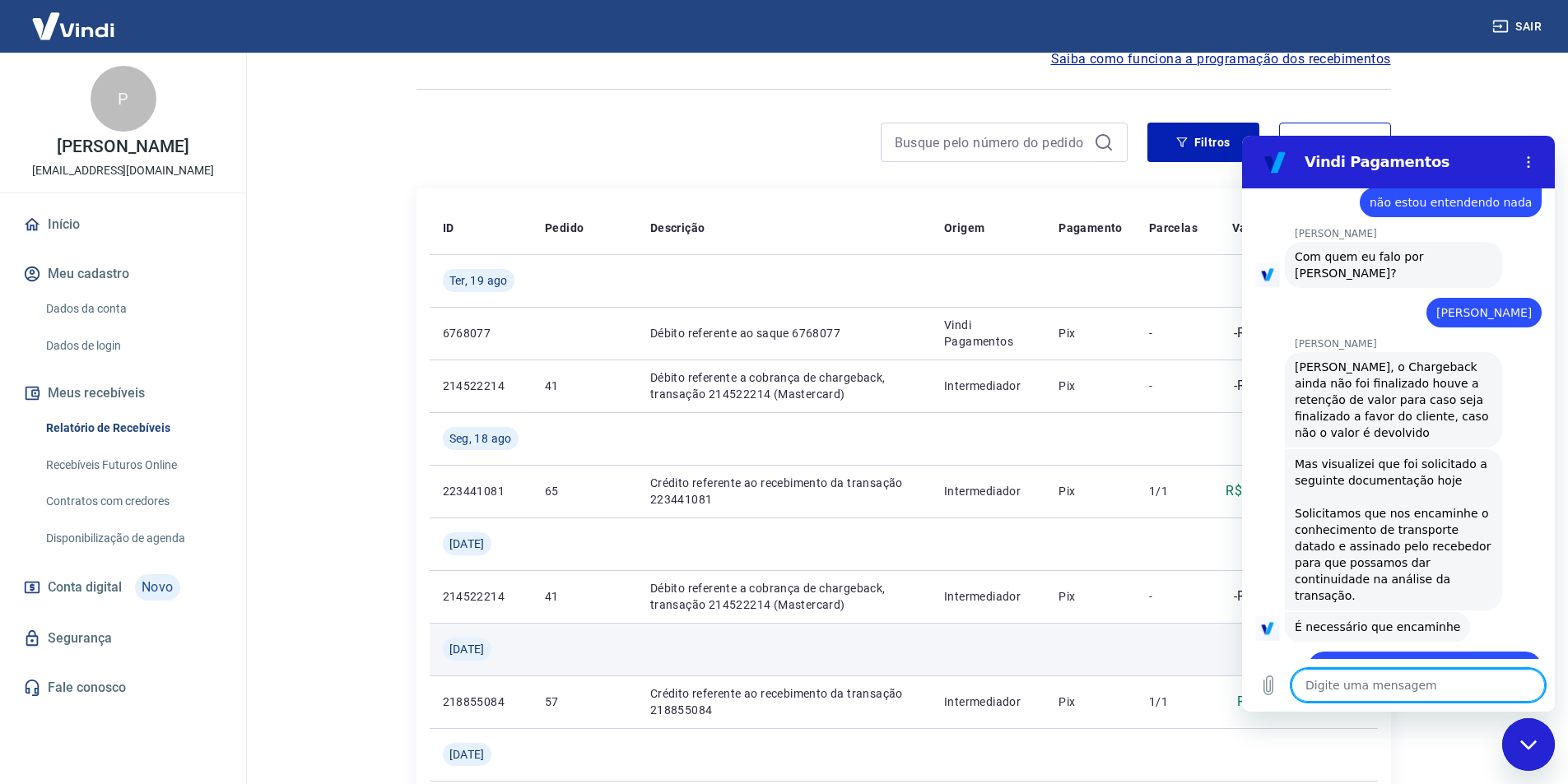
scroll to position [2814, 0]
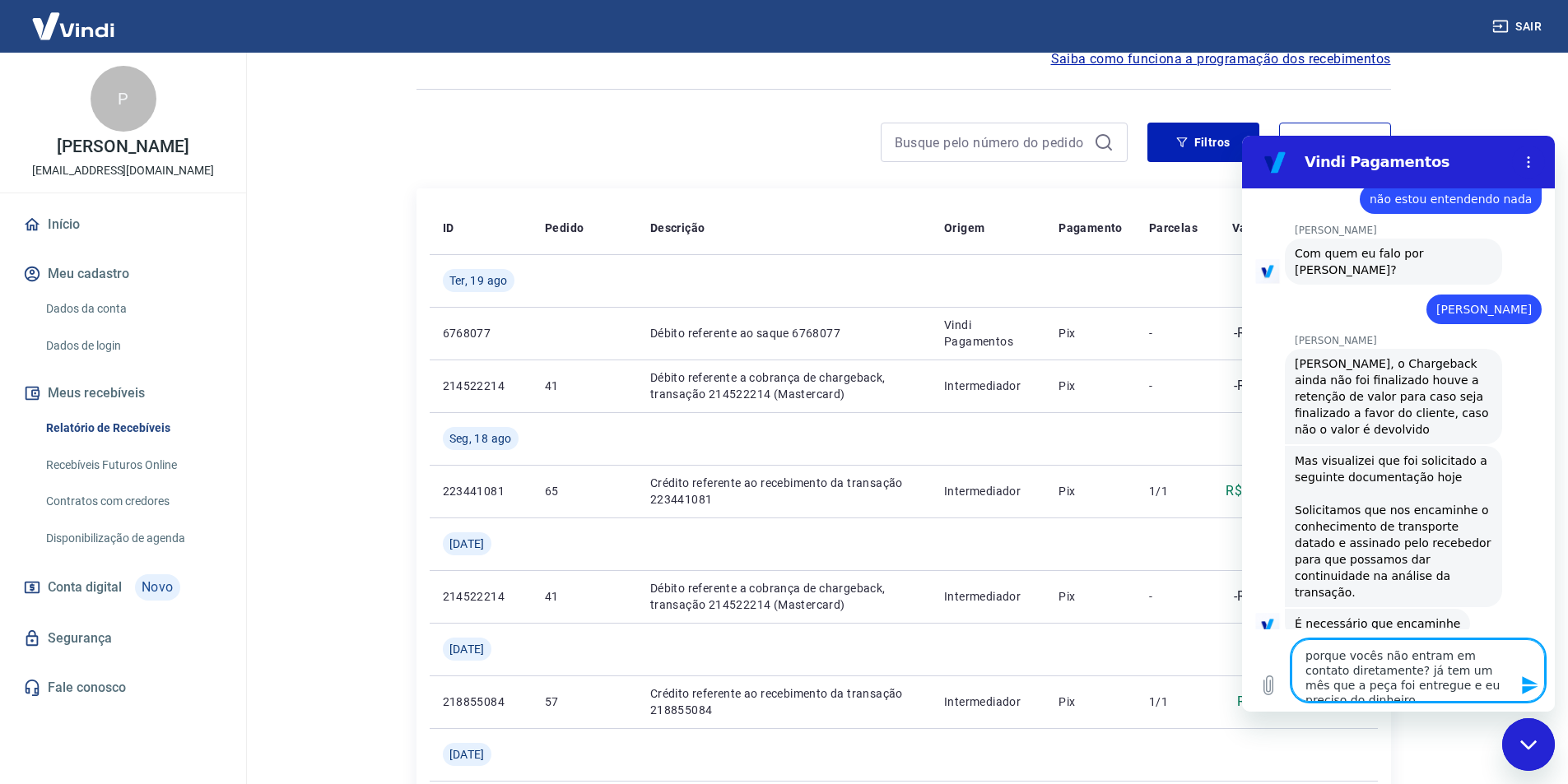
click at [1408, 687] on textarea "porque vocês não entram em contato diretamente? já tem um mês que a peça foi en…" at bounding box center [1417, 670] width 254 height 62
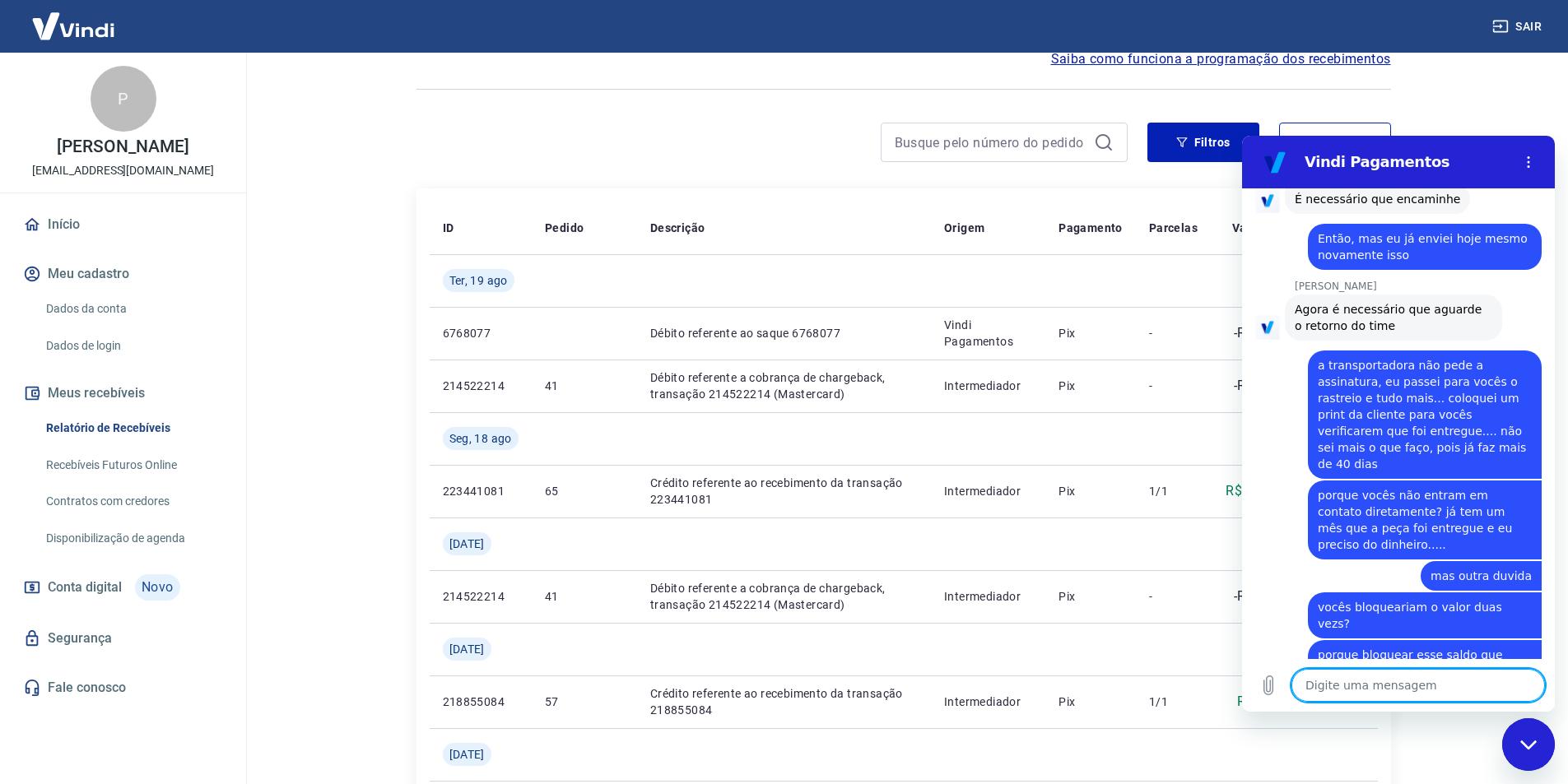
scroll to position [3242, 0]
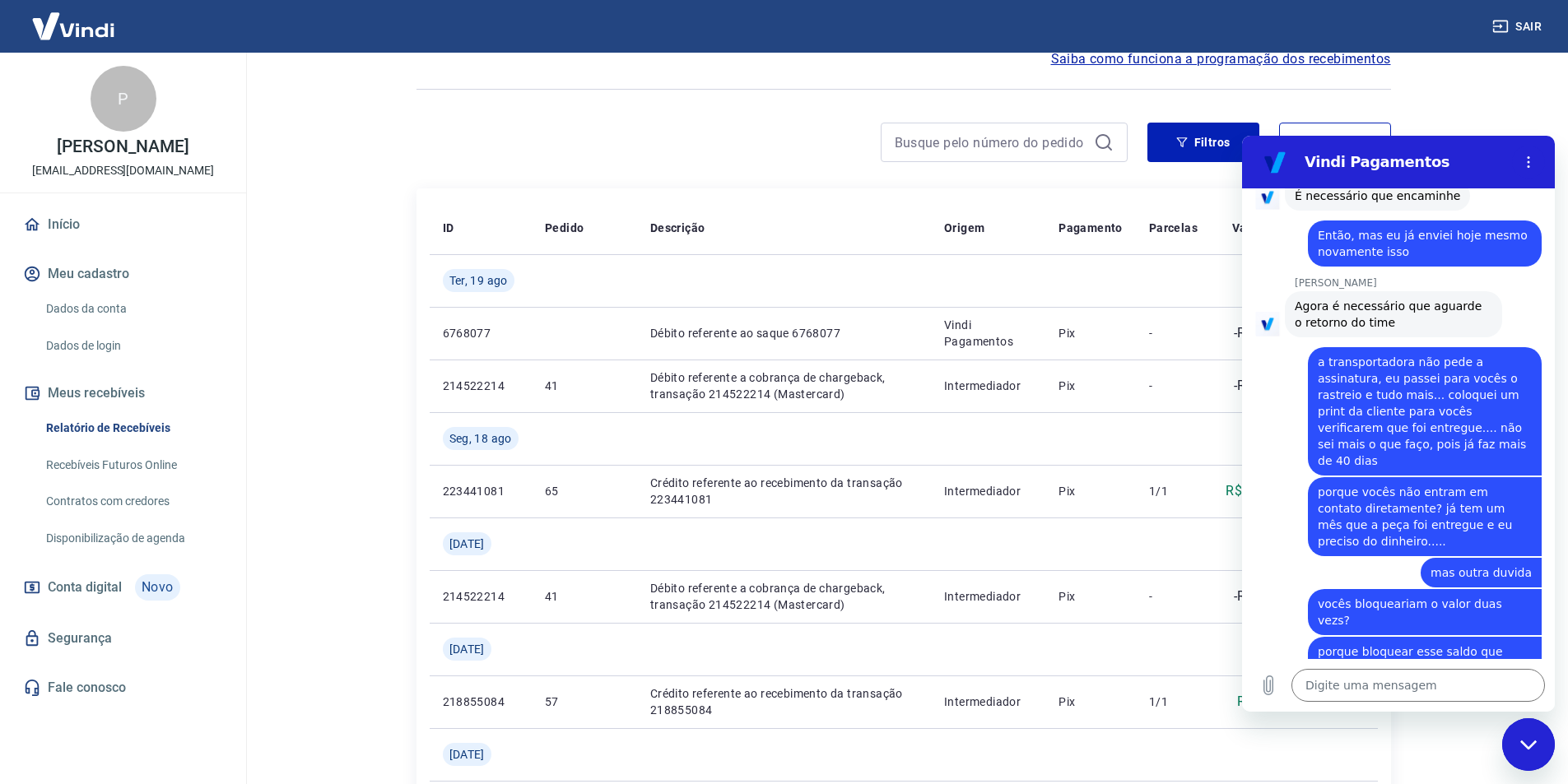
click at [1357, 681] on textarea at bounding box center [1417, 686] width 254 height 33
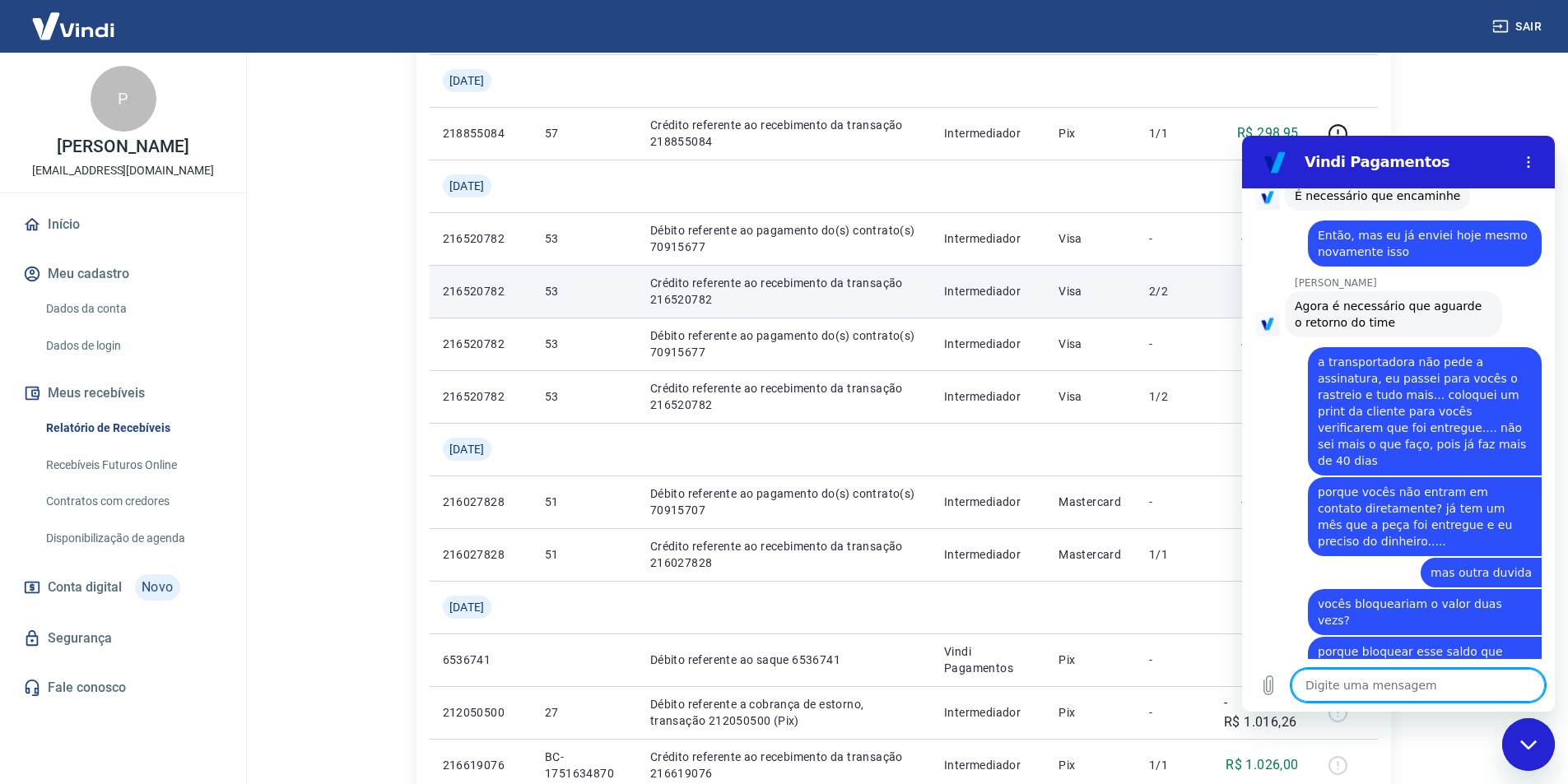
scroll to position [659, 0]
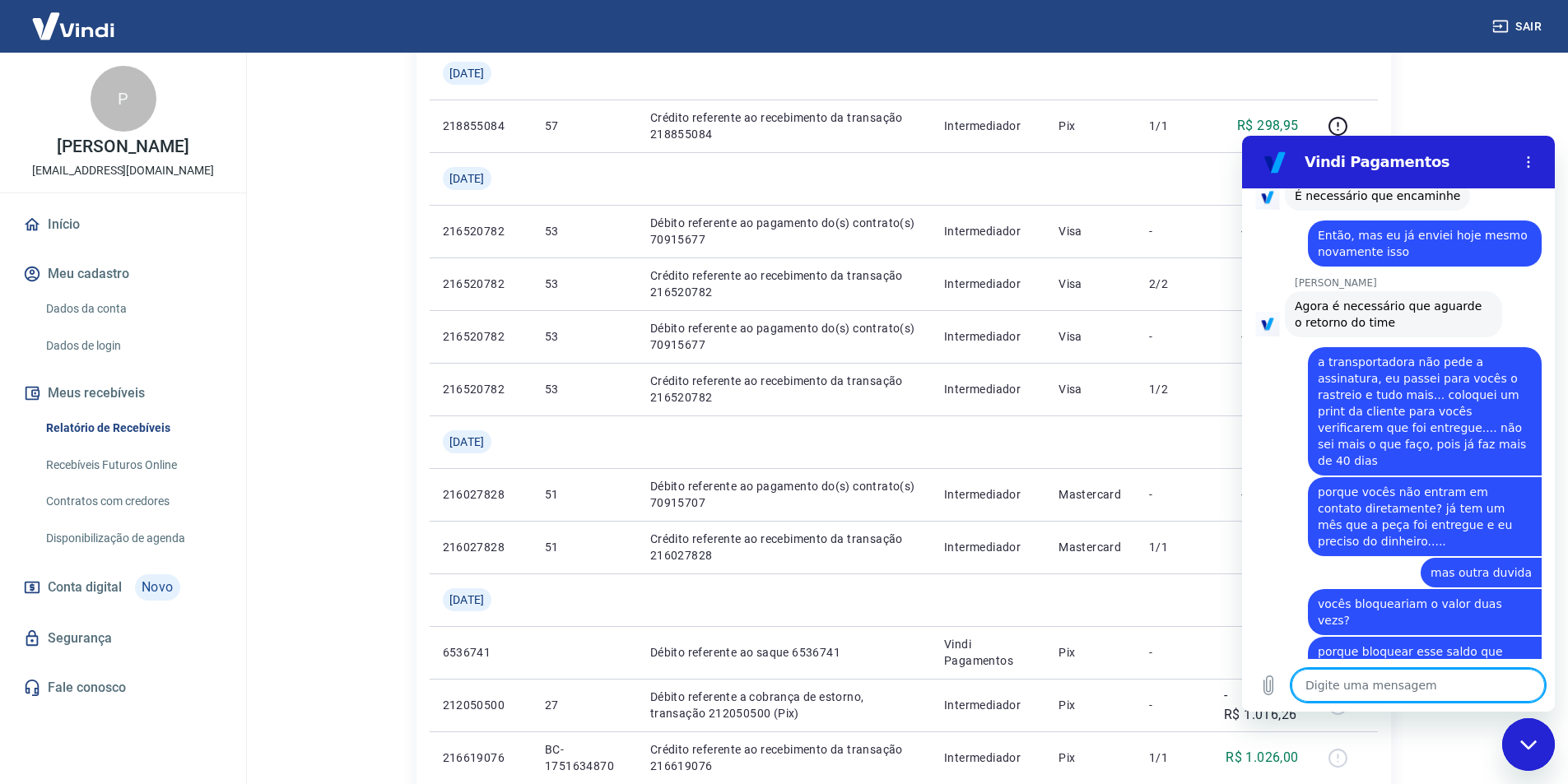
click at [1447, 166] on h2 "Vindi Pagamentos" at bounding box center [1405, 162] width 201 height 19
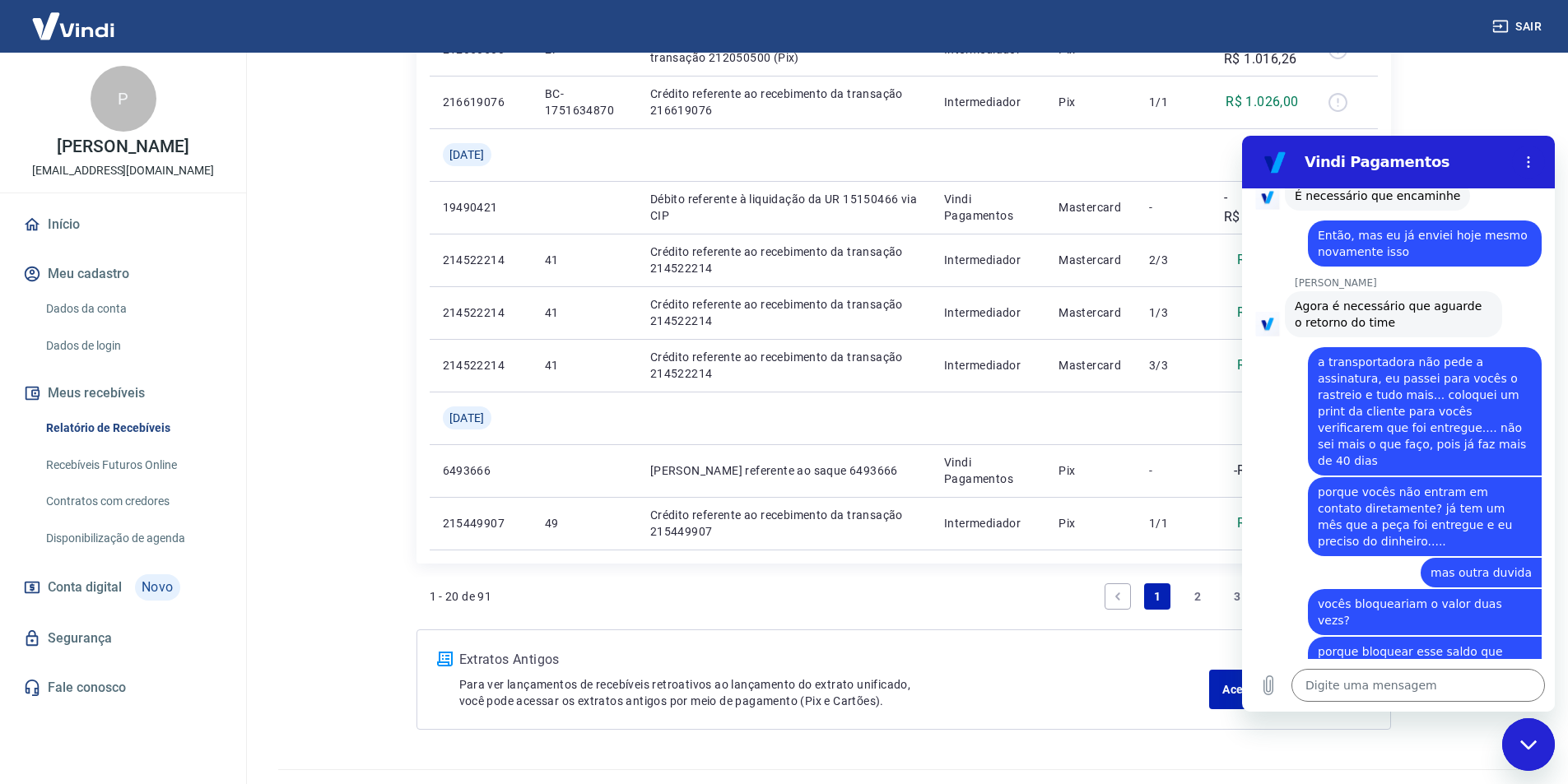
scroll to position [1317, 0]
click at [1198, 594] on link "2" at bounding box center [1197, 594] width 26 height 26
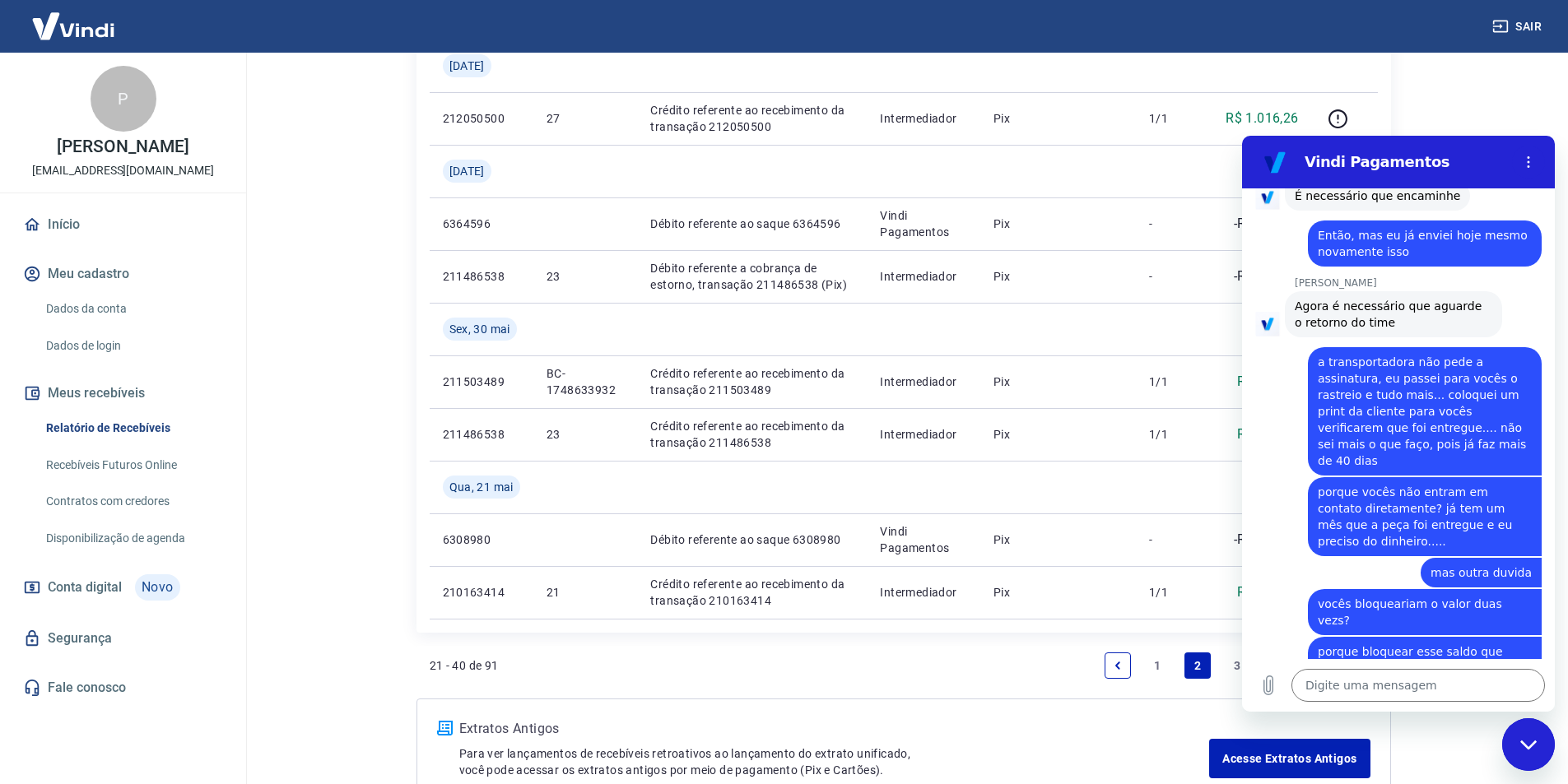
scroll to position [1591, 0]
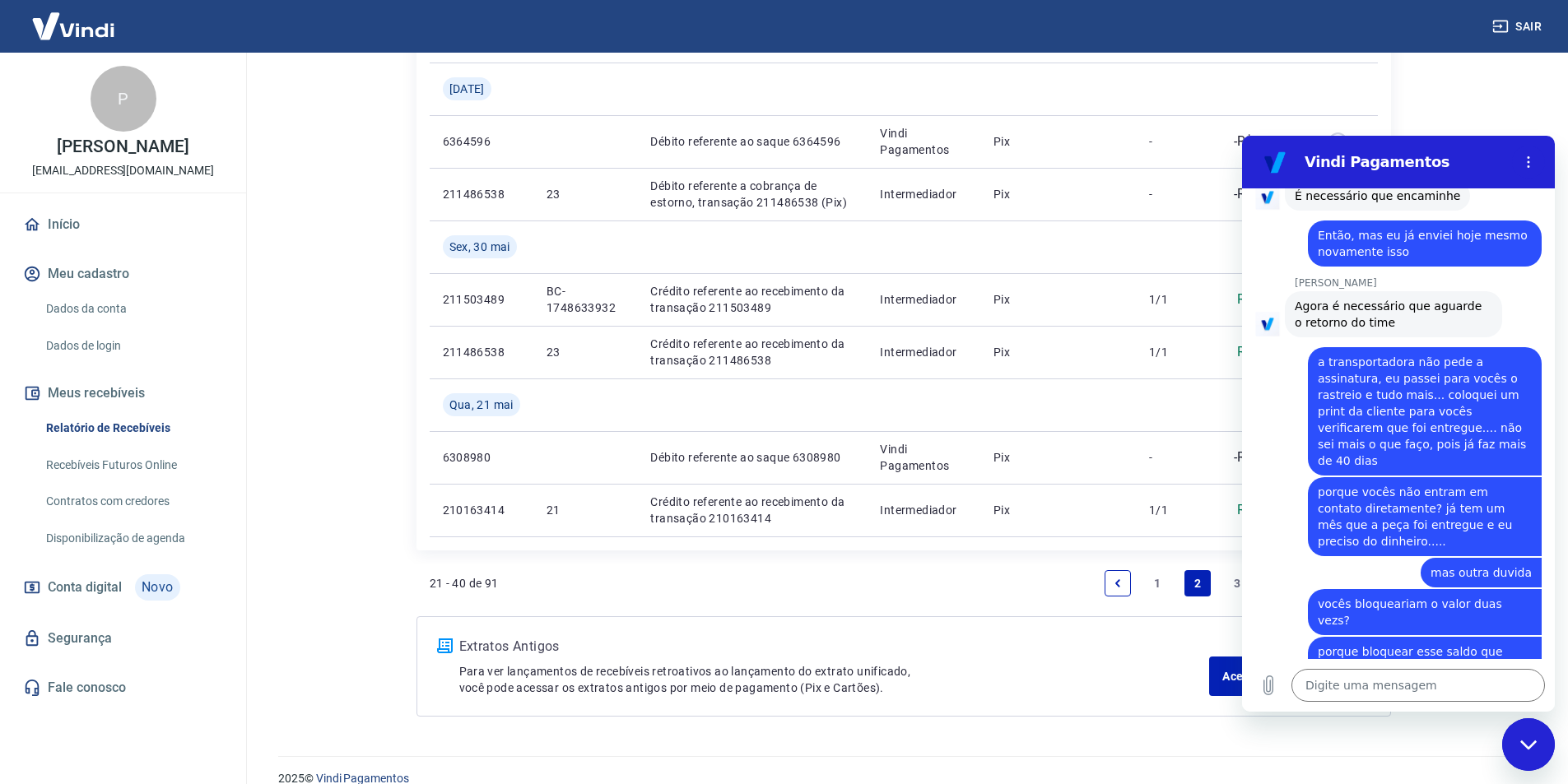
click at [1161, 584] on link "1" at bounding box center [1157, 583] width 26 height 26
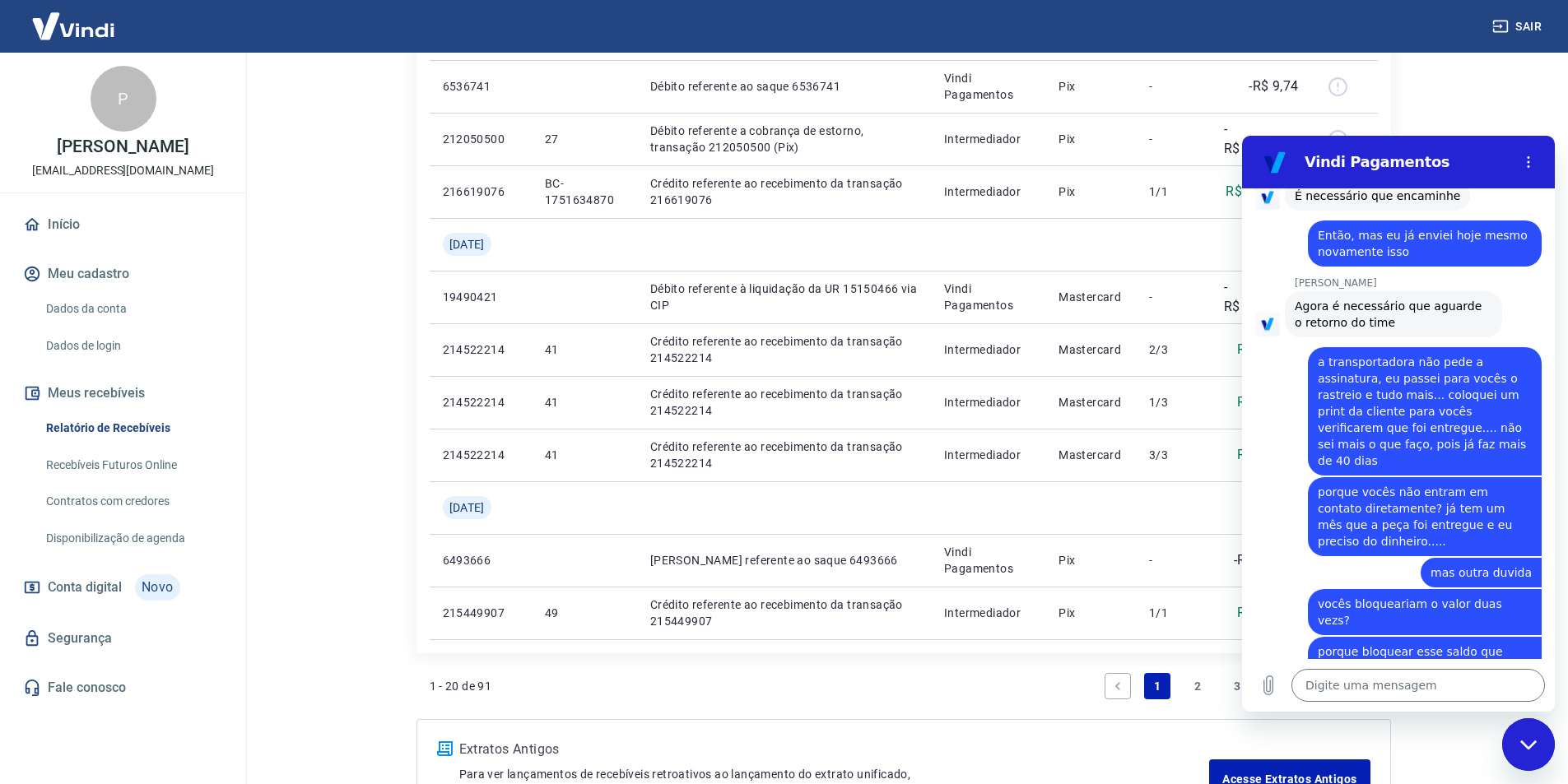
scroll to position [1186, 0]
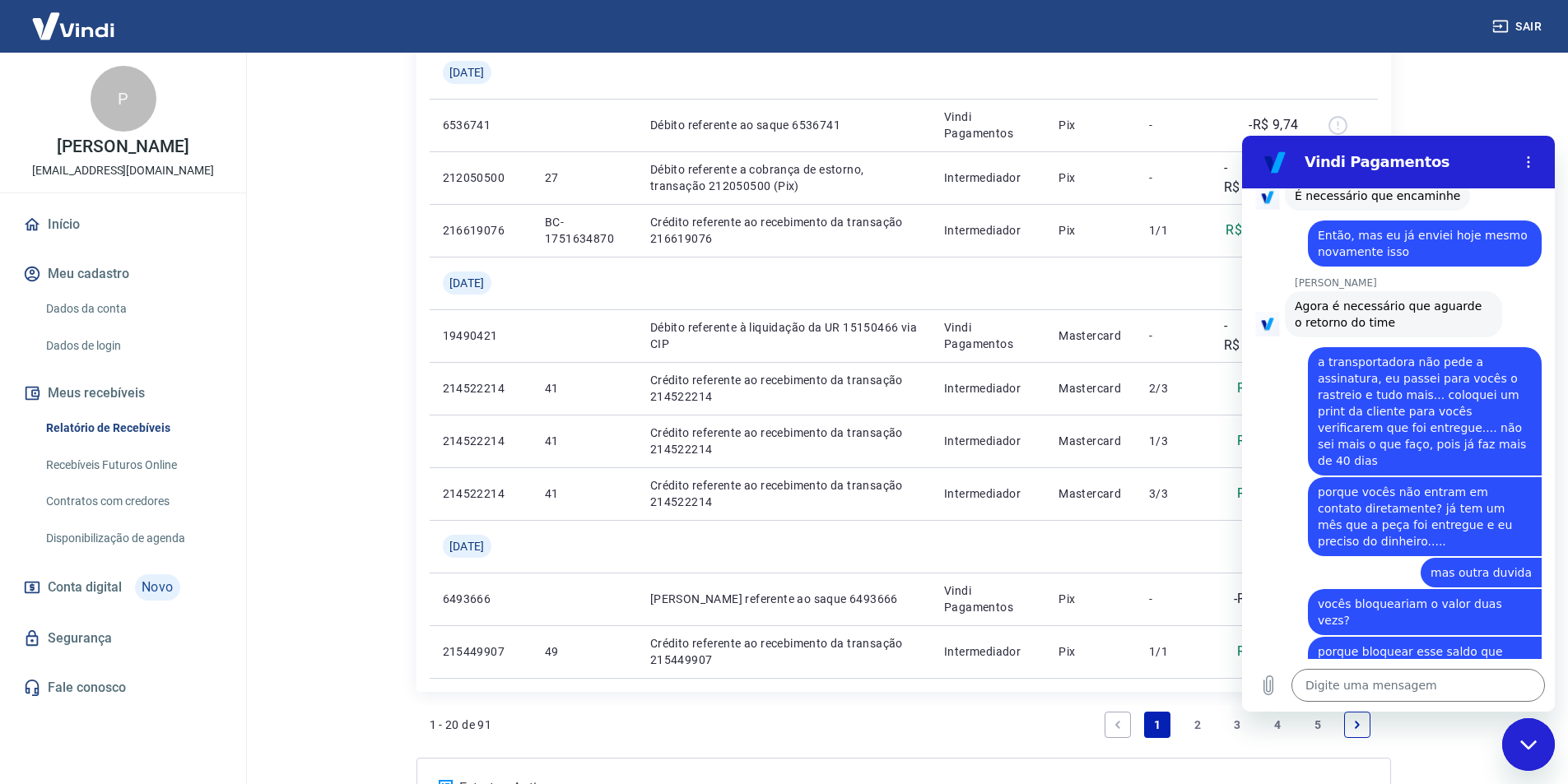
click at [1469, 175] on div "Vindi Pagamentos" at bounding box center [1379, 162] width 254 height 33
click at [1469, 174] on div "Vindi Pagamentos" at bounding box center [1379, 162] width 254 height 33
click at [1468, 174] on div "Vindi Pagamentos" at bounding box center [1379, 162] width 254 height 33
click at [1466, 170] on h2 "Vindi Pagamentos" at bounding box center [1405, 162] width 201 height 19
click at [1499, 165] on h2 "Vindi Pagamentos" at bounding box center [1405, 162] width 201 height 19
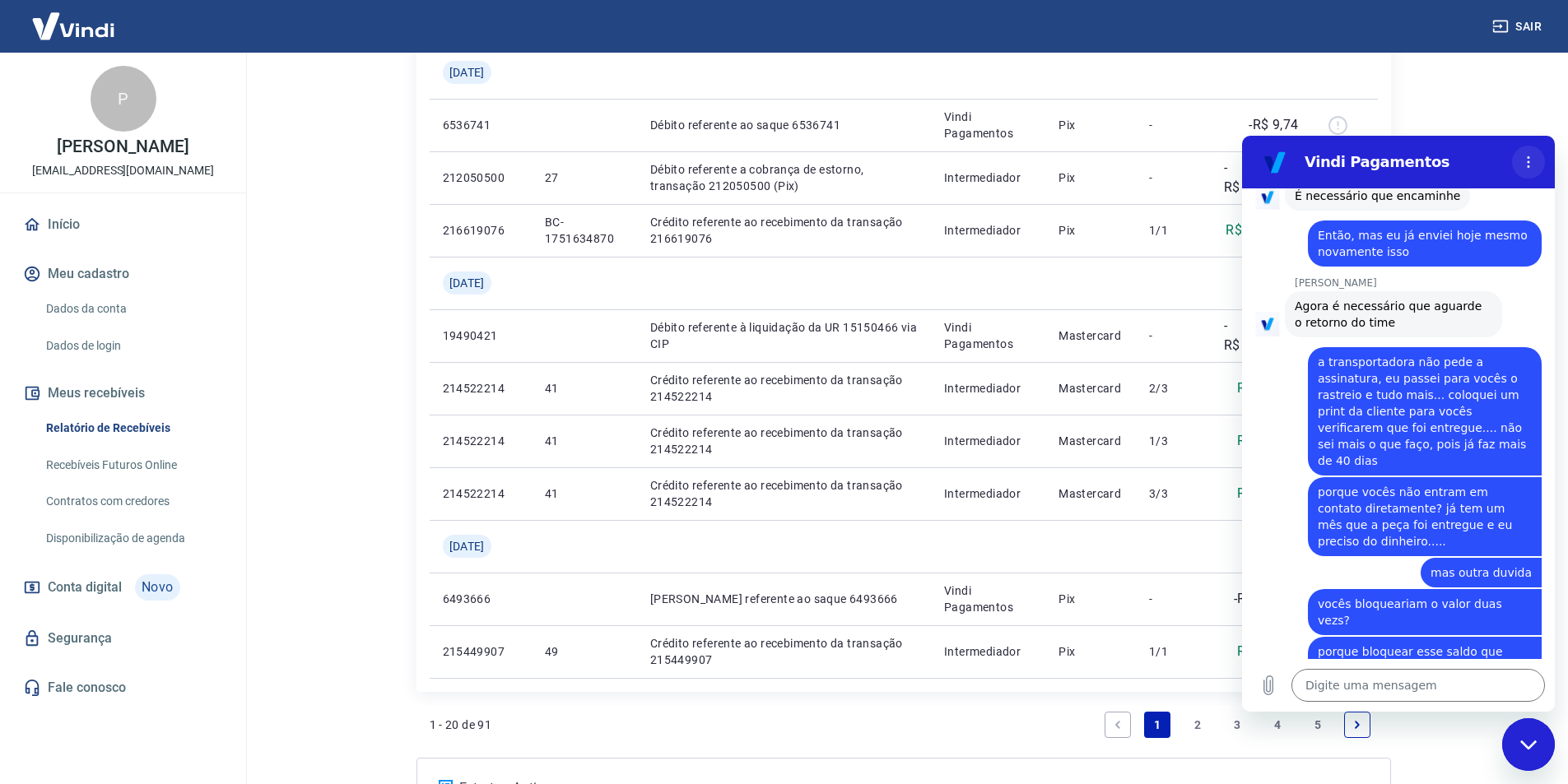
click at [1524, 166] on icon "Menu de opções" at bounding box center [1529, 162] width 14 height 14
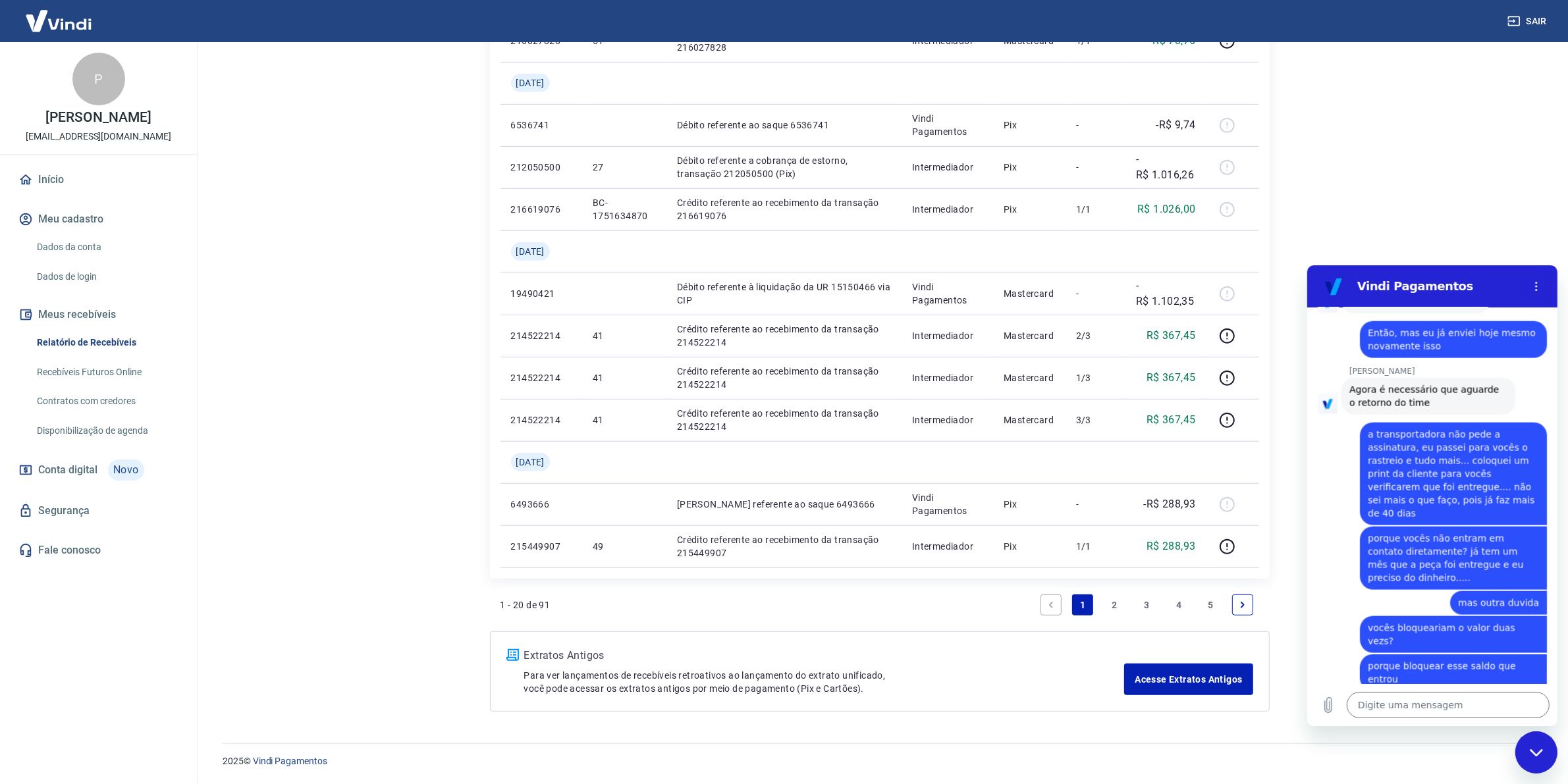
scroll to position [2671, 0]
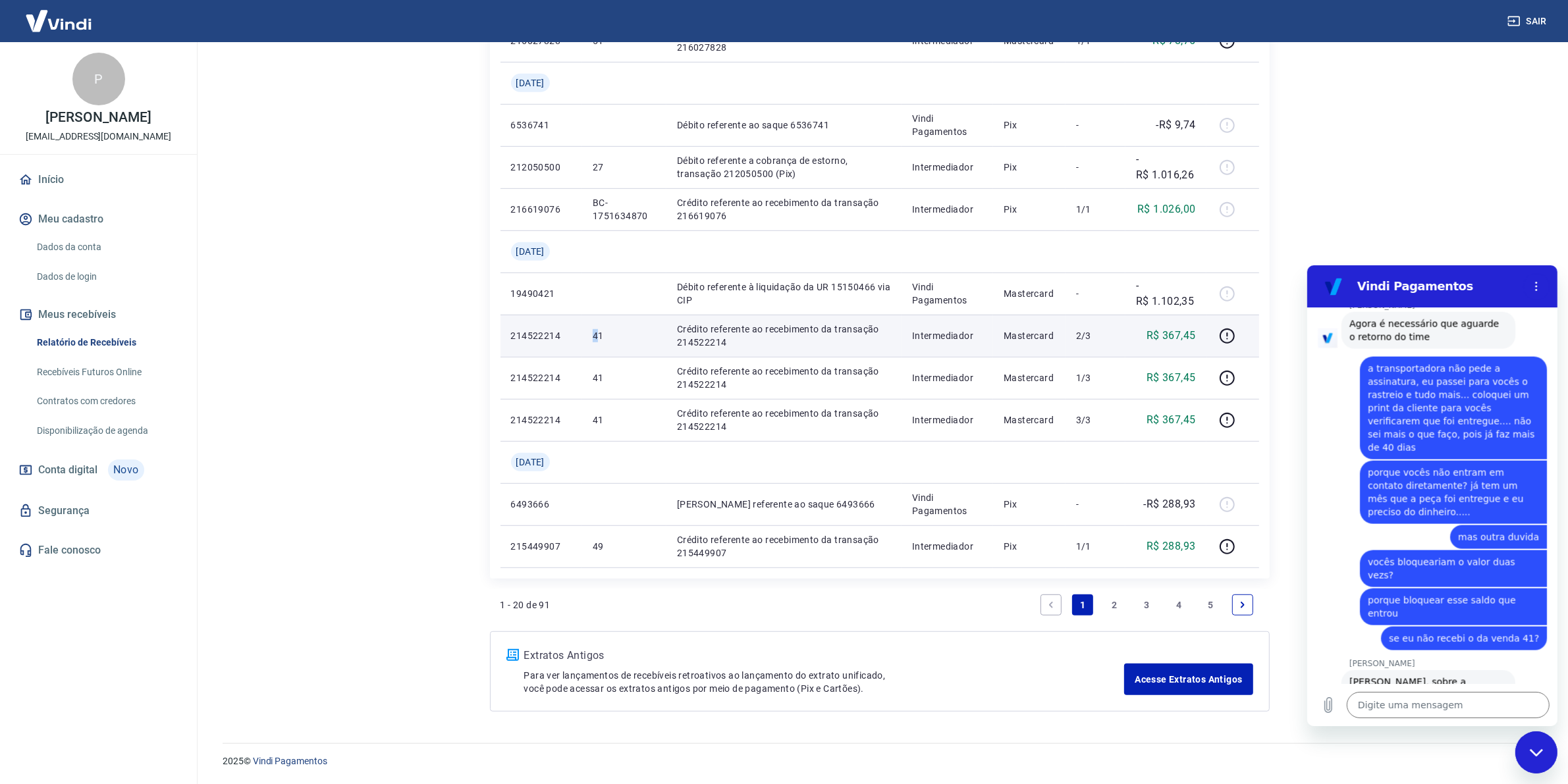
drag, startPoint x: 589, startPoint y: 338, endPoint x: 599, endPoint y: 339, distance: 10.0
click at [599, 339] on td "41" at bounding box center [624, 336] width 84 height 42
click at [729, 336] on p "Crédito referente ao recebimento da transação 214522214" at bounding box center [784, 336] width 214 height 26
click at [1230, 336] on icon "button" at bounding box center [1227, 336] width 16 height 16
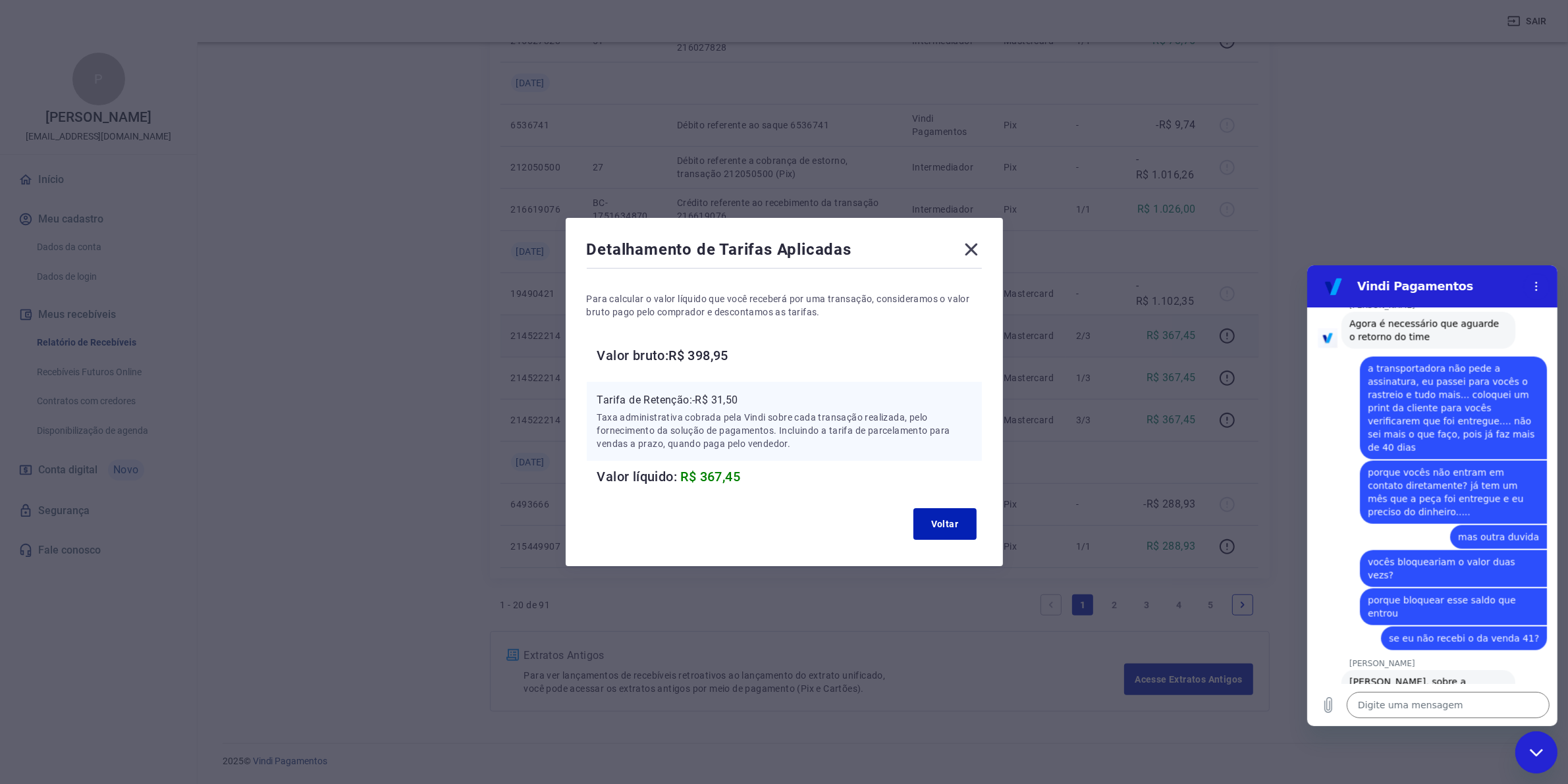
click at [966, 258] on div "Detalhamento de Tarifas Aplicadas" at bounding box center [784, 253] width 395 height 26
click at [976, 248] on icon at bounding box center [971, 249] width 12 height 12
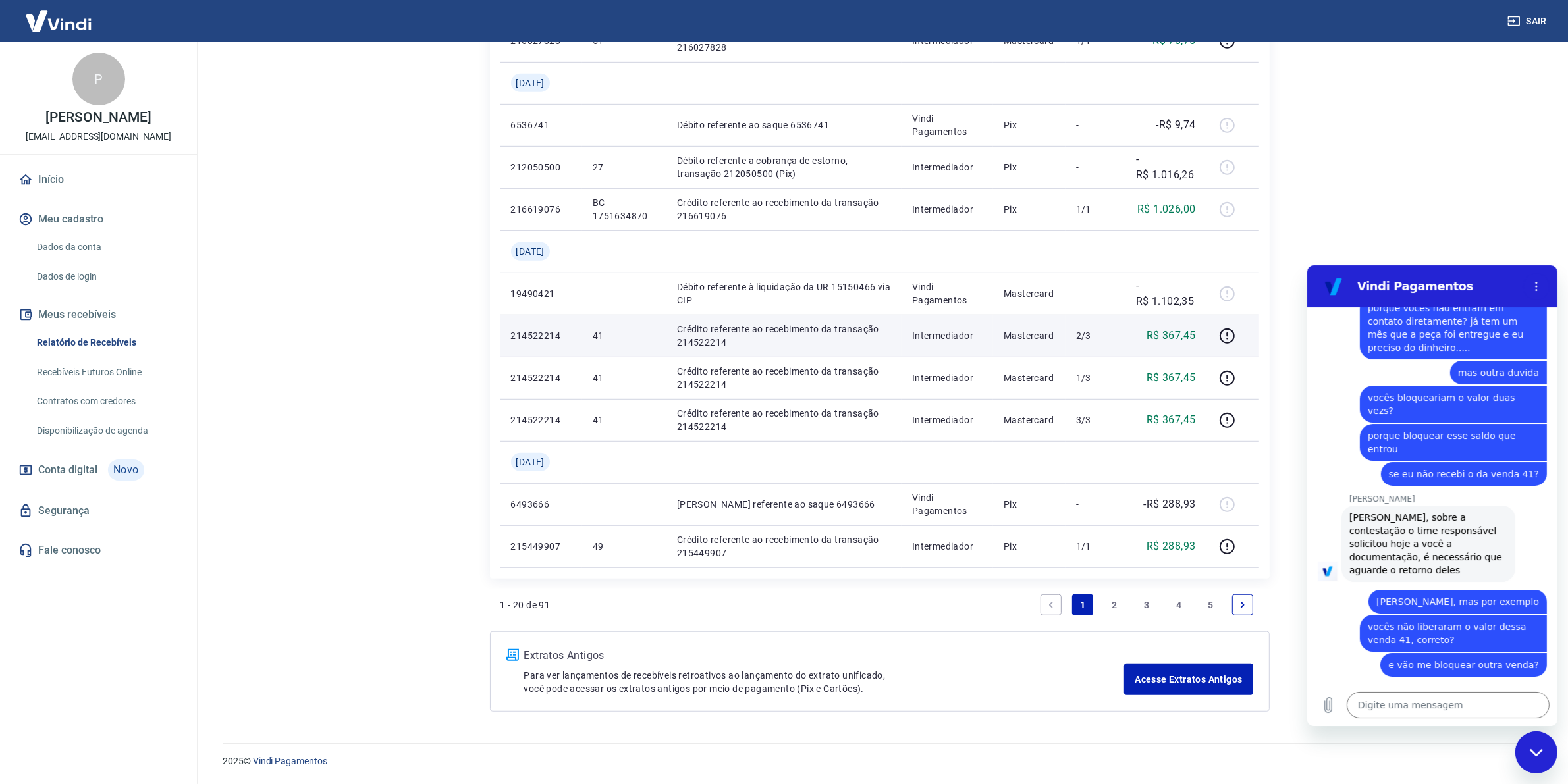
scroll to position [2838, 0]
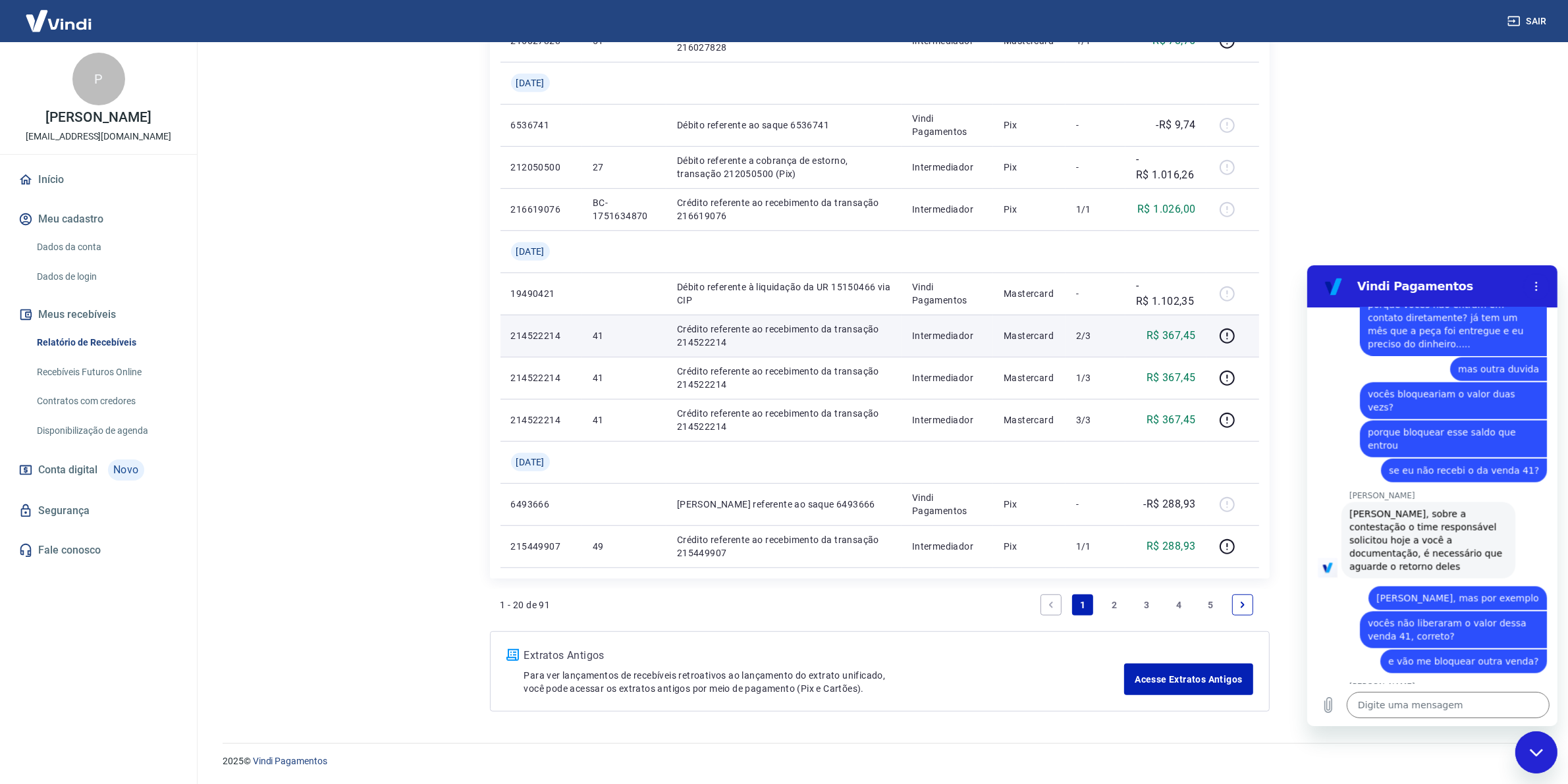
click at [1254, 627] on link "Abrir em [GEOGRAPHIC_DATA]" at bounding box center [1428, 792] width 174 height 96
click at [1254, 627] on textarea at bounding box center [1448, 705] width 203 height 26
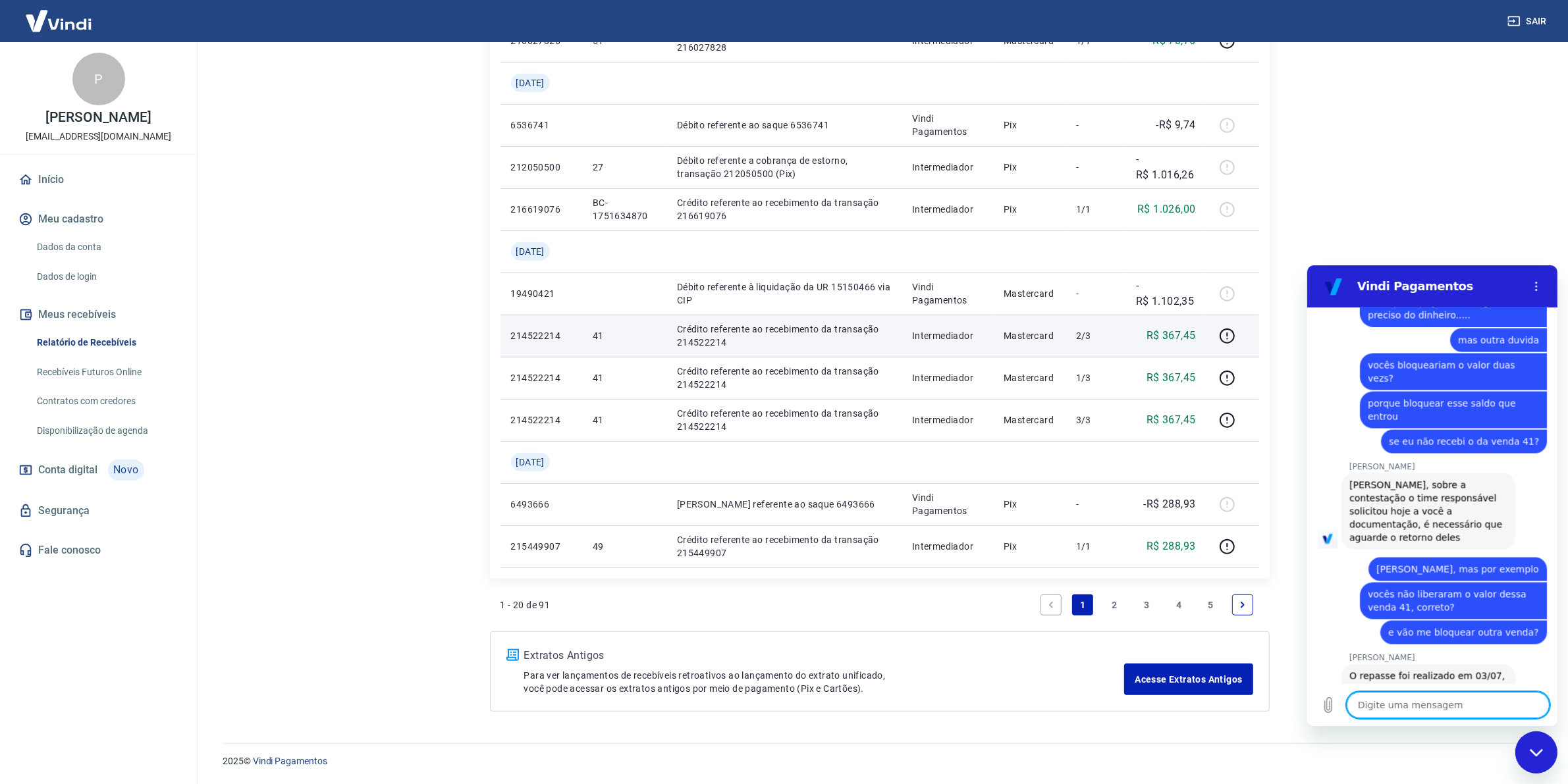
scroll to position [2870, 0]
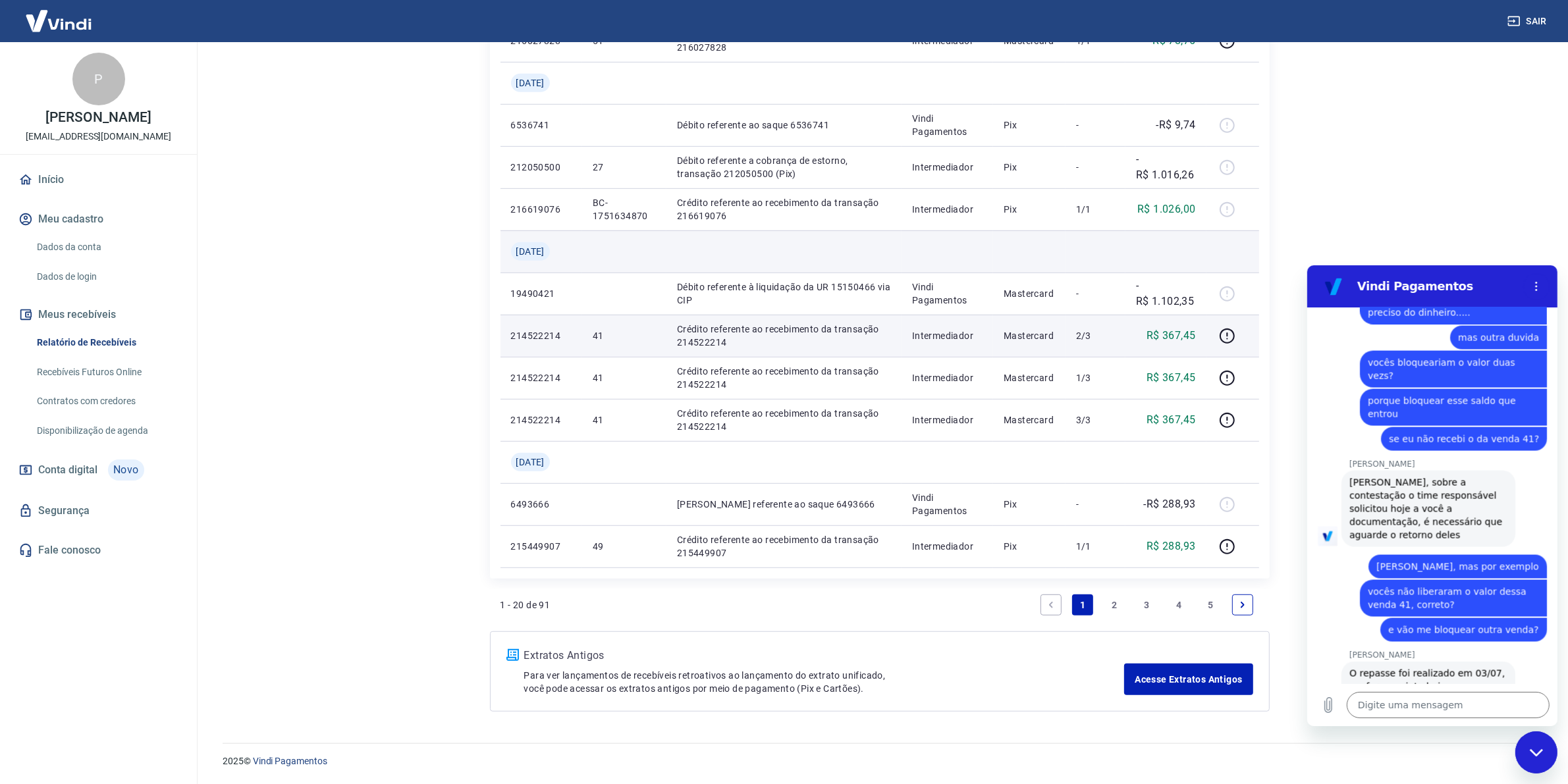
drag, startPoint x: 522, startPoint y: 250, endPoint x: 565, endPoint y: 261, distance: 44.4
click at [565, 261] on td "[DATE]" at bounding box center [541, 252] width 82 height 42
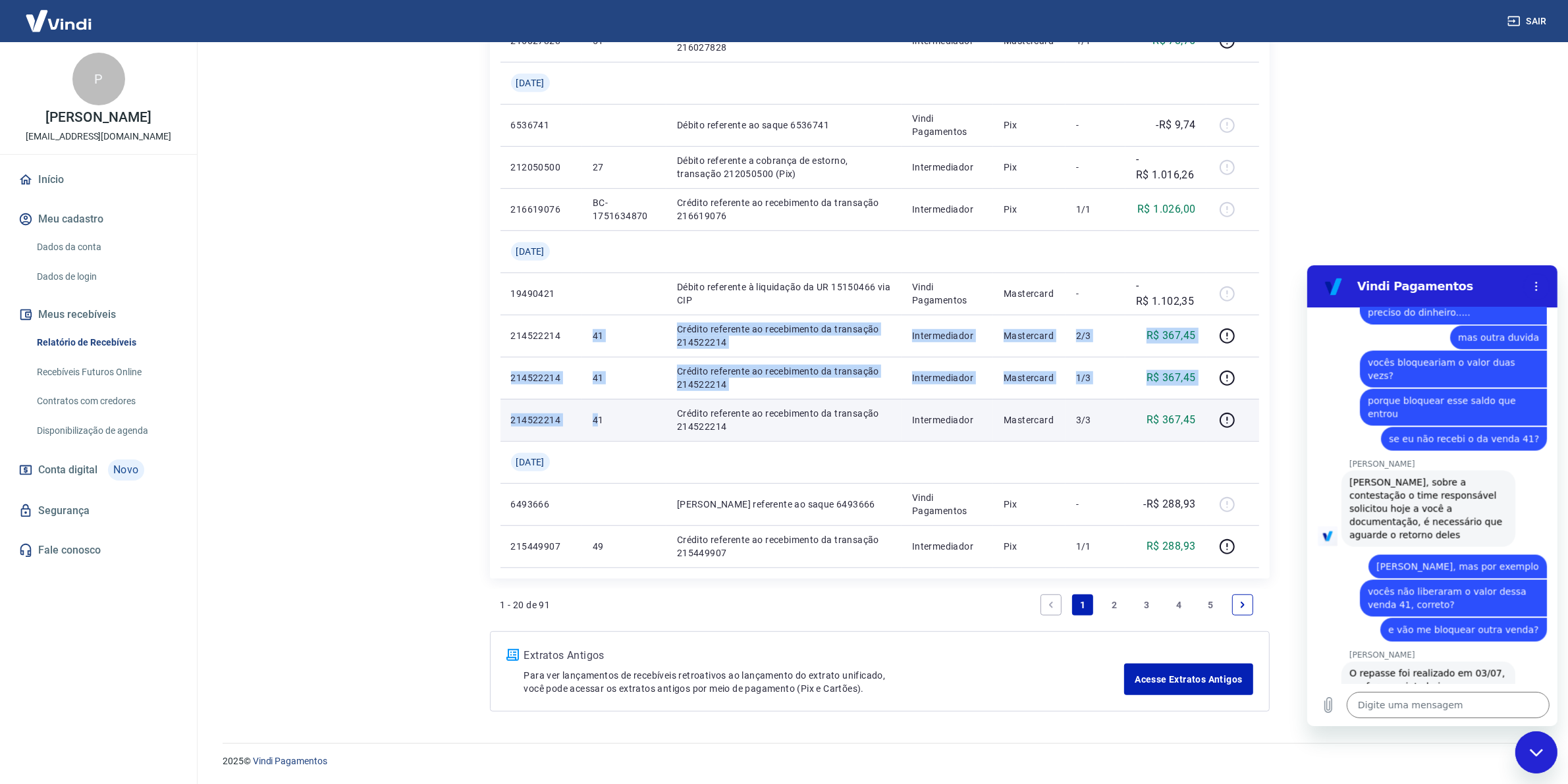
drag, startPoint x: 592, startPoint y: 330, endPoint x: 601, endPoint y: 409, distance: 79.5
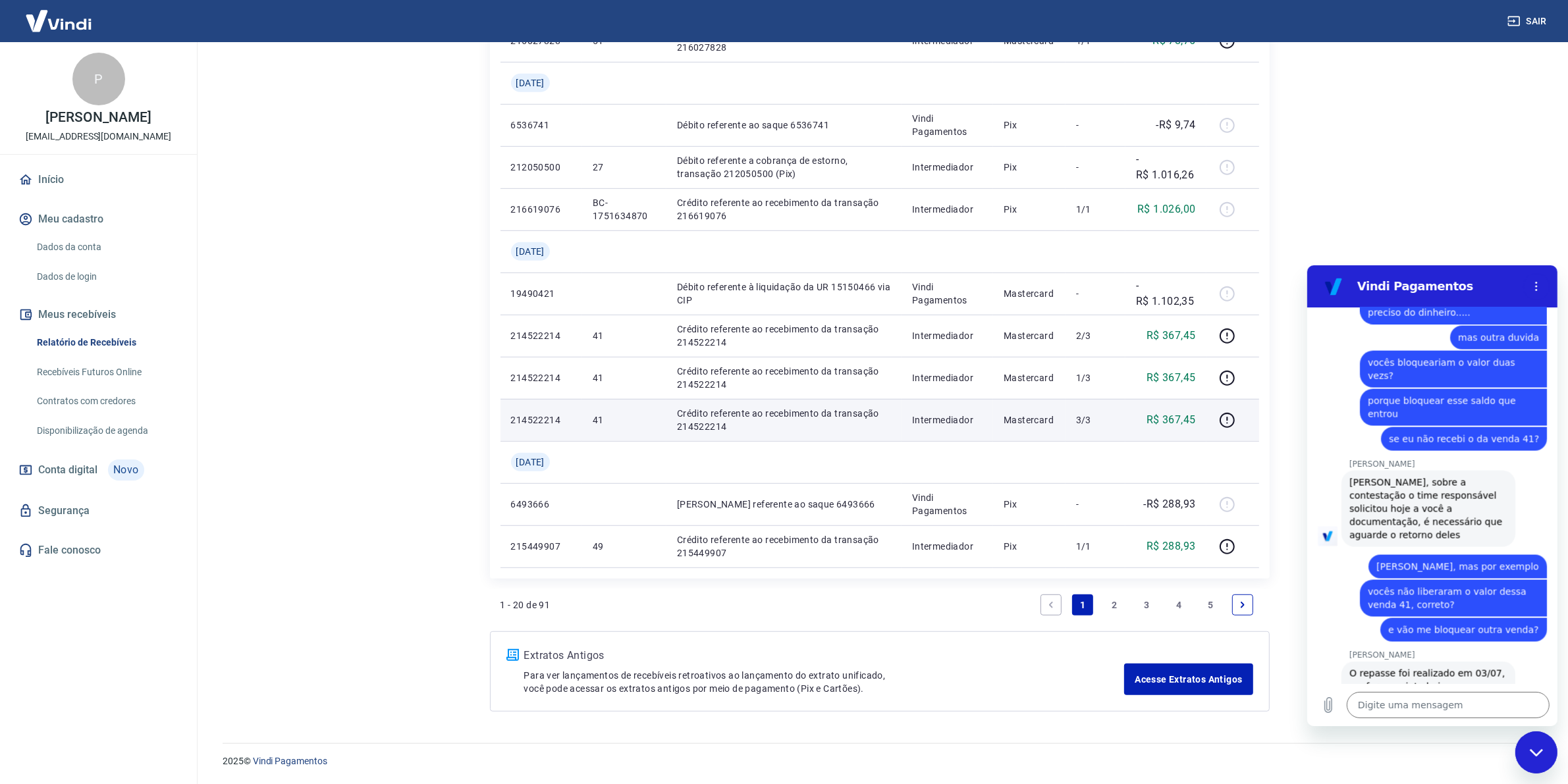
click at [602, 413] on p "41" at bounding box center [624, 420] width 63 height 13
click at [1254, 627] on span "Abrir em [GEOGRAPHIC_DATA]" at bounding box center [1428, 766] width 151 height 11
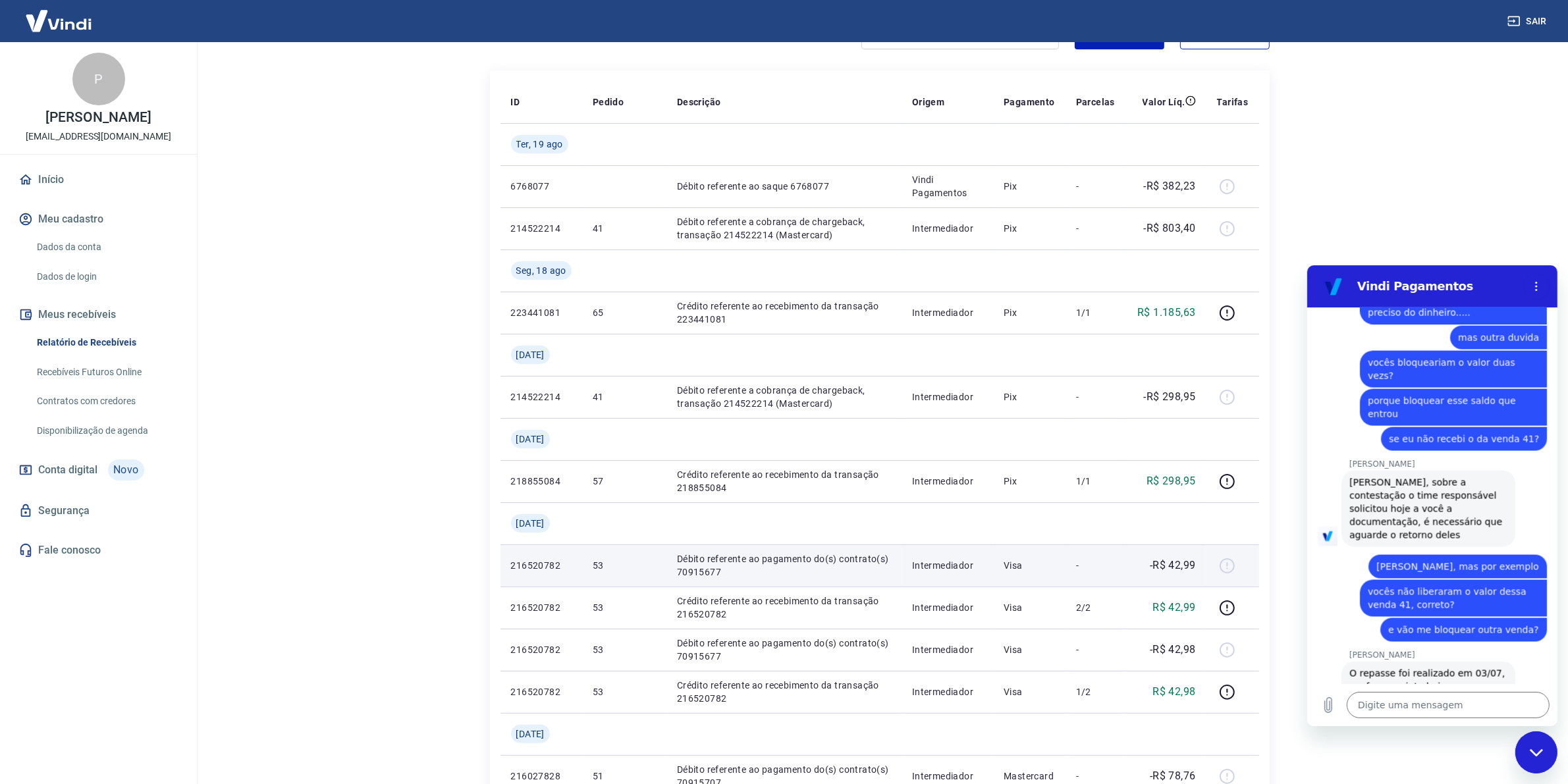
scroll to position [0, 0]
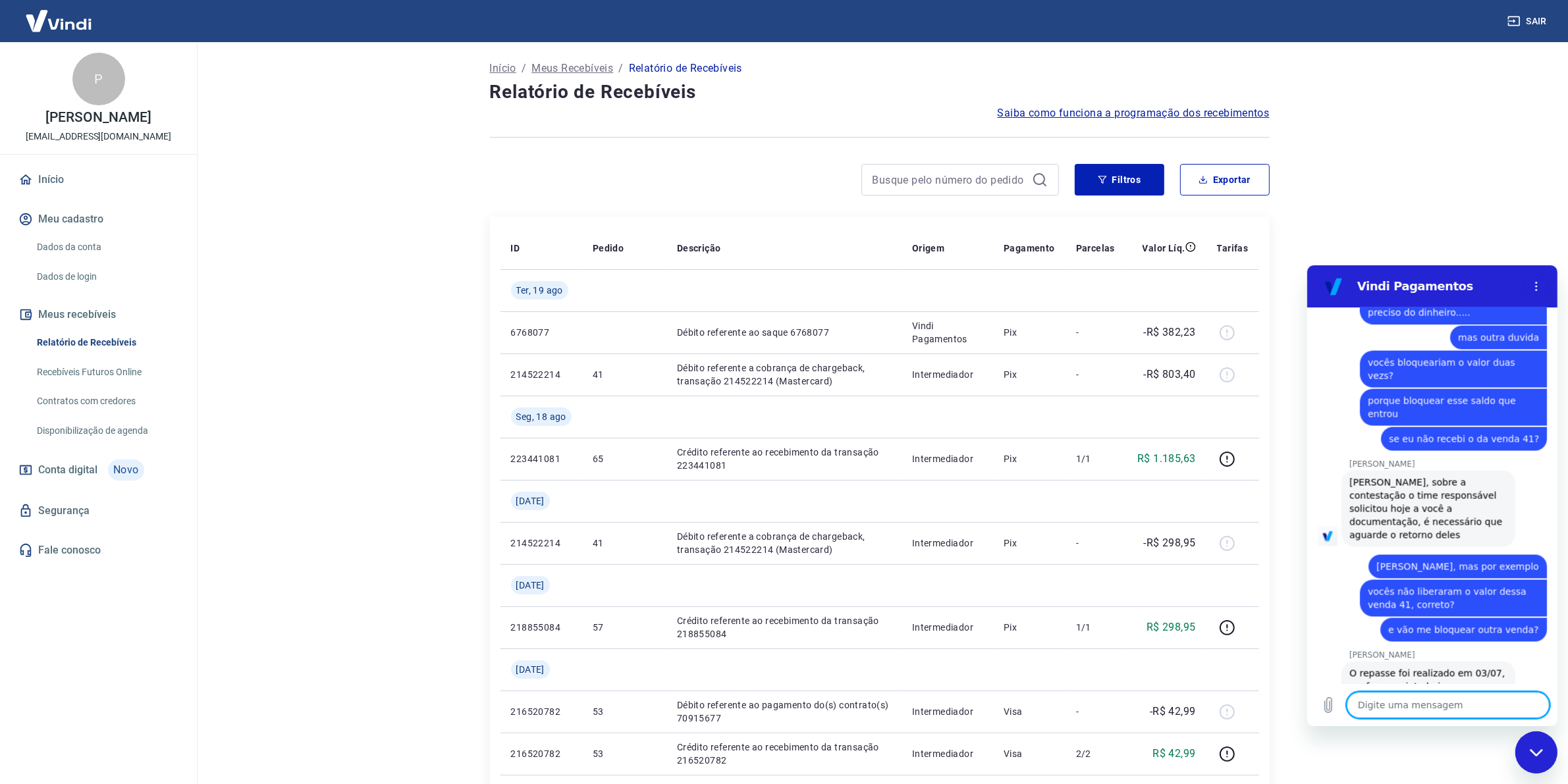
click at [1254, 627] on textarea at bounding box center [1448, 705] width 203 height 26
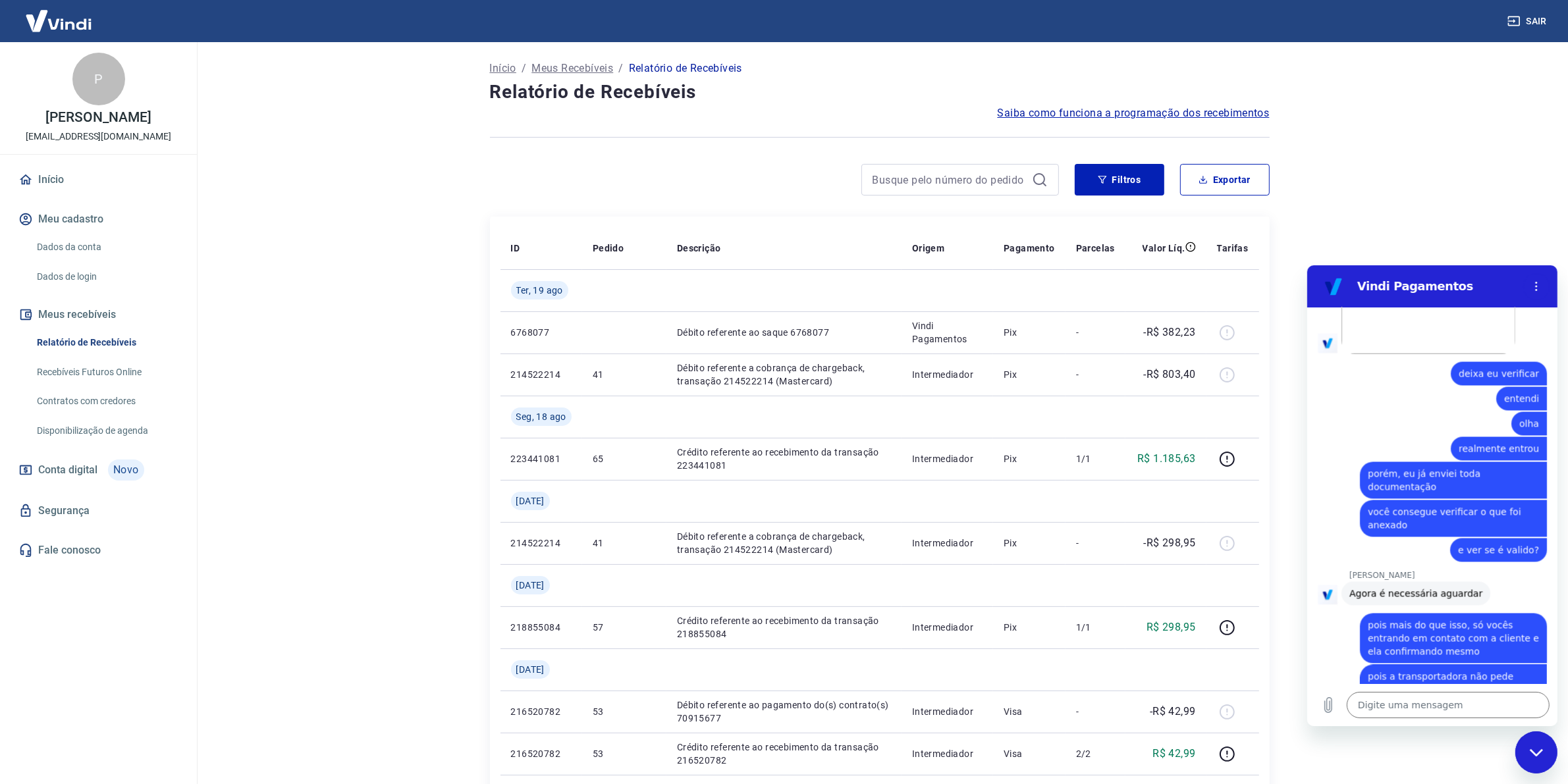
scroll to position [3325, 0]
click at [47, 194] on link "Início" at bounding box center [98, 179] width 166 height 29
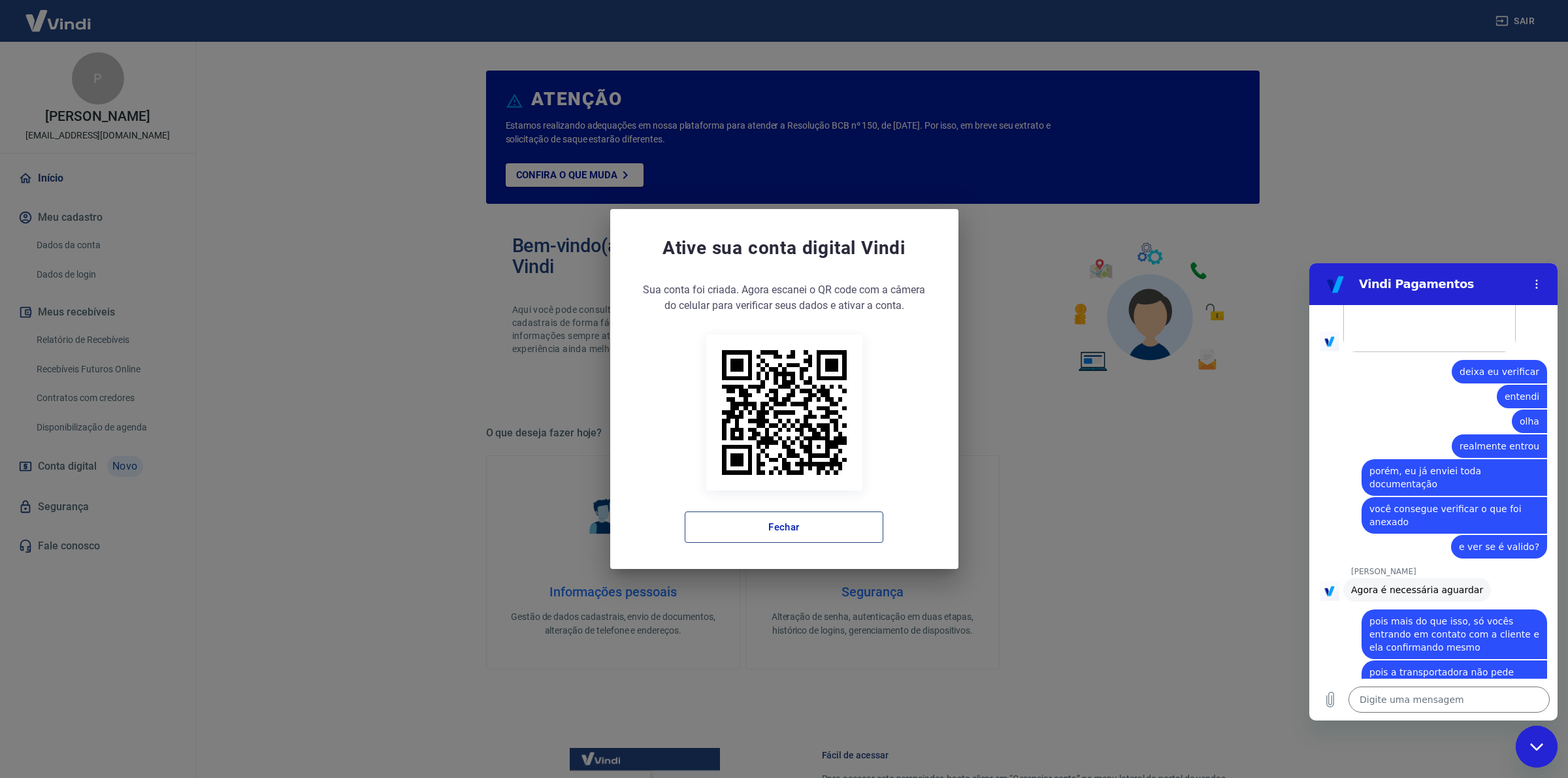
click at [774, 526] on button "Fechar" at bounding box center [784, 527] width 199 height 32
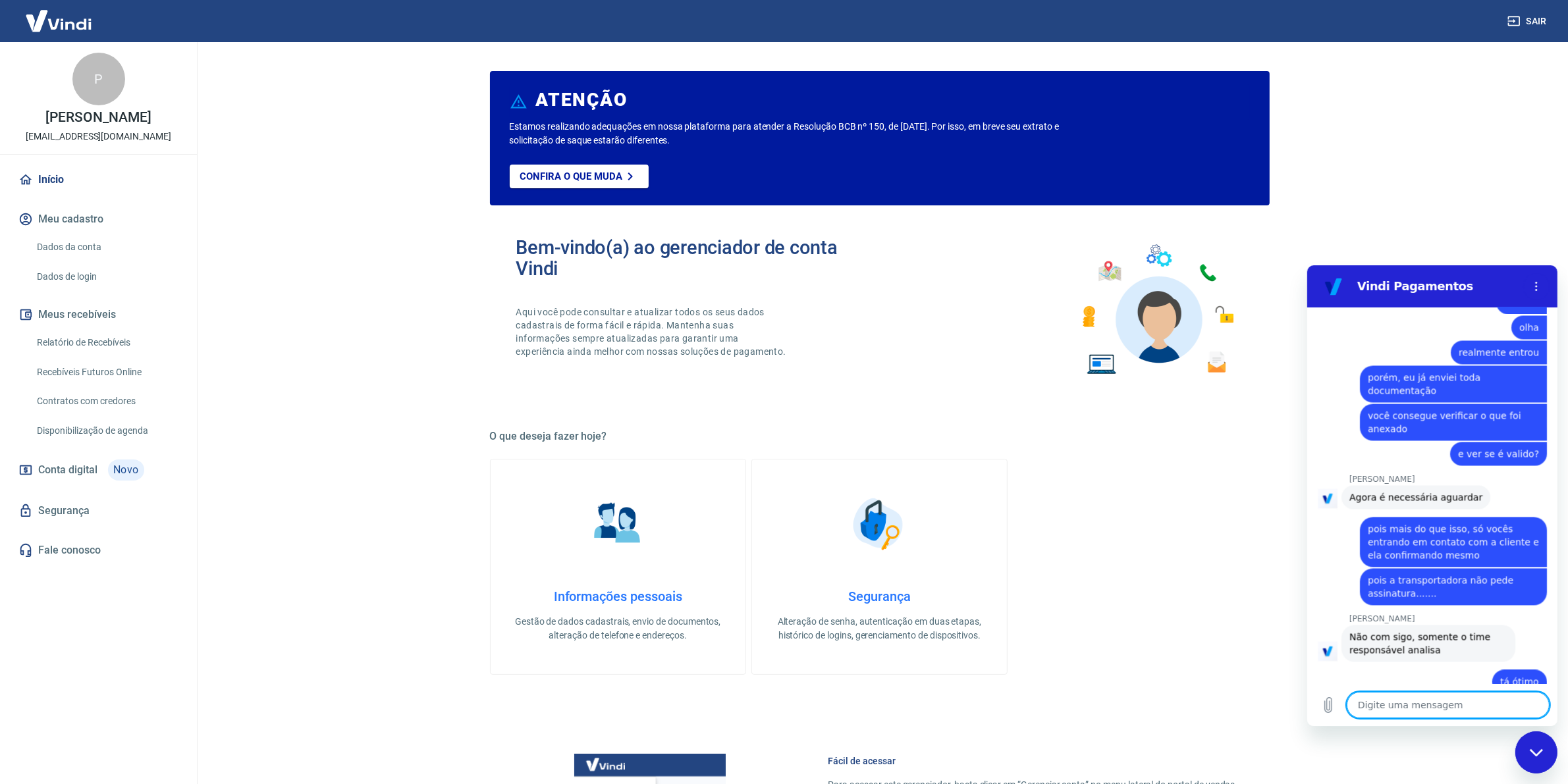
scroll to position [3424, 0]
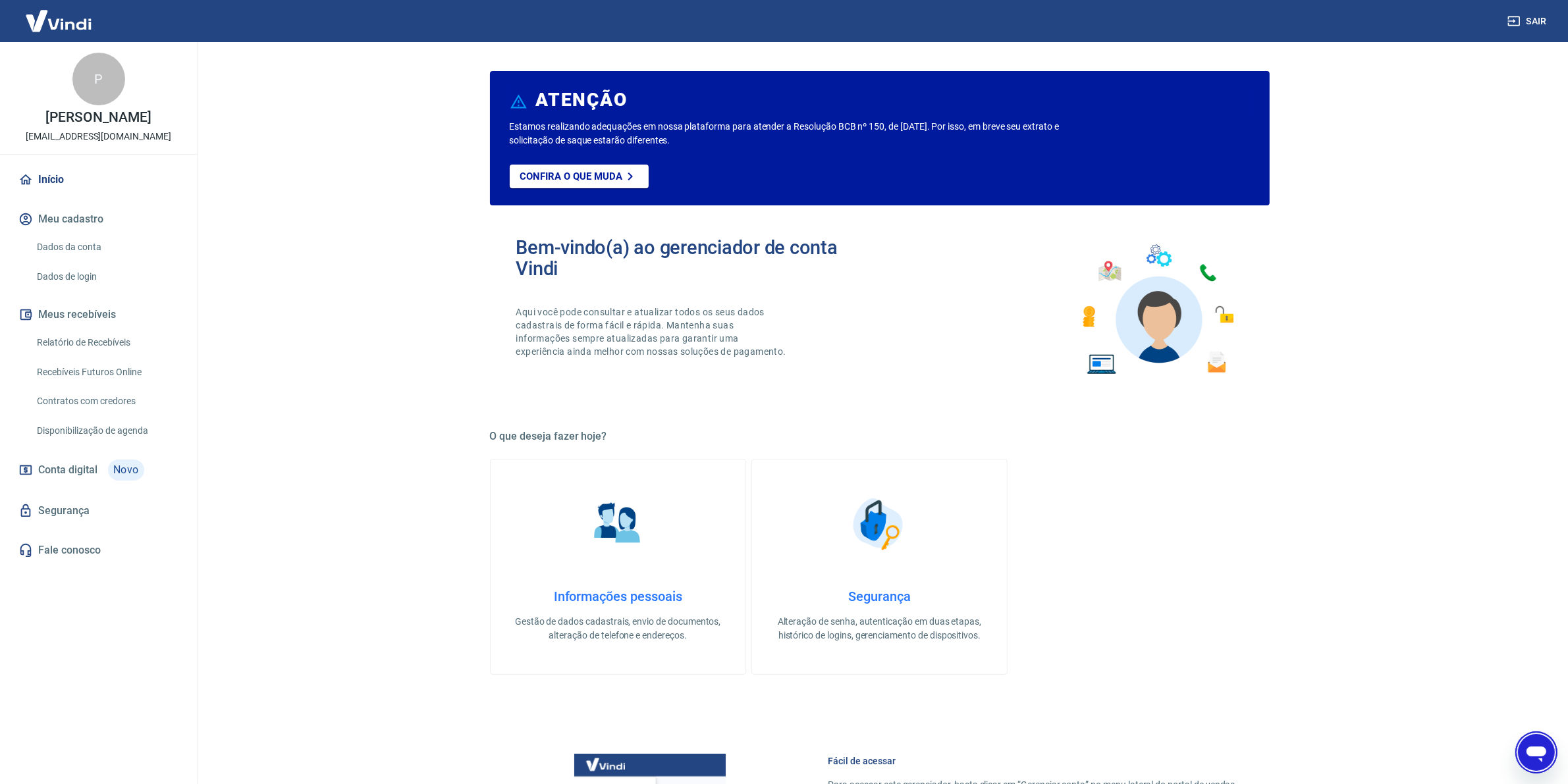
click at [40, 194] on link "Início" at bounding box center [98, 179] width 166 height 29
click at [71, 194] on link "Início" at bounding box center [98, 179] width 166 height 29
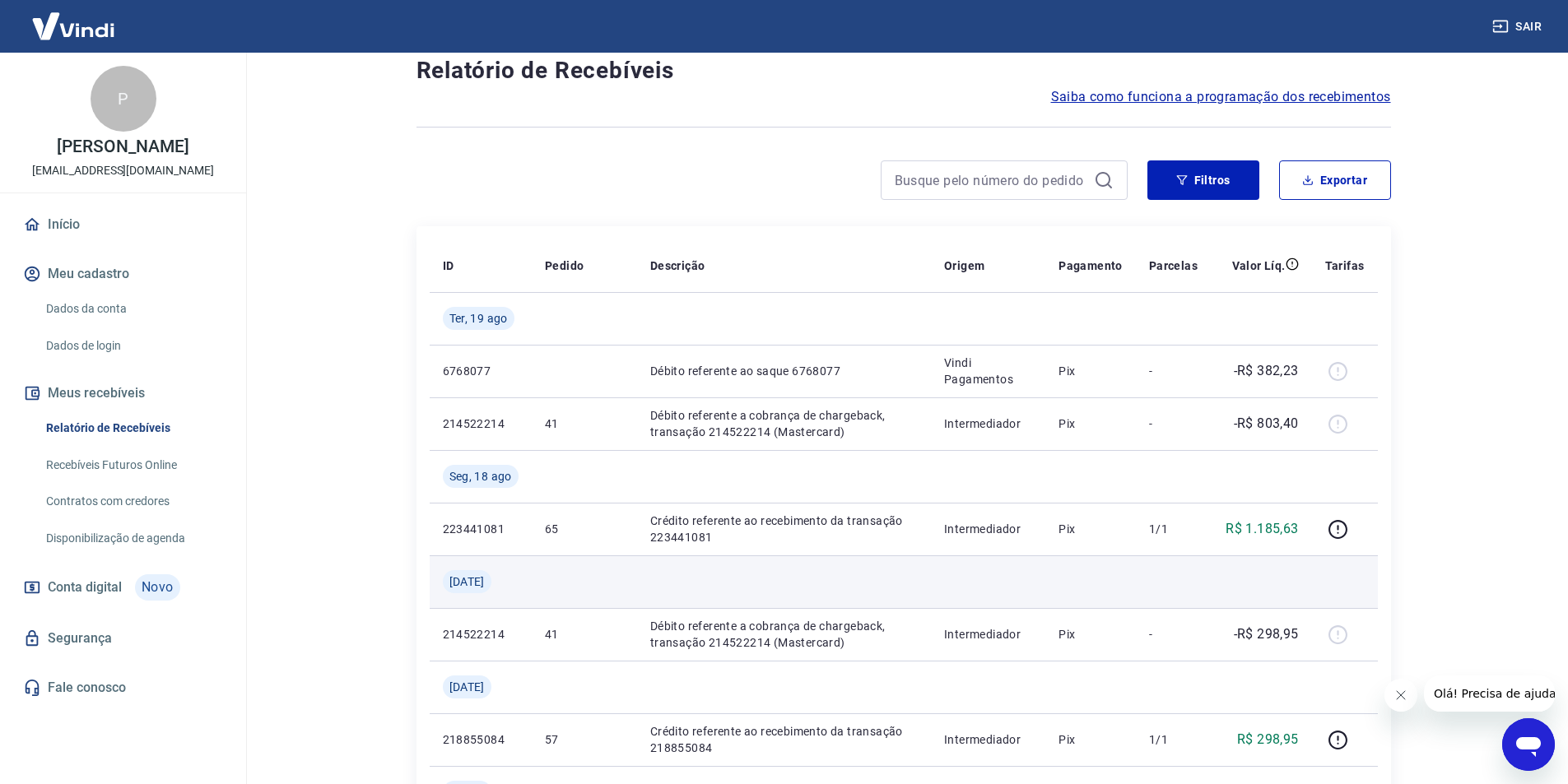
scroll to position [83, 0]
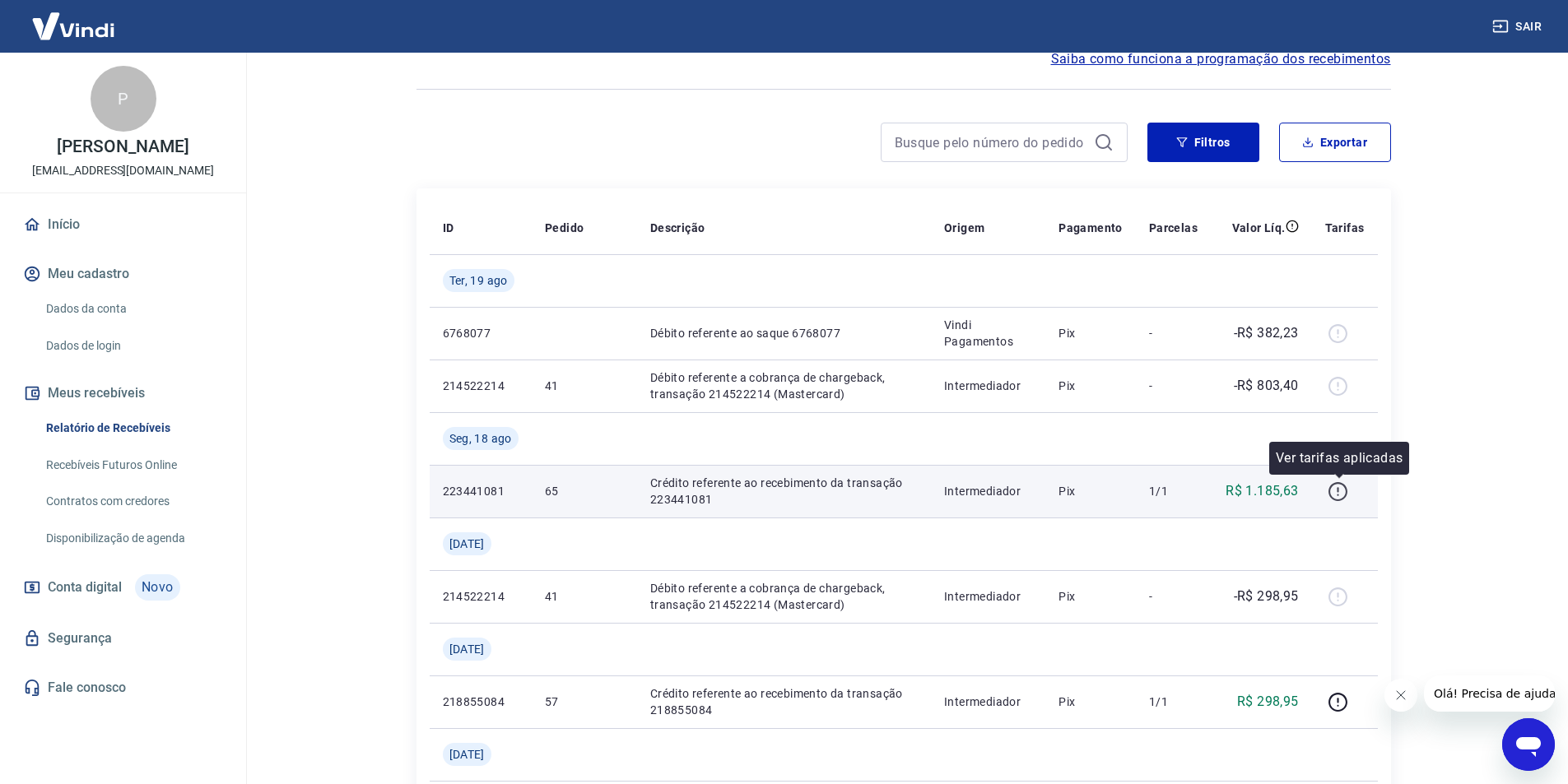
click at [1344, 495] on icon "button" at bounding box center [1338, 492] width 20 height 20
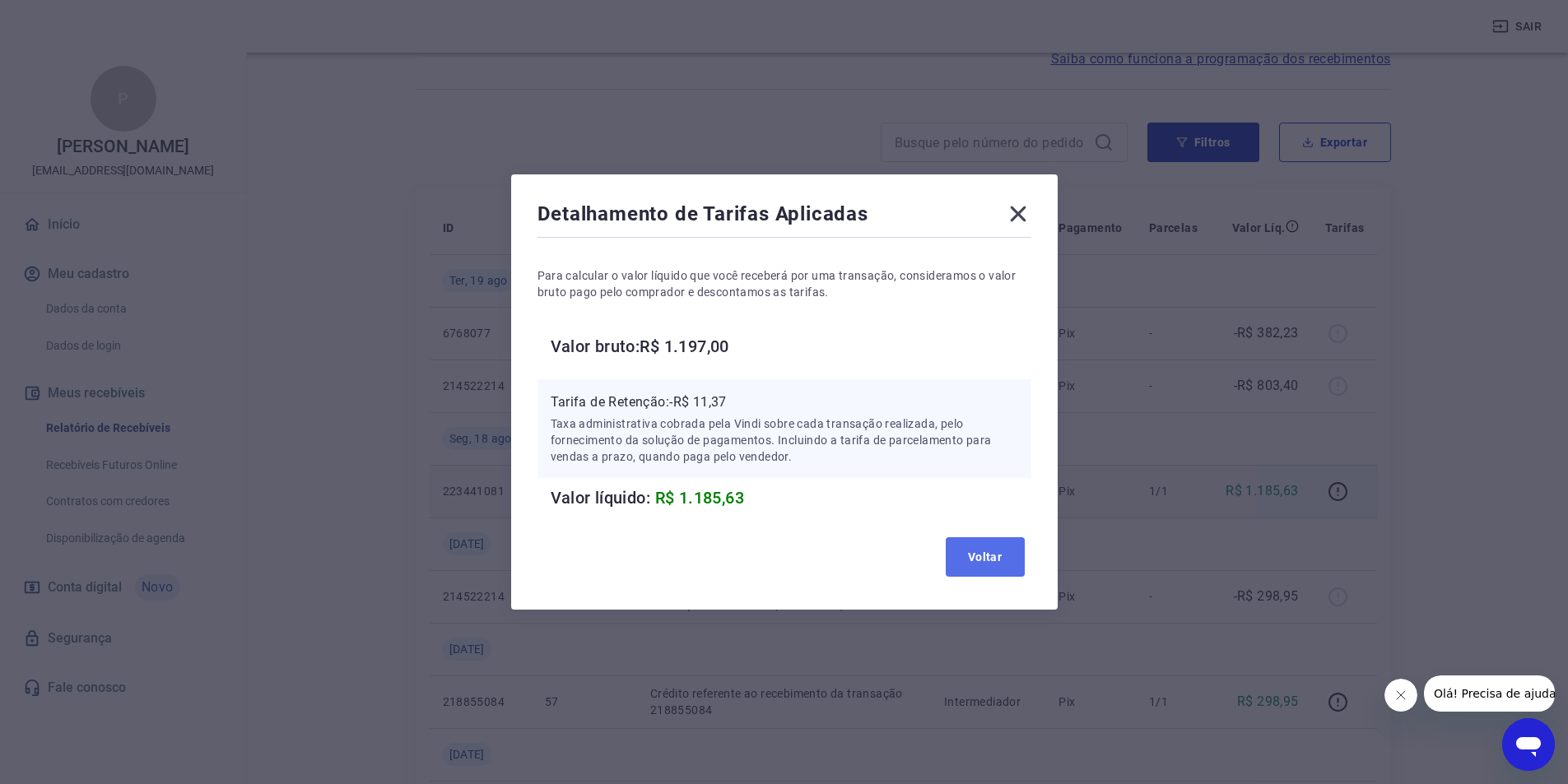
click at [982, 561] on button "Voltar" at bounding box center [985, 557] width 79 height 40
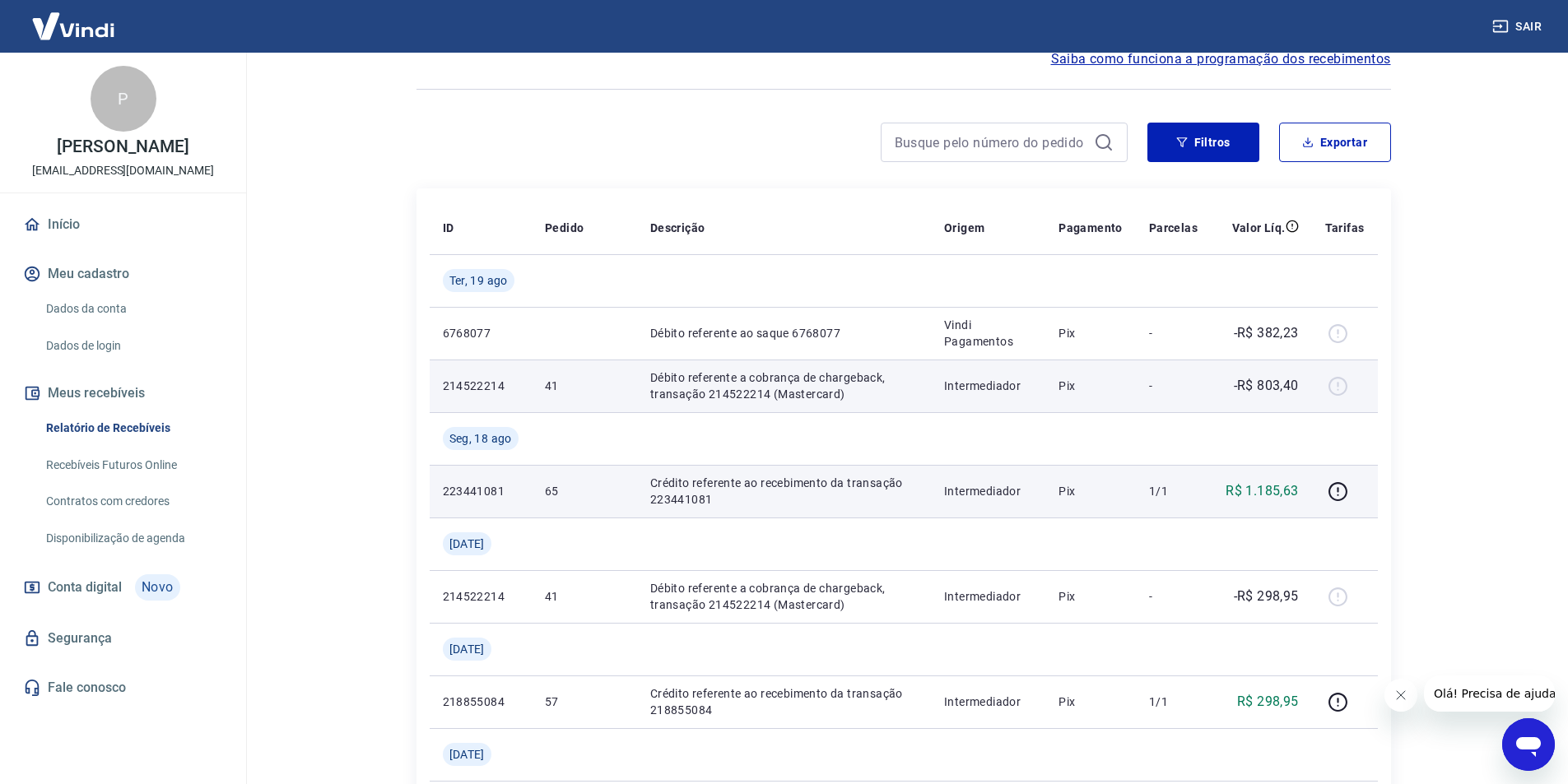
click at [1344, 389] on div at bounding box center [1345, 386] width 40 height 26
click at [701, 380] on p "Débito referente a cobrança de chargeback, transação 214522214 (Mastercard)" at bounding box center [783, 386] width 267 height 33
click at [491, 380] on p "214522214" at bounding box center [481, 386] width 76 height 17
click at [483, 387] on p "214522214" at bounding box center [481, 386] width 76 height 17
drag, startPoint x: 1251, startPoint y: 388, endPoint x: 1241, endPoint y: 388, distance: 10.0
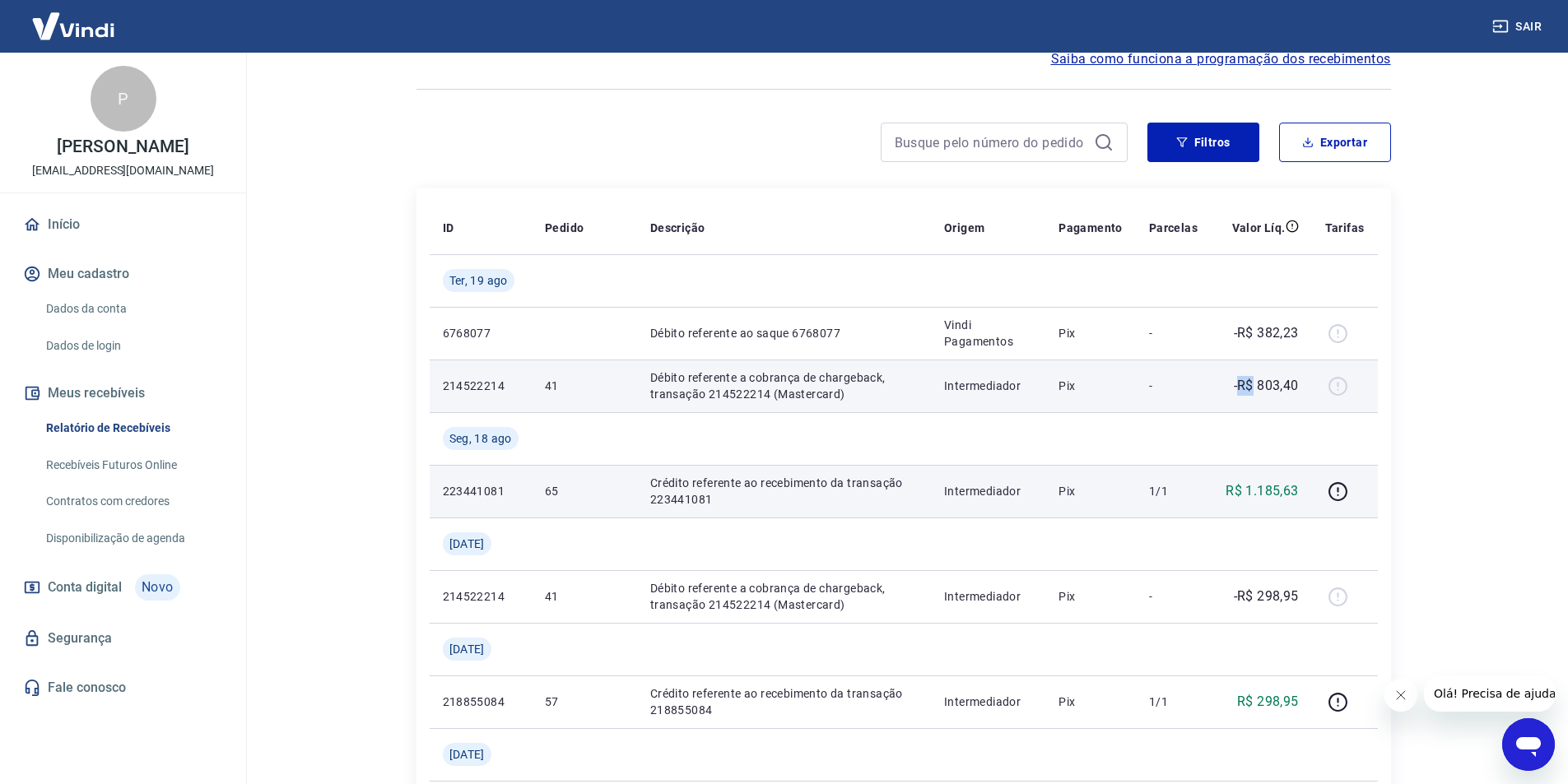
click at [1241, 388] on p "-R$ 803,40" at bounding box center [1266, 386] width 65 height 19
drag, startPoint x: 1236, startPoint y: 388, endPoint x: 1308, endPoint y: 399, distance: 72.8
click at [1308, 399] on td "-R$ 803,40" at bounding box center [1261, 386] width 101 height 52
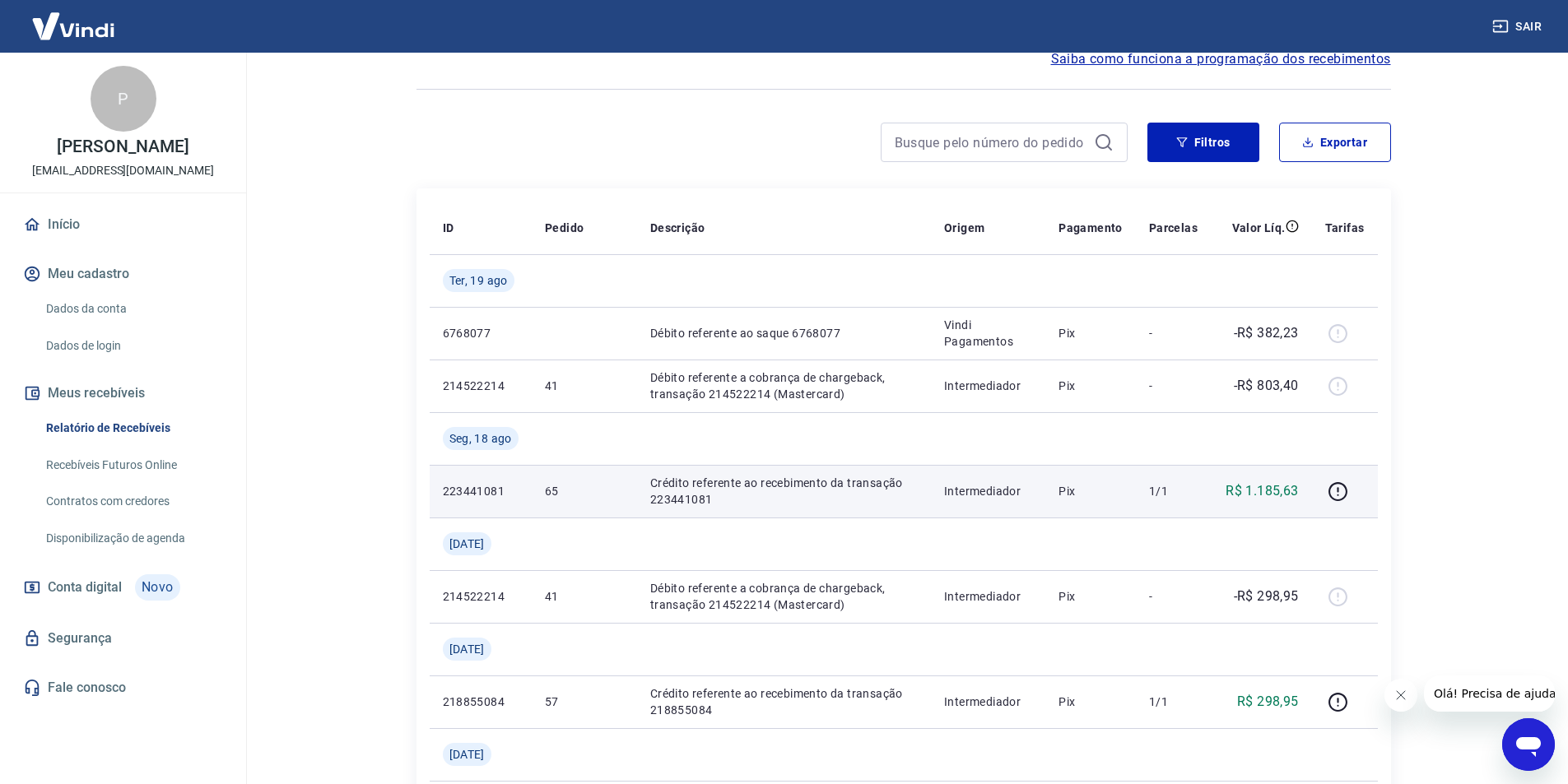
click at [1475, 428] on main "Início / Meus Recebíveis / Relatório de Recebíveis Relatório de Recebíveis Saib…" at bounding box center [903, 335] width 1329 height 732
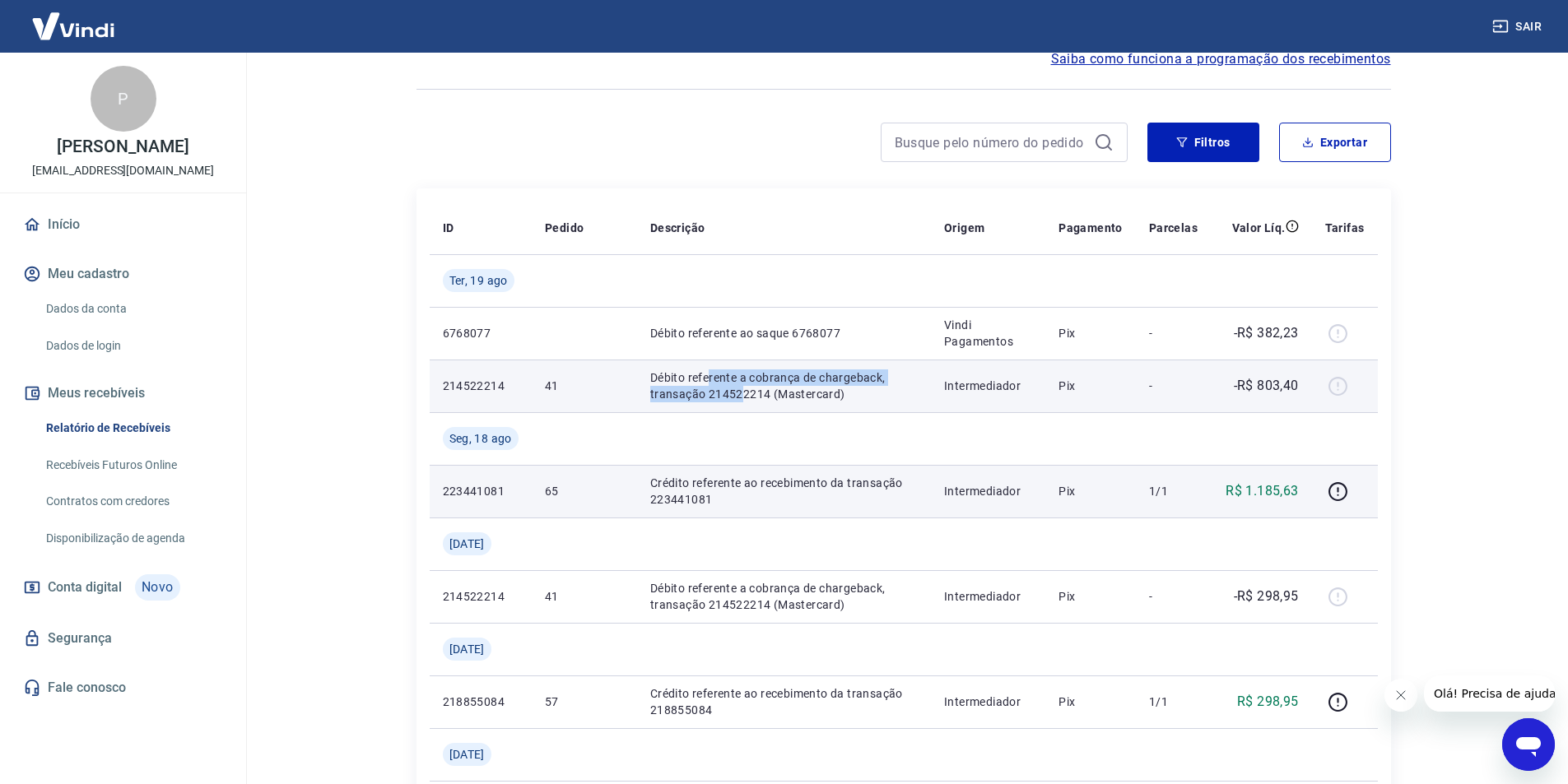
drag, startPoint x: 717, startPoint y: 386, endPoint x: 743, endPoint y: 391, distance: 26.5
click at [742, 391] on p "Débito referente a cobrança de chargeback, transação 214522214 (Mastercard)" at bounding box center [783, 386] width 267 height 33
click at [761, 396] on p "Débito referente a cobrança de chargeback, transação 214522214 (Mastercard)" at bounding box center [783, 386] width 267 height 33
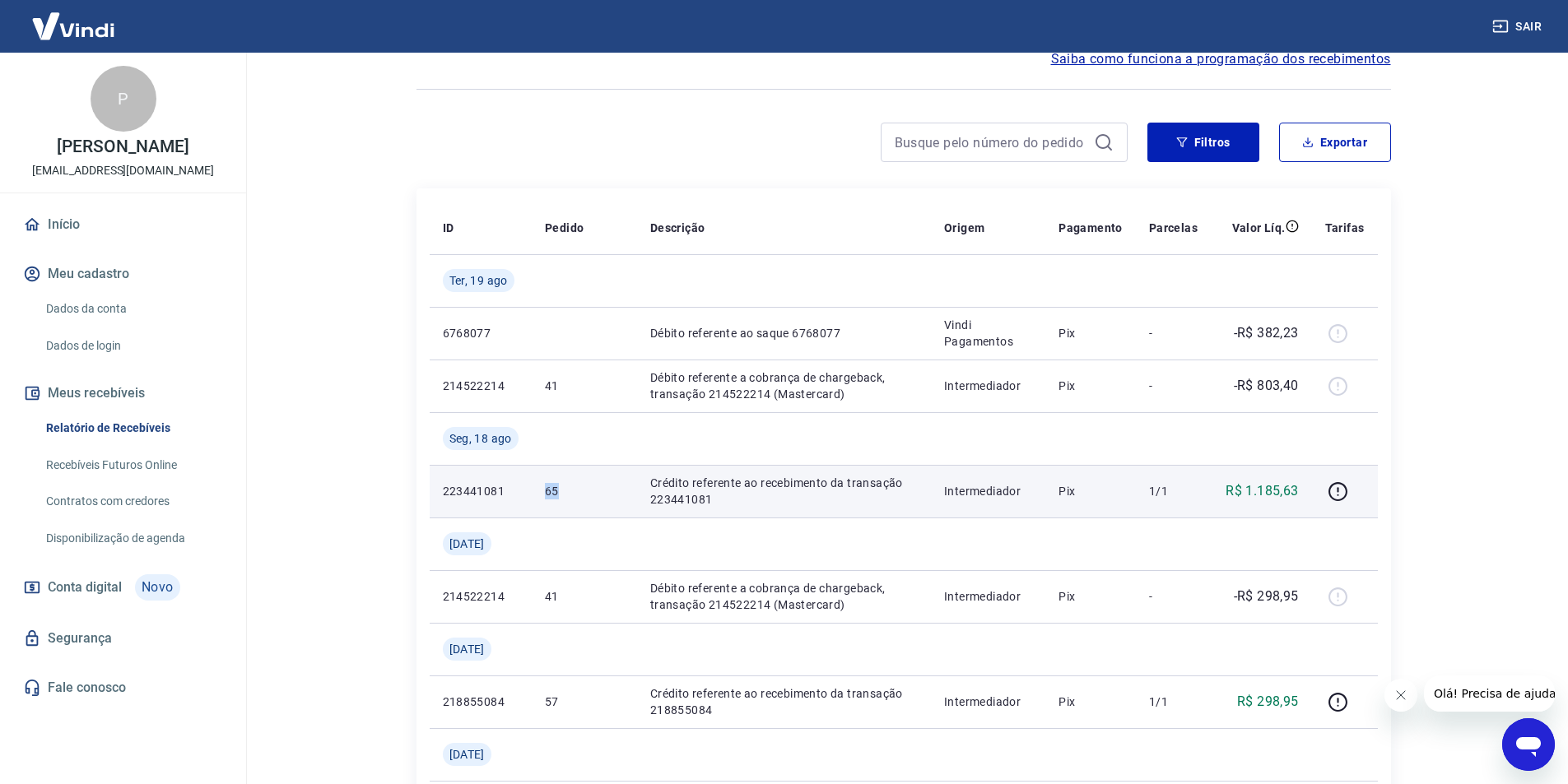
drag, startPoint x: 542, startPoint y: 484, endPoint x: 569, endPoint y: 490, distance: 27.7
click at [569, 490] on td "65" at bounding box center [584, 492] width 105 height 52
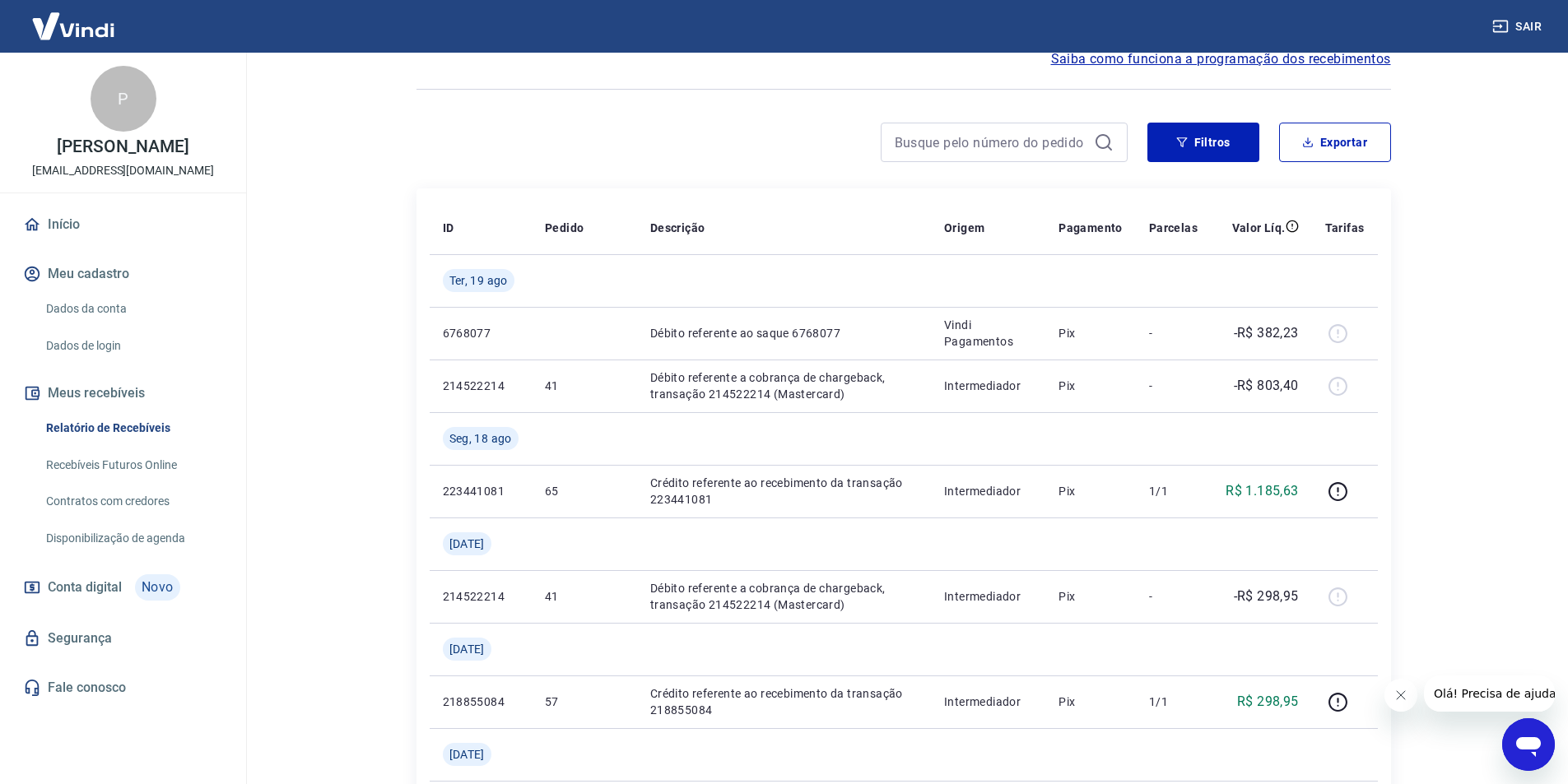
click at [1468, 373] on main "Início / Meus Recebíveis / Relatório de Recebíveis Relatório de Recebíveis Saib…" at bounding box center [903, 335] width 1329 height 732
click at [375, 558] on main "Início / Meus Recebíveis / Relatório de Recebíveis Relatório de Recebíveis Saib…" at bounding box center [903, 335] width 1329 height 732
click at [1516, 609] on main "Início / Meus Recebíveis / Relatório de Recebíveis Relatório de Recebíveis Saib…" at bounding box center [903, 335] width 1329 height 732
